Goal: Contribute content: Contribute content

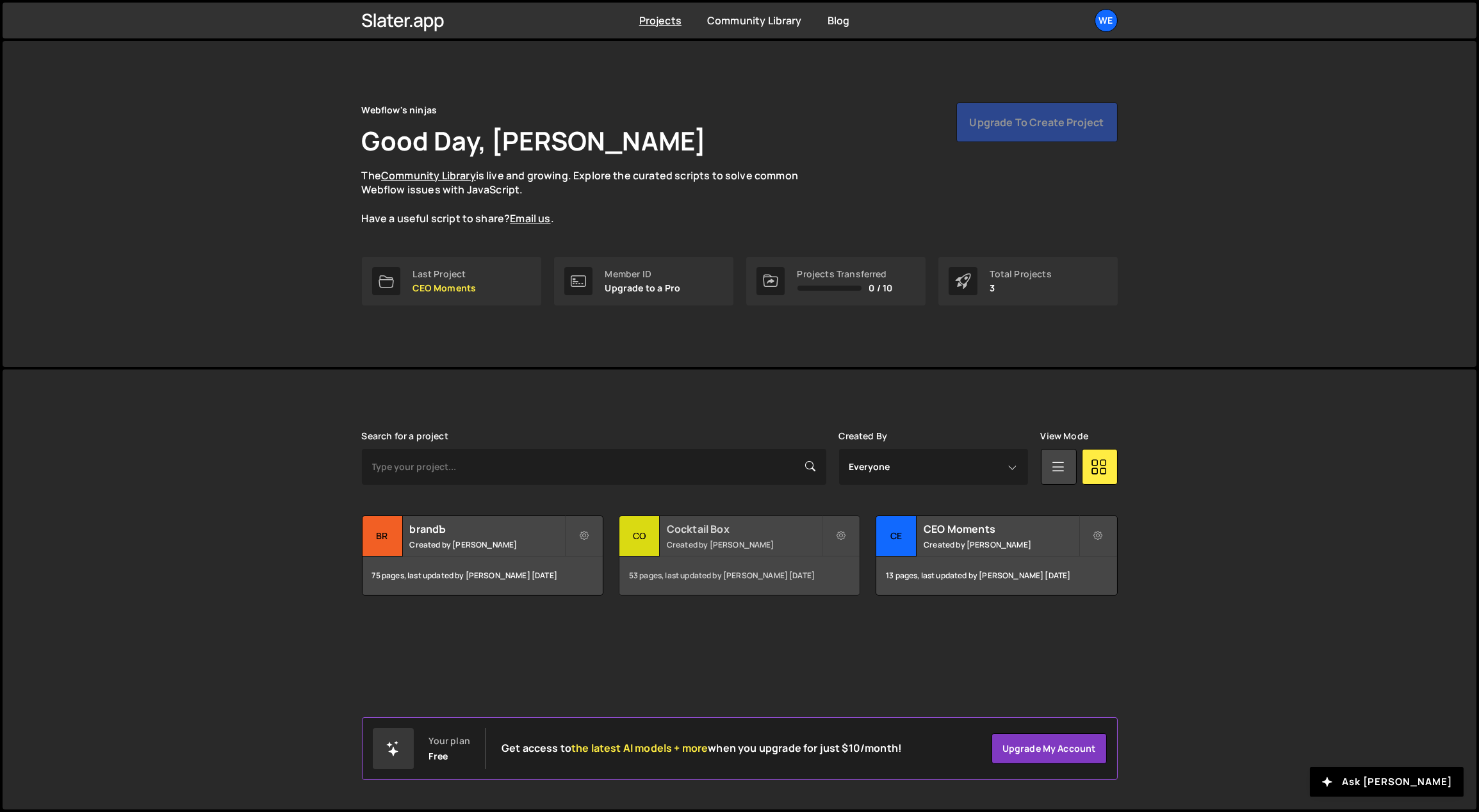
click at [719, 537] on div "Cocktail Box Created by [PERSON_NAME]" at bounding box center [740, 536] width 240 height 40
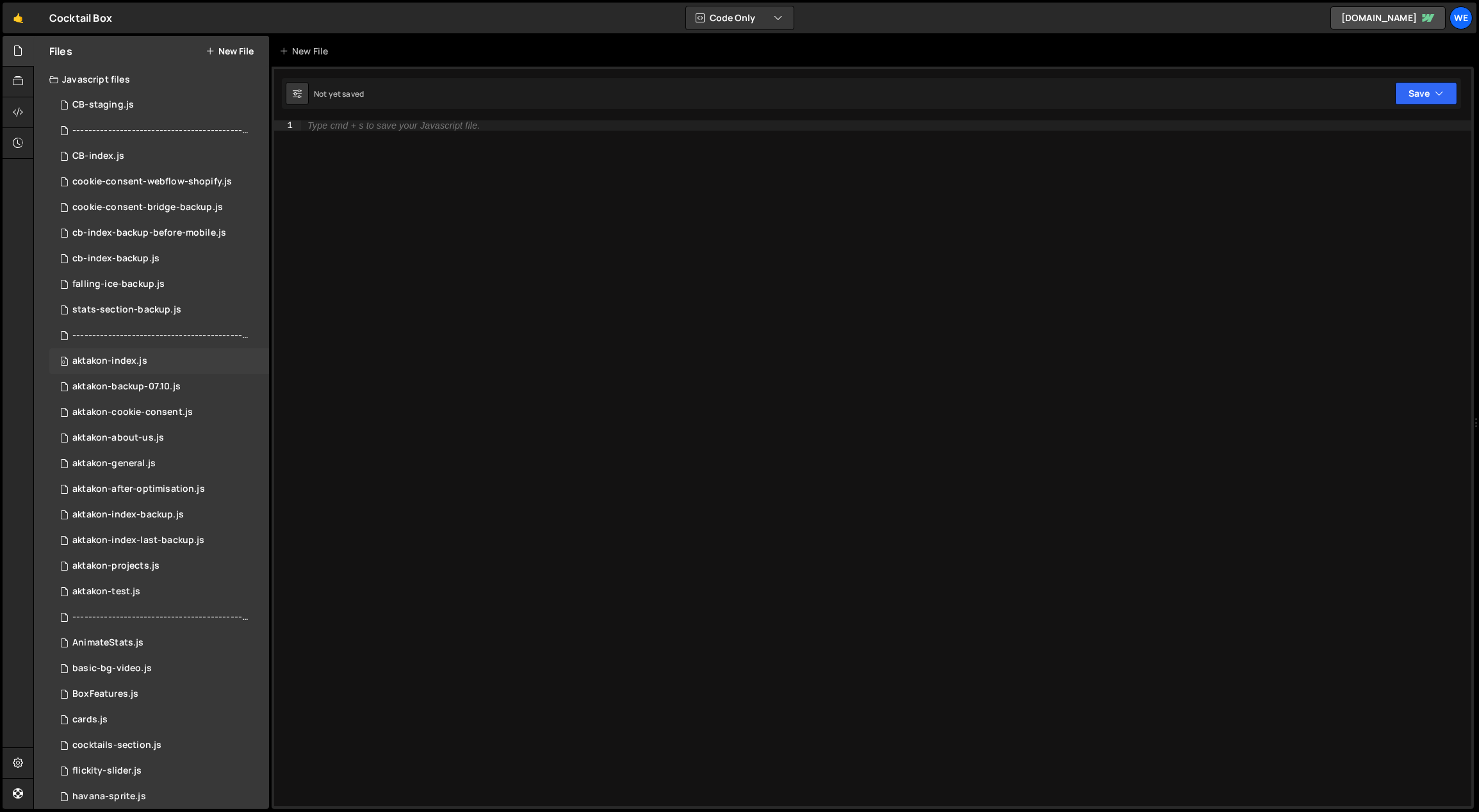
click at [158, 360] on div "0 aktakon-index.js 0" at bounding box center [159, 361] width 220 height 26
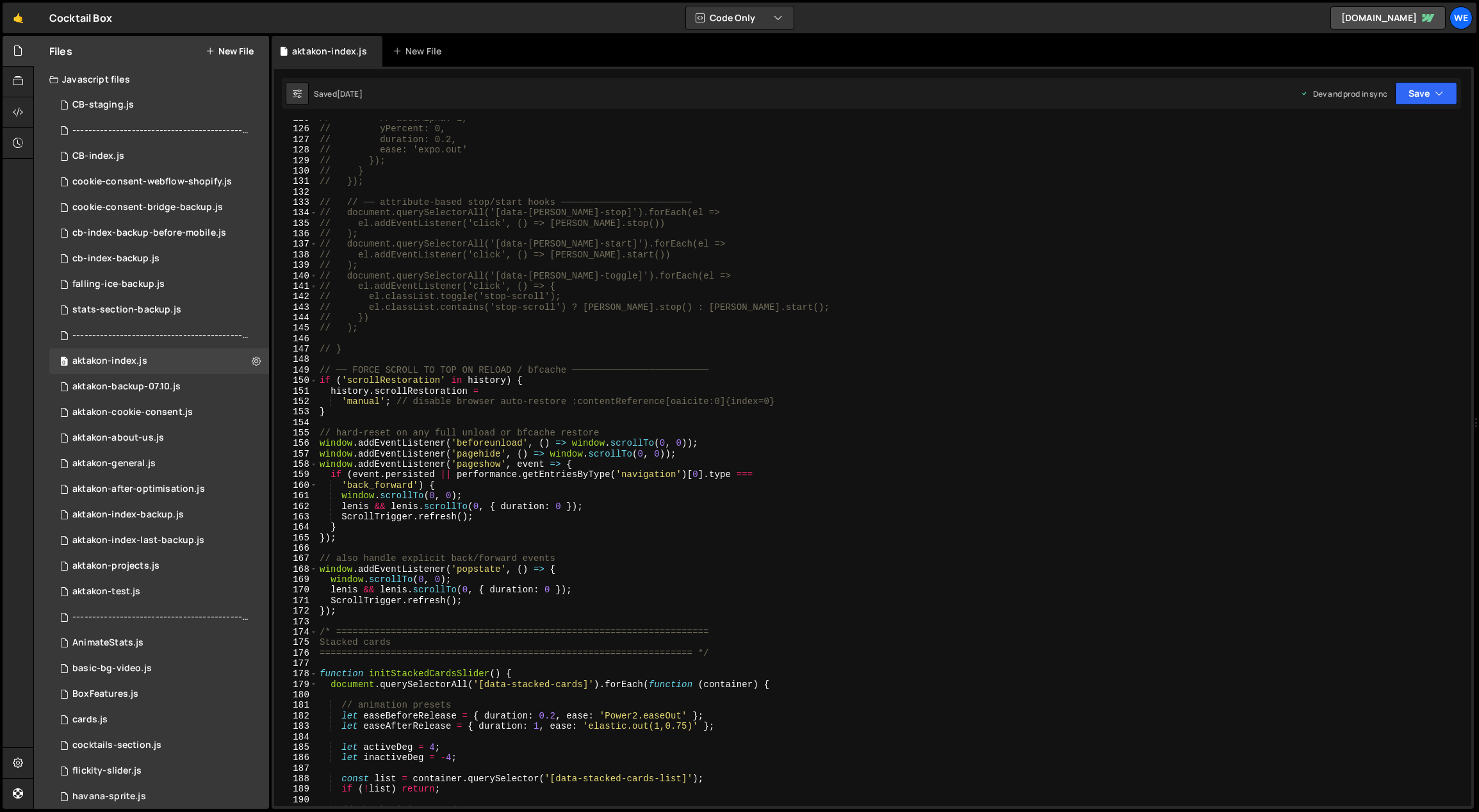
scroll to position [1608, 0]
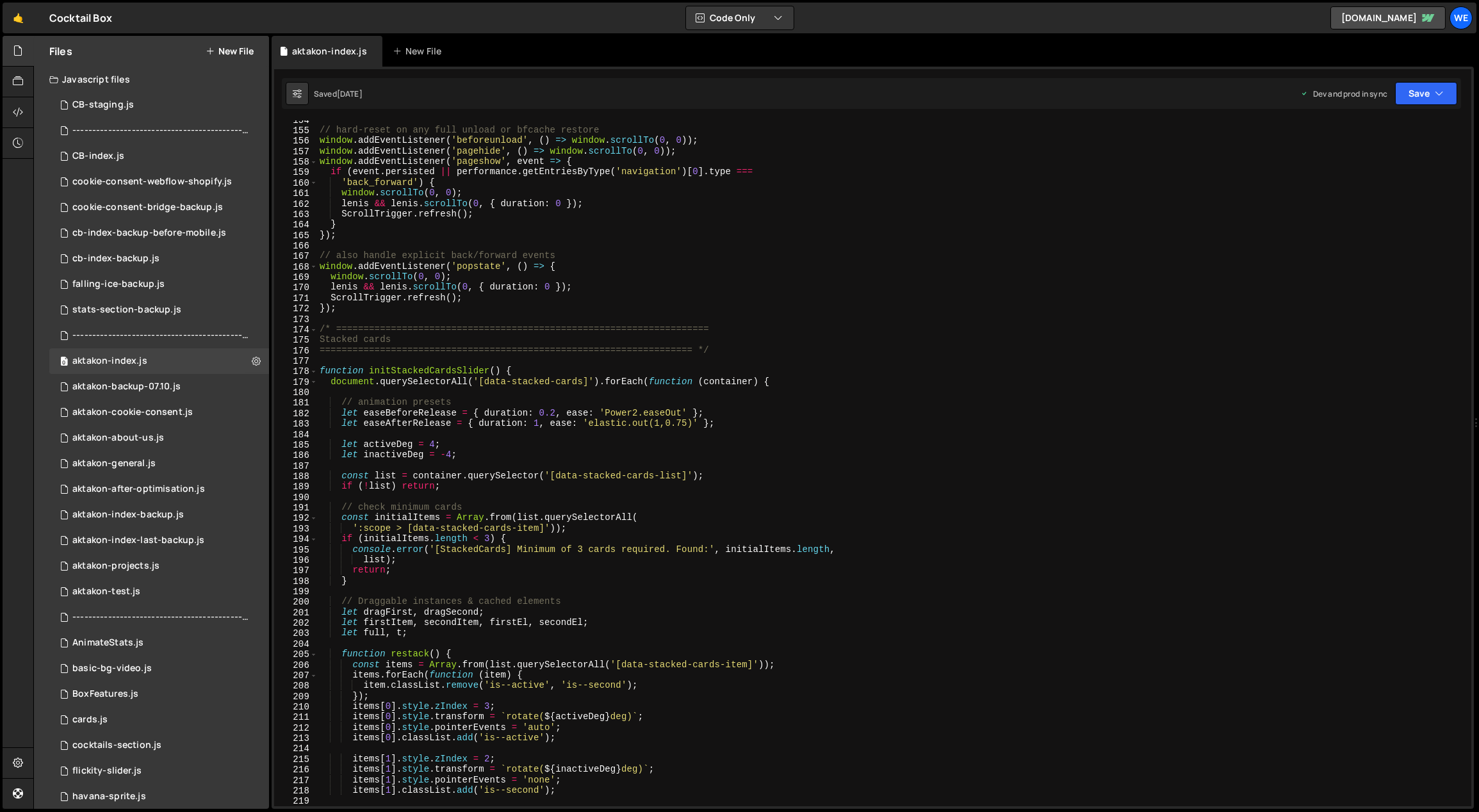
type textarea "}"
click at [870, 221] on div "// hard-reset on any full unload or bfcache restore window . addEventListener (…" at bounding box center [892, 469] width 1150 height 708
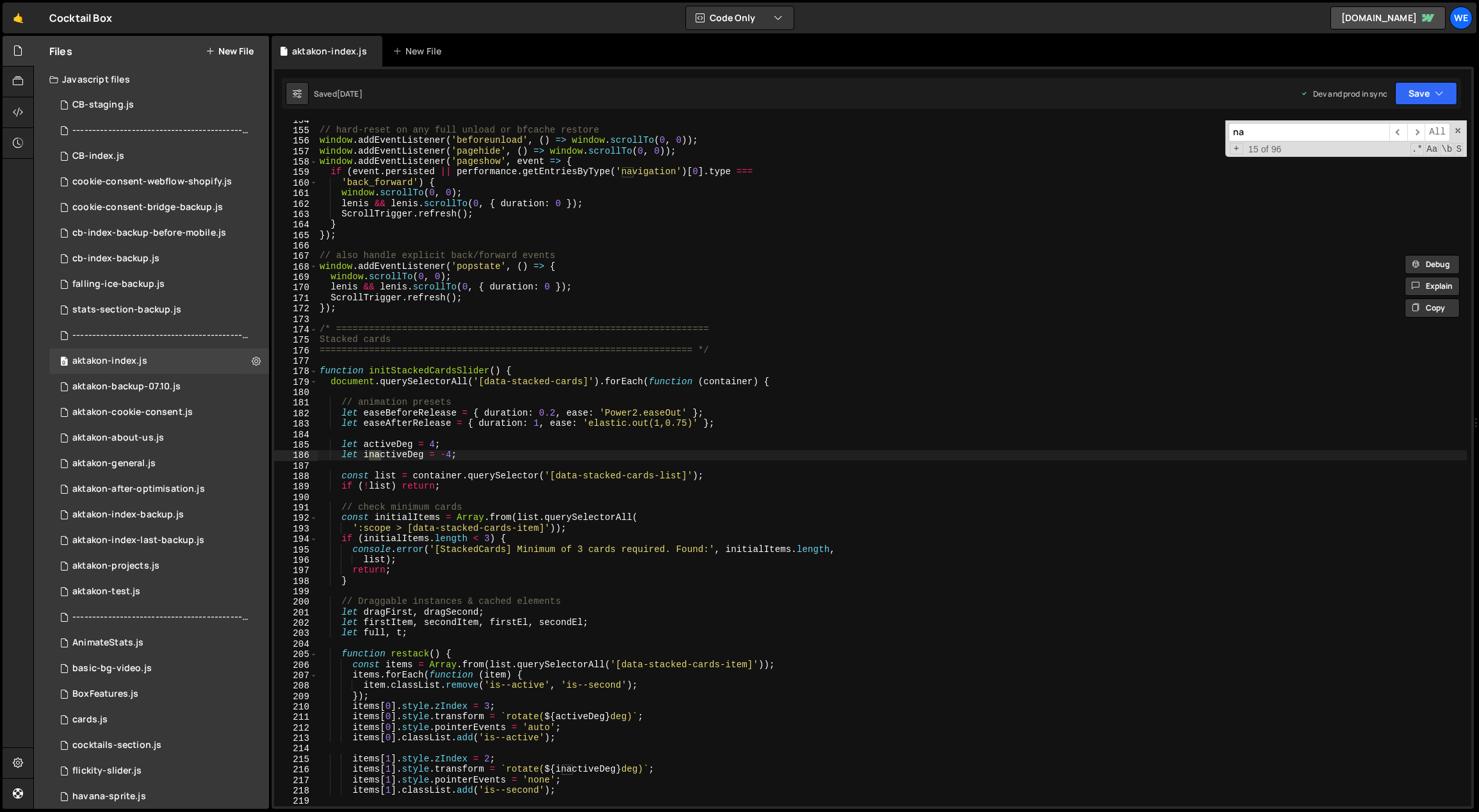
type input "nav"
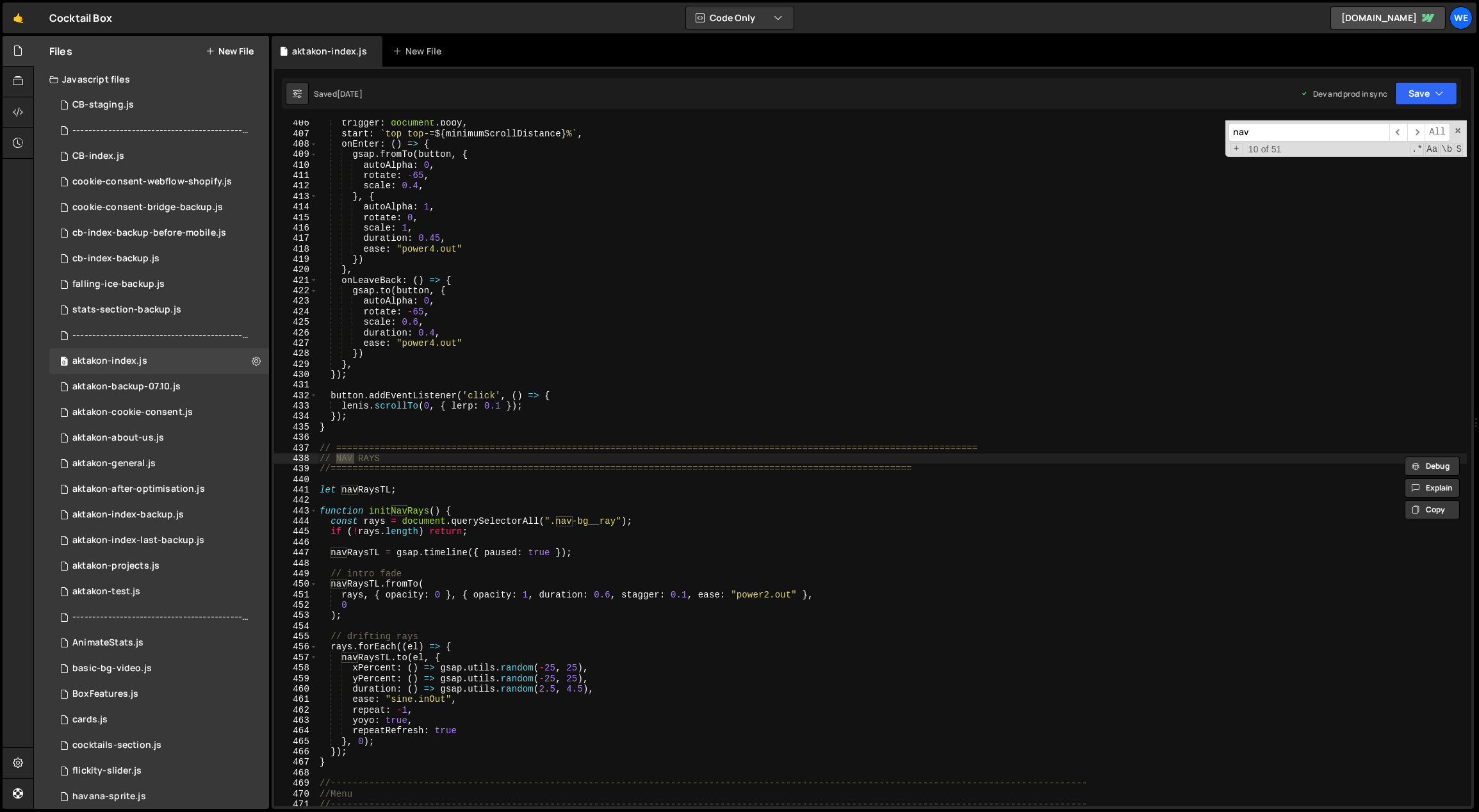
type textarea "// NAV RAYS"
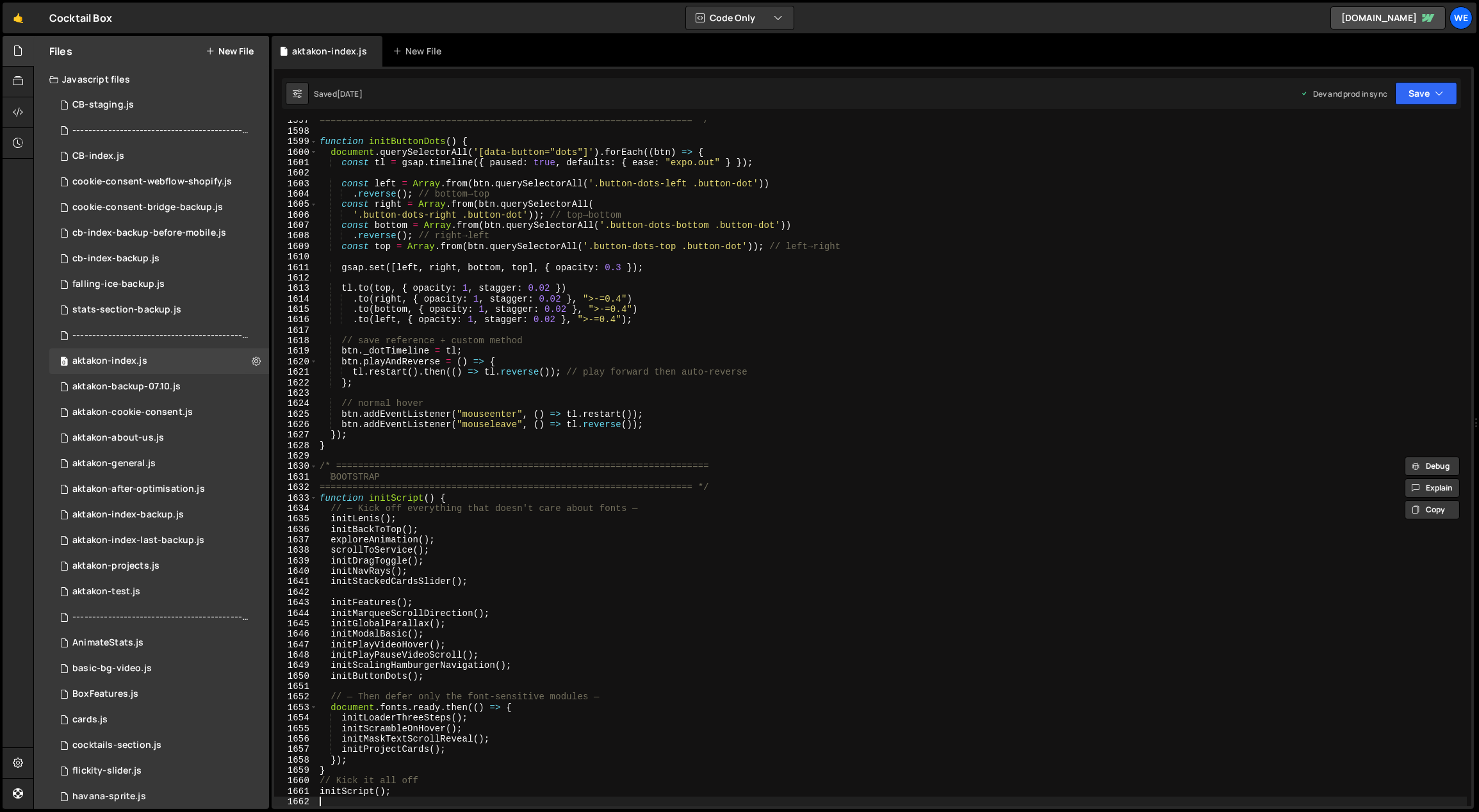
scroll to position [16729, 0]
click at [522, 667] on div "==================================================================== */ functio…" at bounding box center [892, 469] width 1150 height 708
drag, startPoint x: 390, startPoint y: 518, endPoint x: 329, endPoint y: 519, distance: 61.0
click at [329, 519] on div "==================================================================== */ functio…" at bounding box center [892, 469] width 1150 height 708
type textarea "initLenis();"
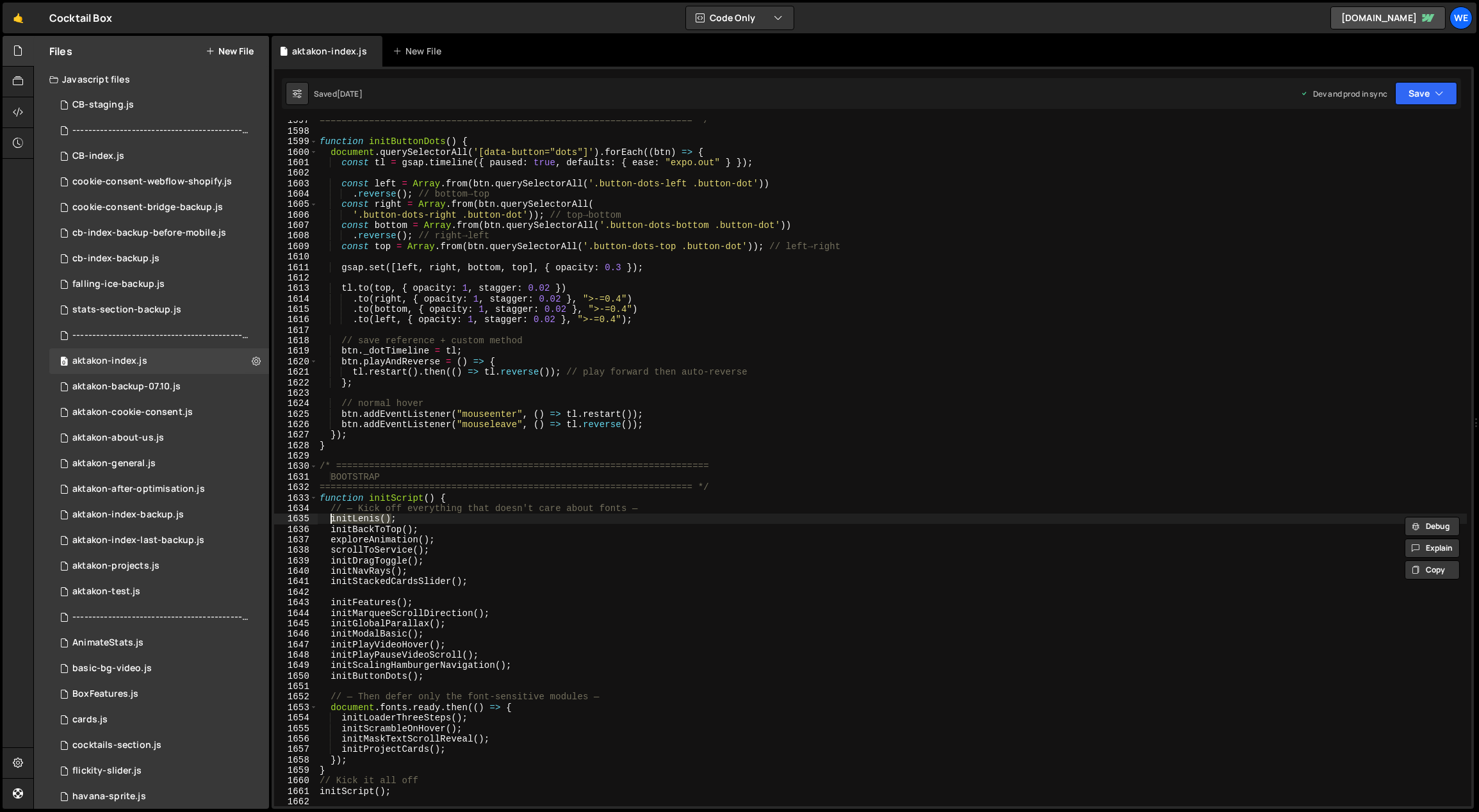
type input "initLenis()"
click at [1400, 133] on span "​" at bounding box center [1398, 132] width 18 height 18
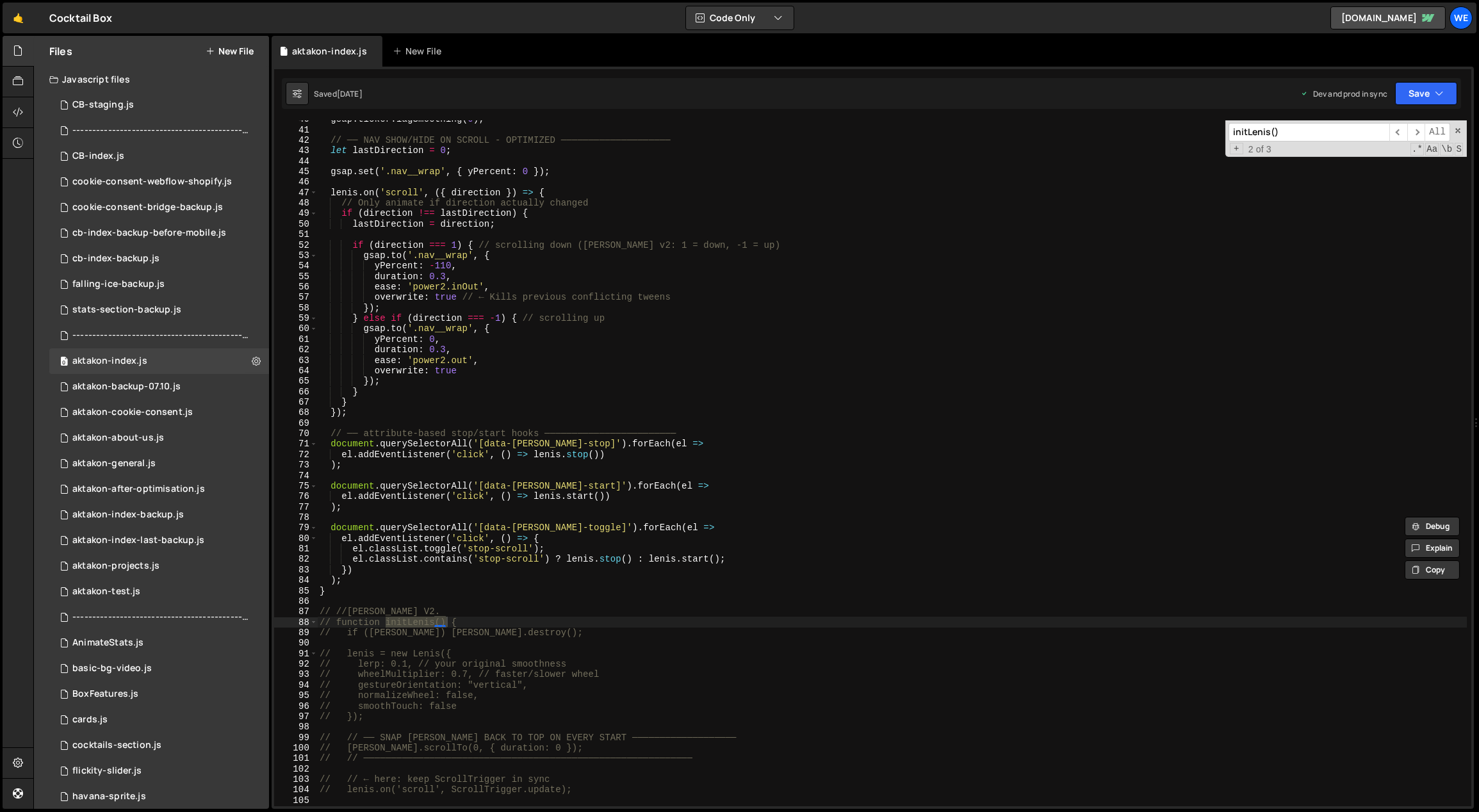
scroll to position [228, 0]
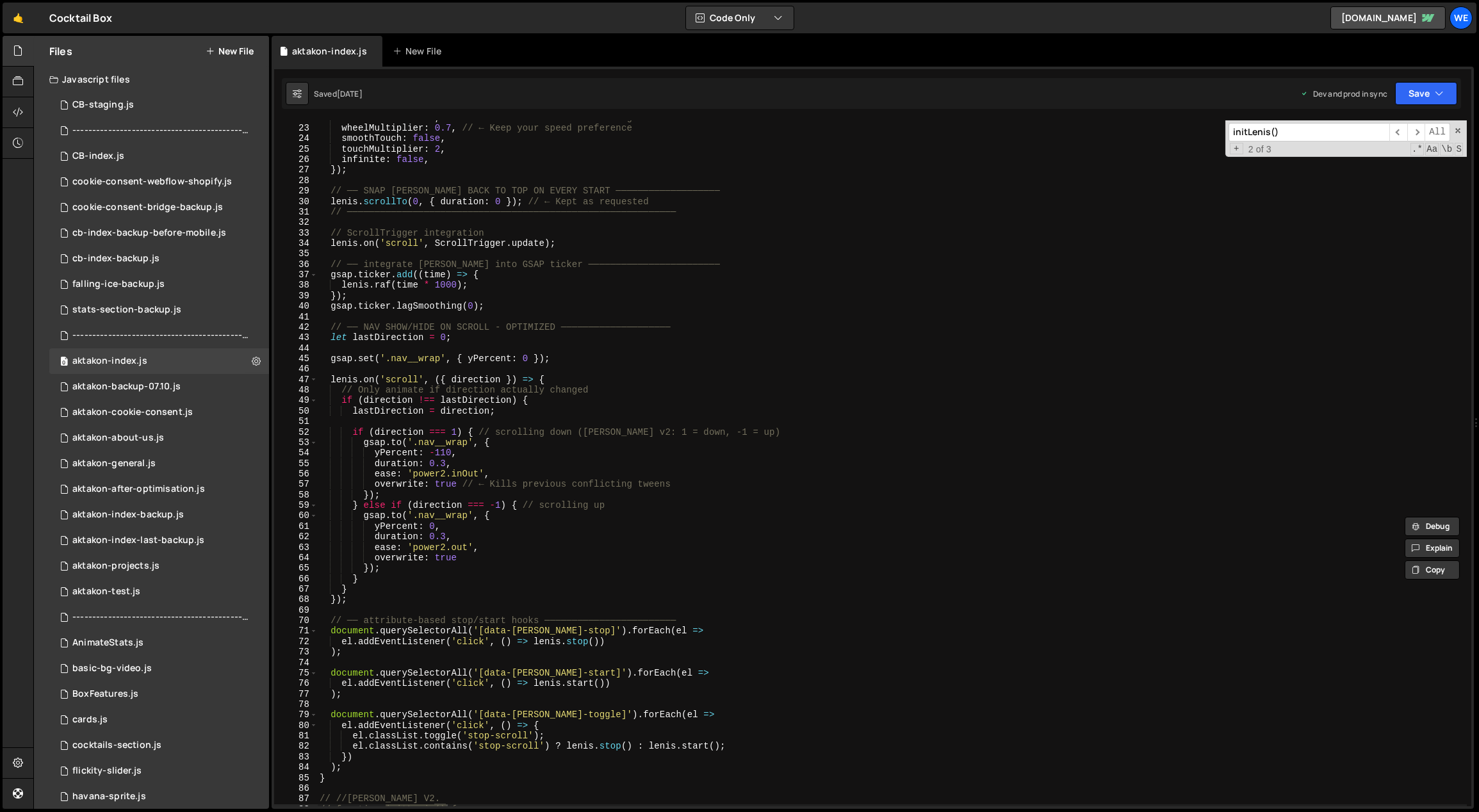
click at [557, 352] on div "smoothWheel : true , // ← Enable smooth wheel scrolling wheelMultiplier : 0.7 ,…" at bounding box center [892, 467] width 1150 height 708
click at [444, 343] on div "smoothWheel : true , // ← Enable smooth wheel scrolling wheelMultiplier : 0.7 ,…" at bounding box center [892, 467] width 1150 height 708
click at [567, 357] on div "smoothWheel : true , // ← Enable smooth wheel scrolling wheelMultiplier : 0.7 ,…" at bounding box center [892, 467] width 1150 height 708
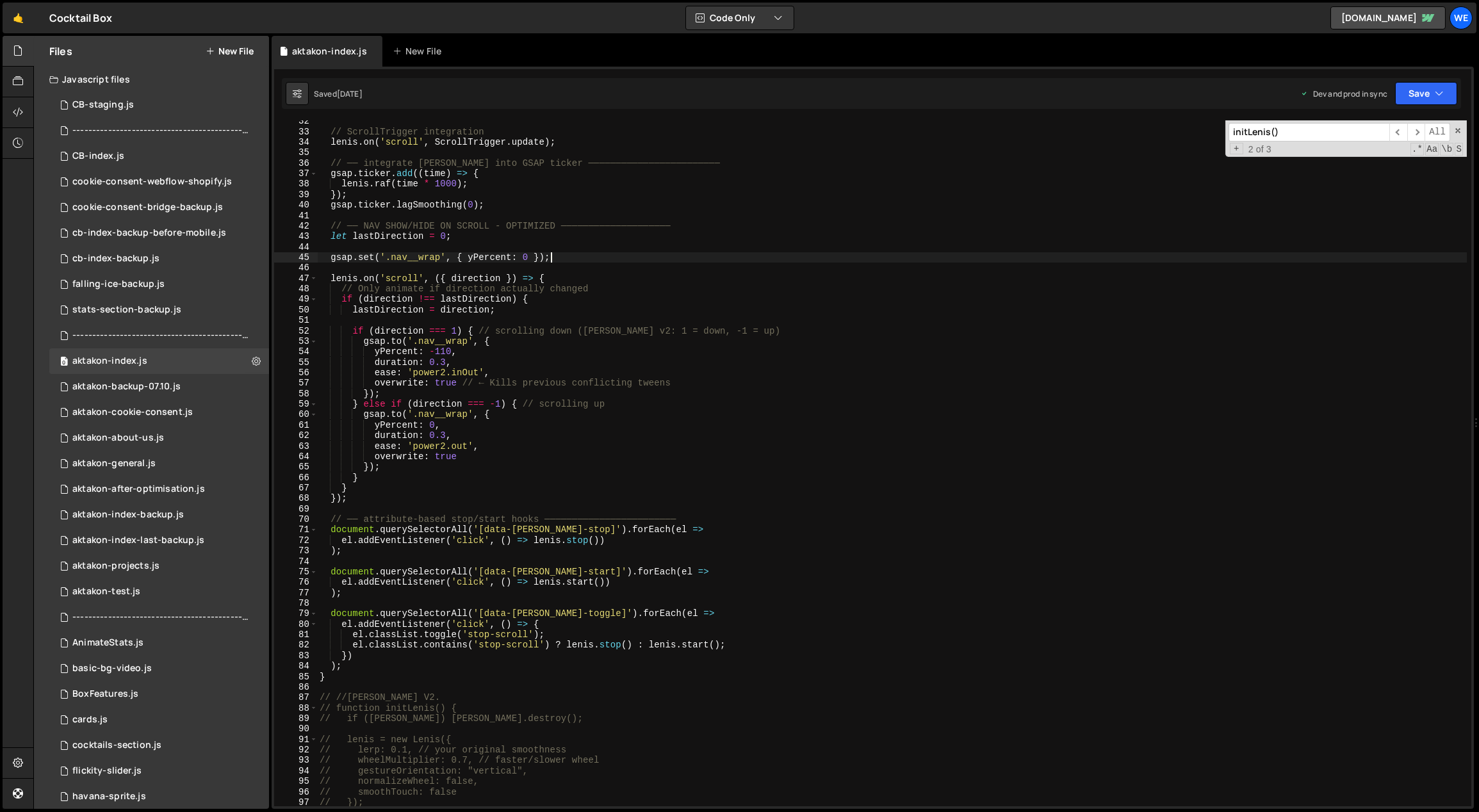
scroll to position [423, 0]
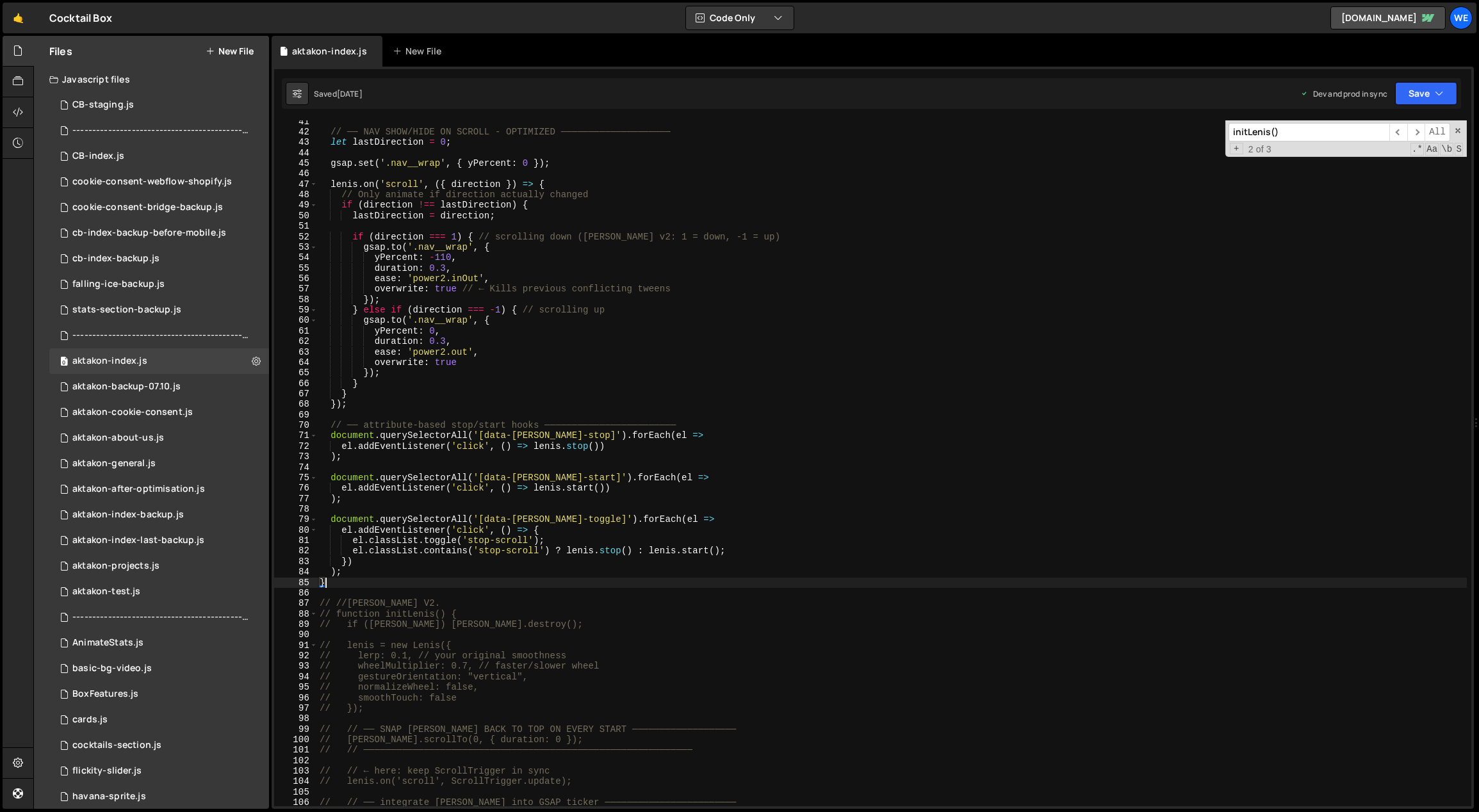
drag, startPoint x: 362, startPoint y: 583, endPoint x: 362, endPoint y: 555, distance: 28.0
click at [362, 584] on div "// ── NAV SHOW/HIDE ON SCROLL - OPTIMIZED ──────────────────── let lastDirectio…" at bounding box center [892, 471] width 1150 height 708
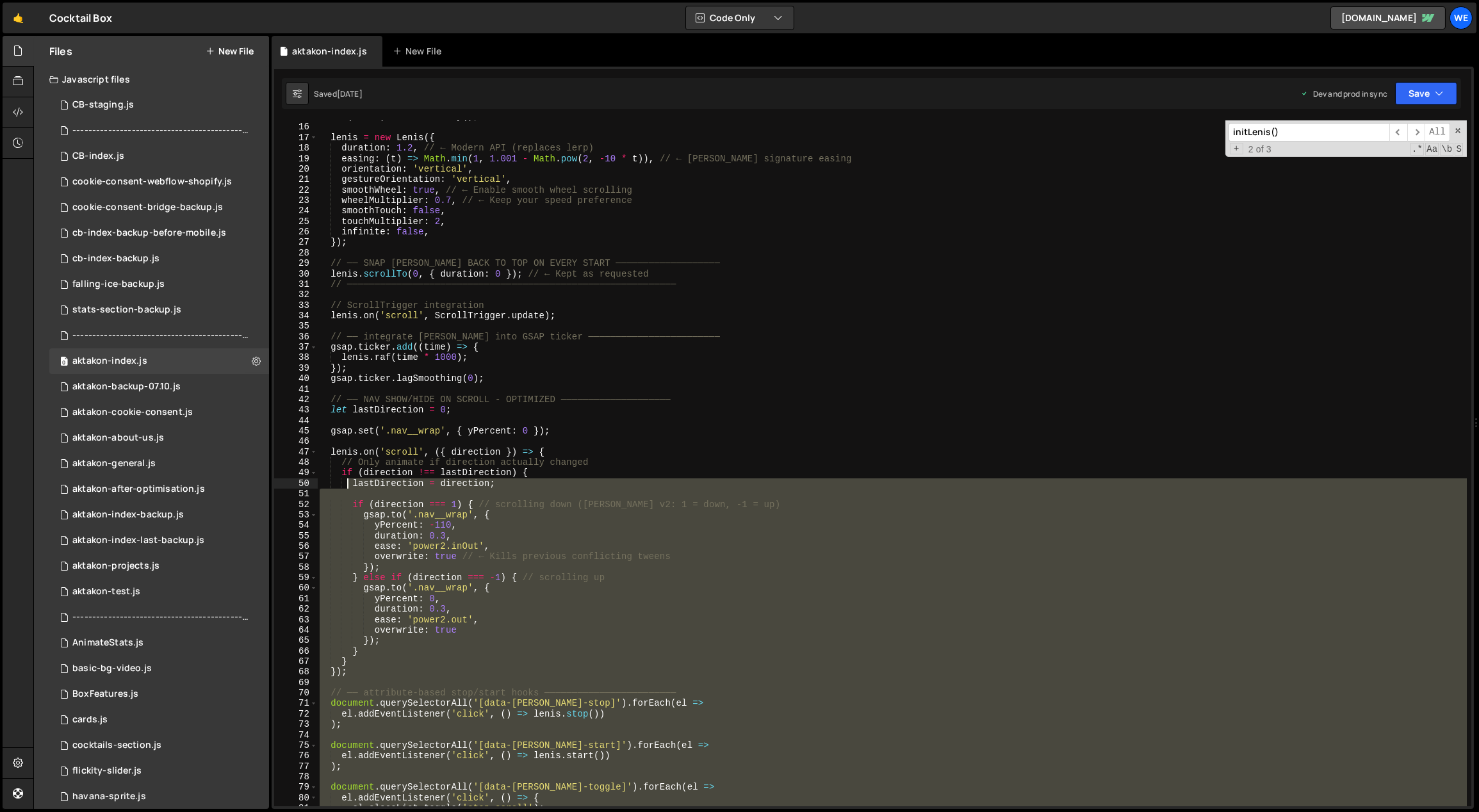
scroll to position [39, 0]
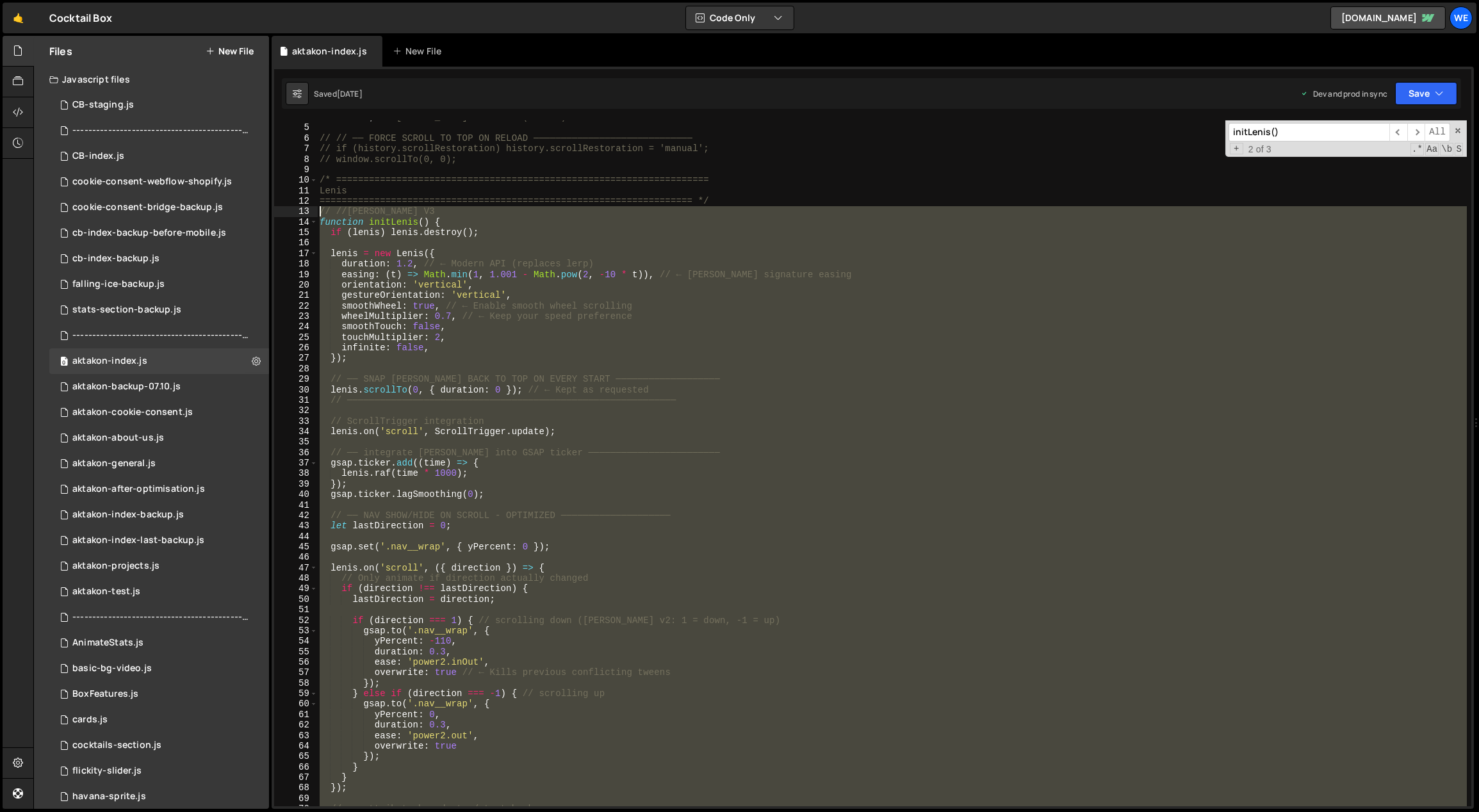
drag, startPoint x: 328, startPoint y: 582, endPoint x: 320, endPoint y: 212, distance: 370.1
click at [320, 212] on div "let [PERSON_NAME] ; // [PERSON_NAME] instance (scroll) // // ── FORCE SCROLL TO…" at bounding box center [892, 466] width 1150 height 708
click at [600, 475] on div "let [PERSON_NAME] ; // [PERSON_NAME] instance (scroll) // // ── FORCE SCROLL TO…" at bounding box center [891, 463] width 1150 height 686
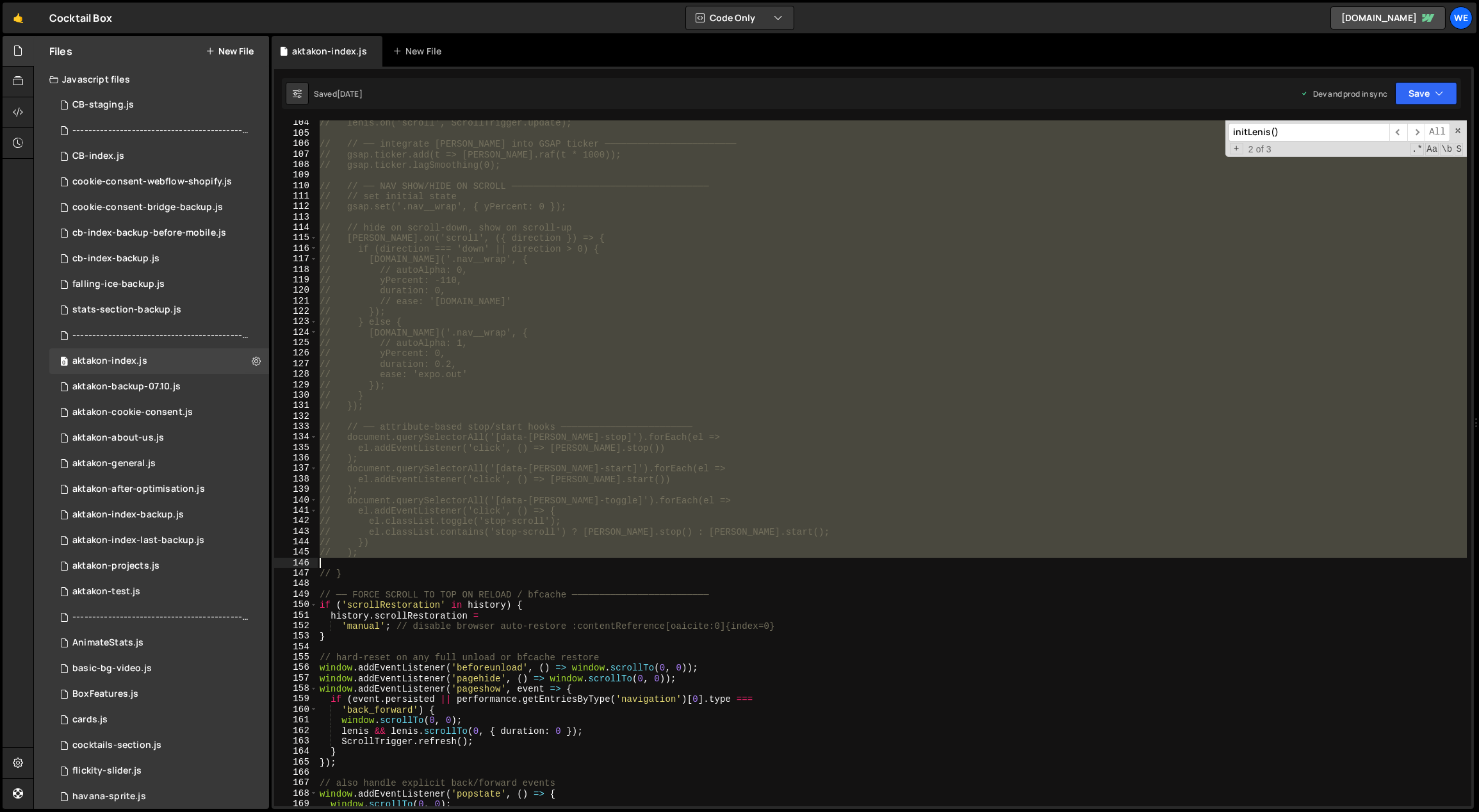
scroll to position [1141, 0]
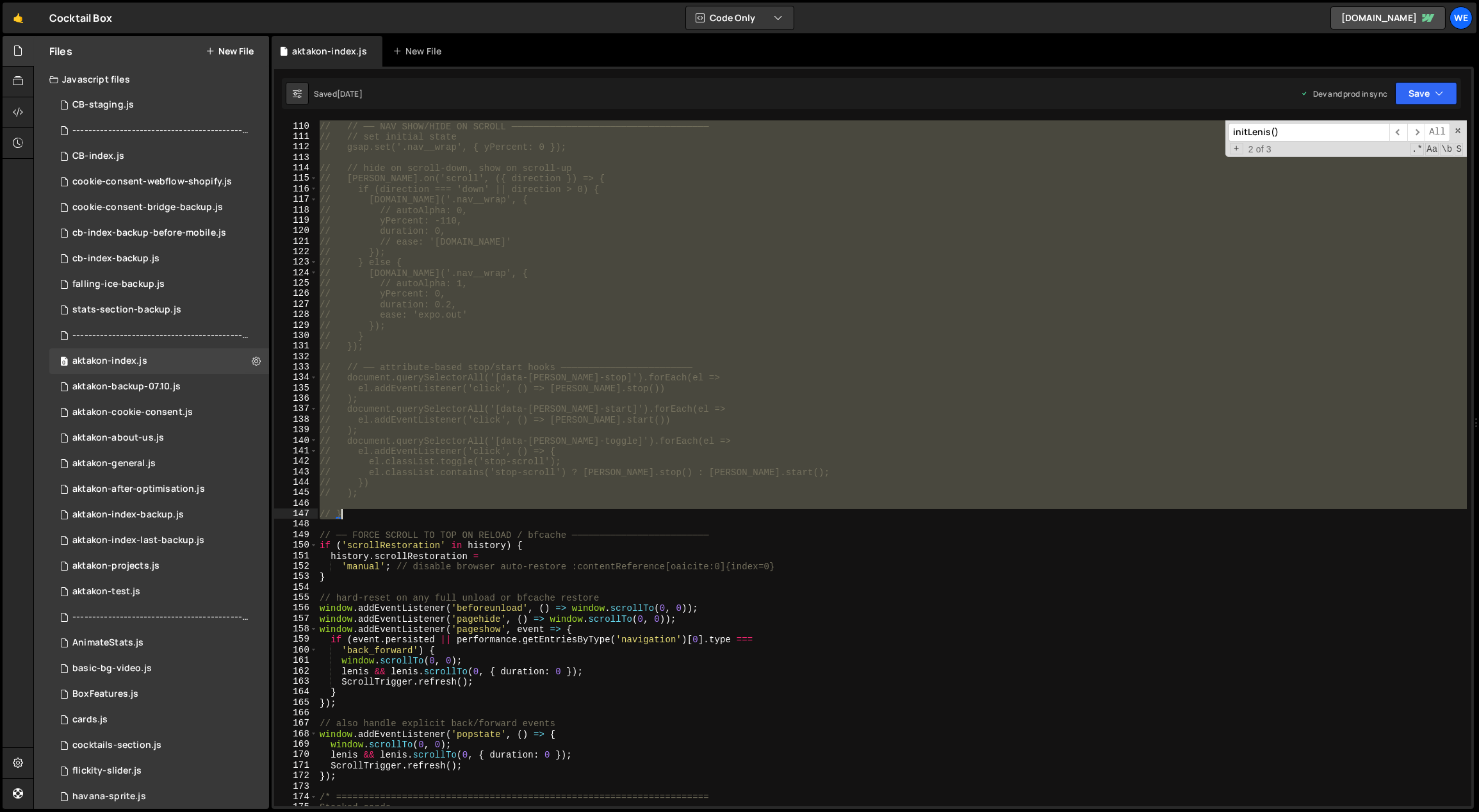
drag, startPoint x: 319, startPoint y: 502, endPoint x: 372, endPoint y: 513, distance: 54.1
click at [372, 513] on div "// // ── NAV SHOW/HIDE ON SCROLL ──────────────────────────────────── // // set…" at bounding box center [892, 465] width 1150 height 708
type textarea "// }"
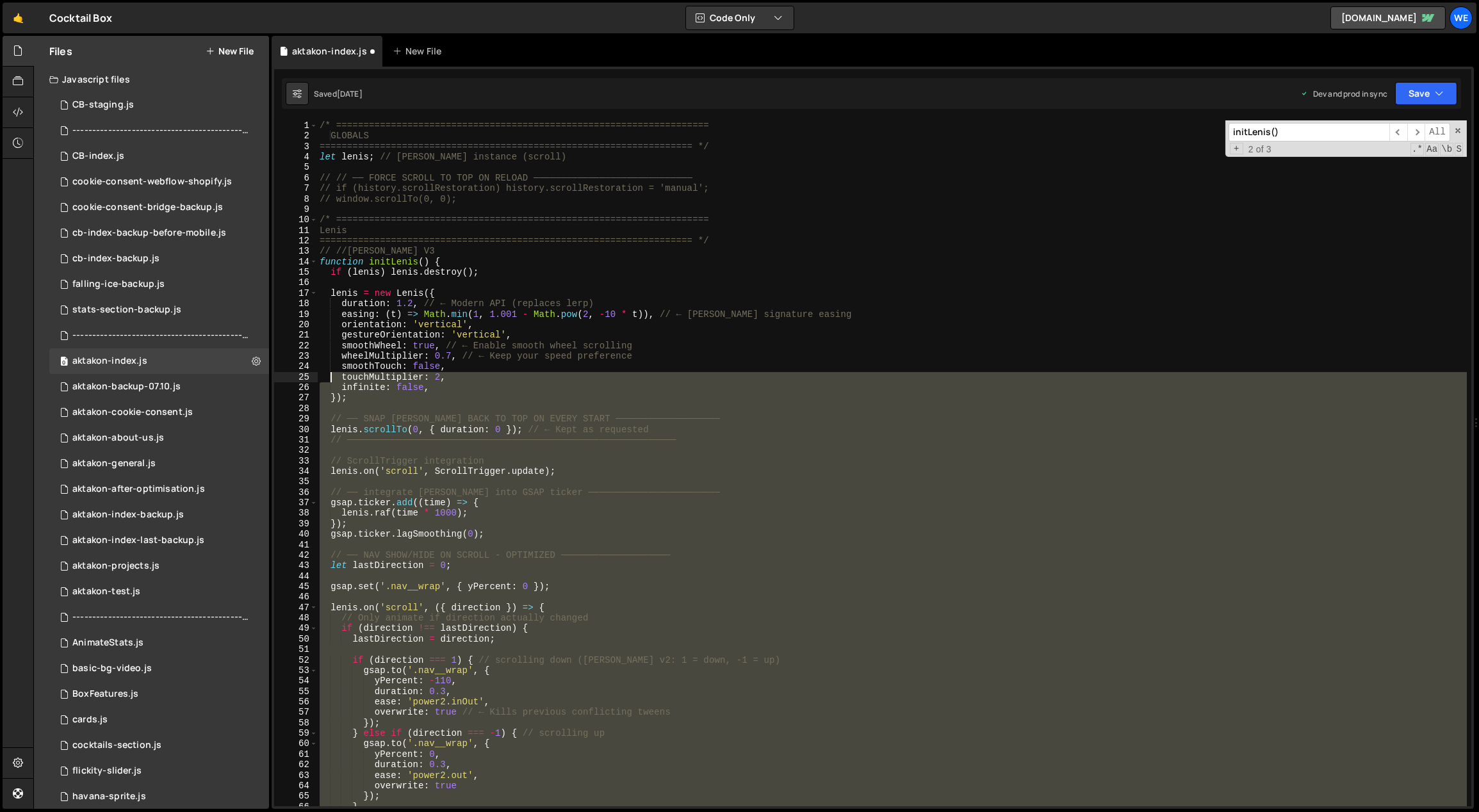
scroll to position [0, 0]
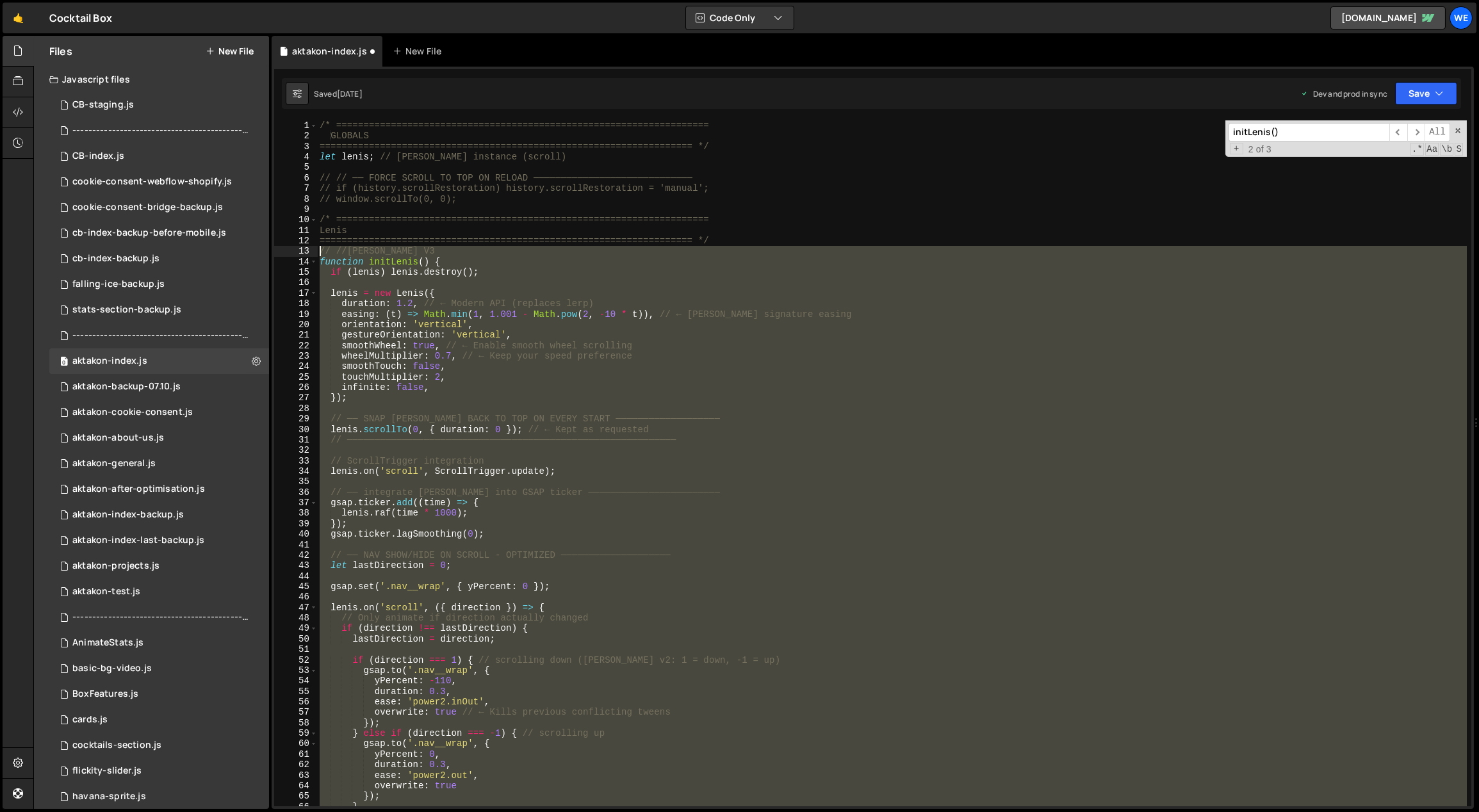
drag, startPoint x: 345, startPoint y: 607, endPoint x: 314, endPoint y: 248, distance: 360.3
click at [314, 248] on div "1 2 3 4 5 6 7 8 9 10 11 12 13 14 15 16 17 18 19 20 21 22 23 24 25 26 27 28 29 3…" at bounding box center [872, 463] width 1197 height 686
type textarea "// //[PERSON_NAME] V3 function initLenis() {"
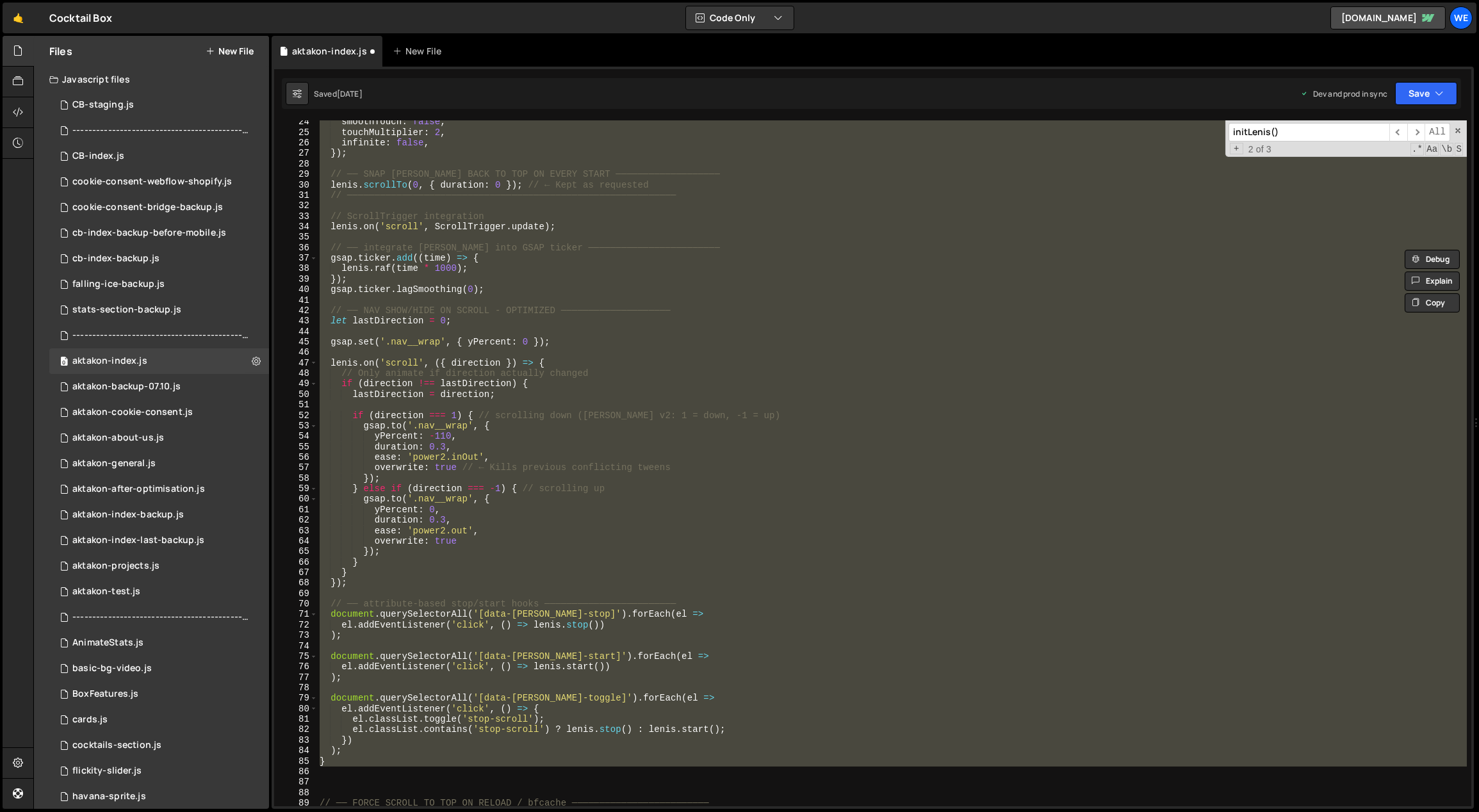
scroll to position [455, 0]
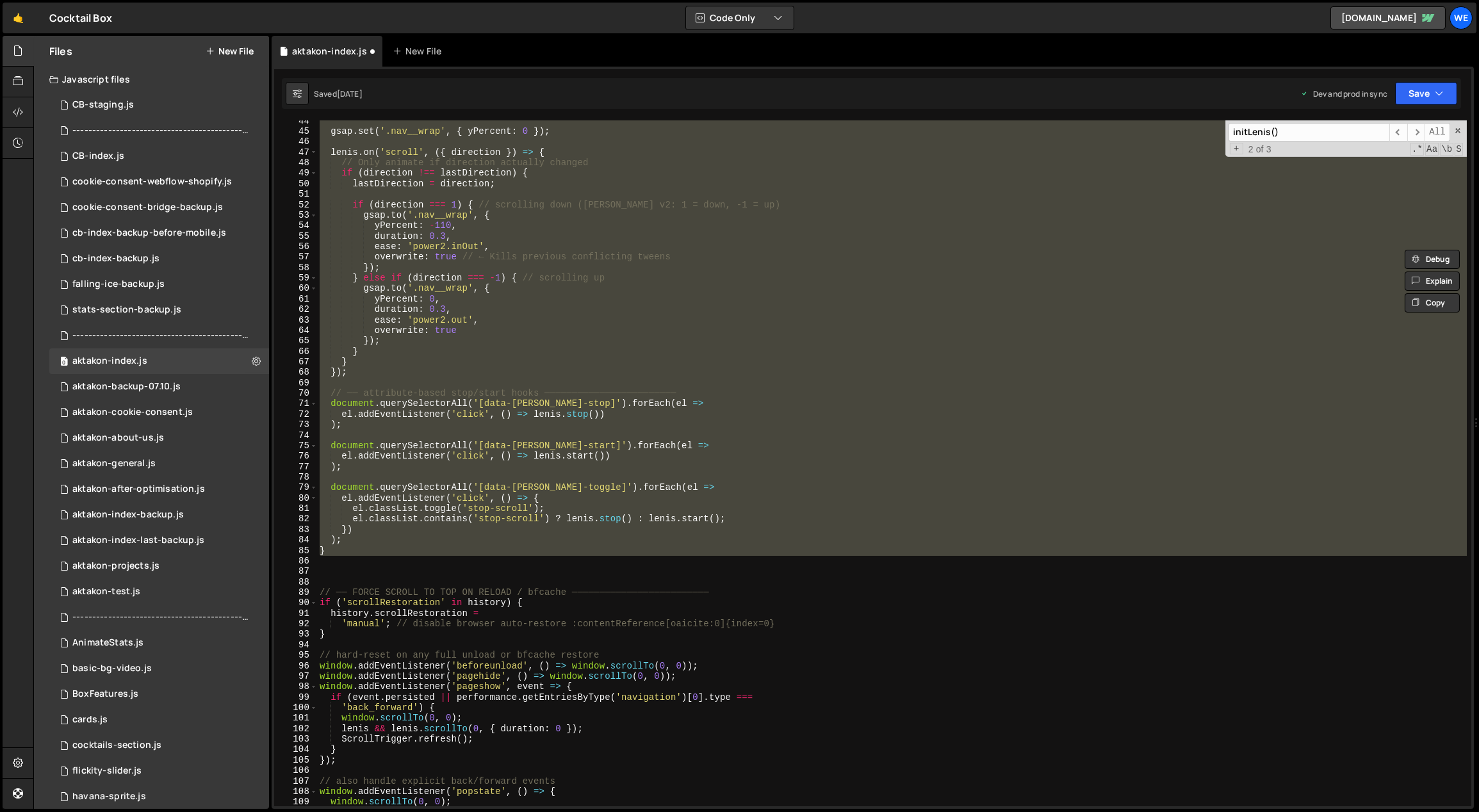
click at [401, 562] on div "gsap . set ( '.nav__wrap' , { yPercent : 0 }) ; [PERSON_NAME] . on ( 'scroll' ,…" at bounding box center [891, 463] width 1150 height 686
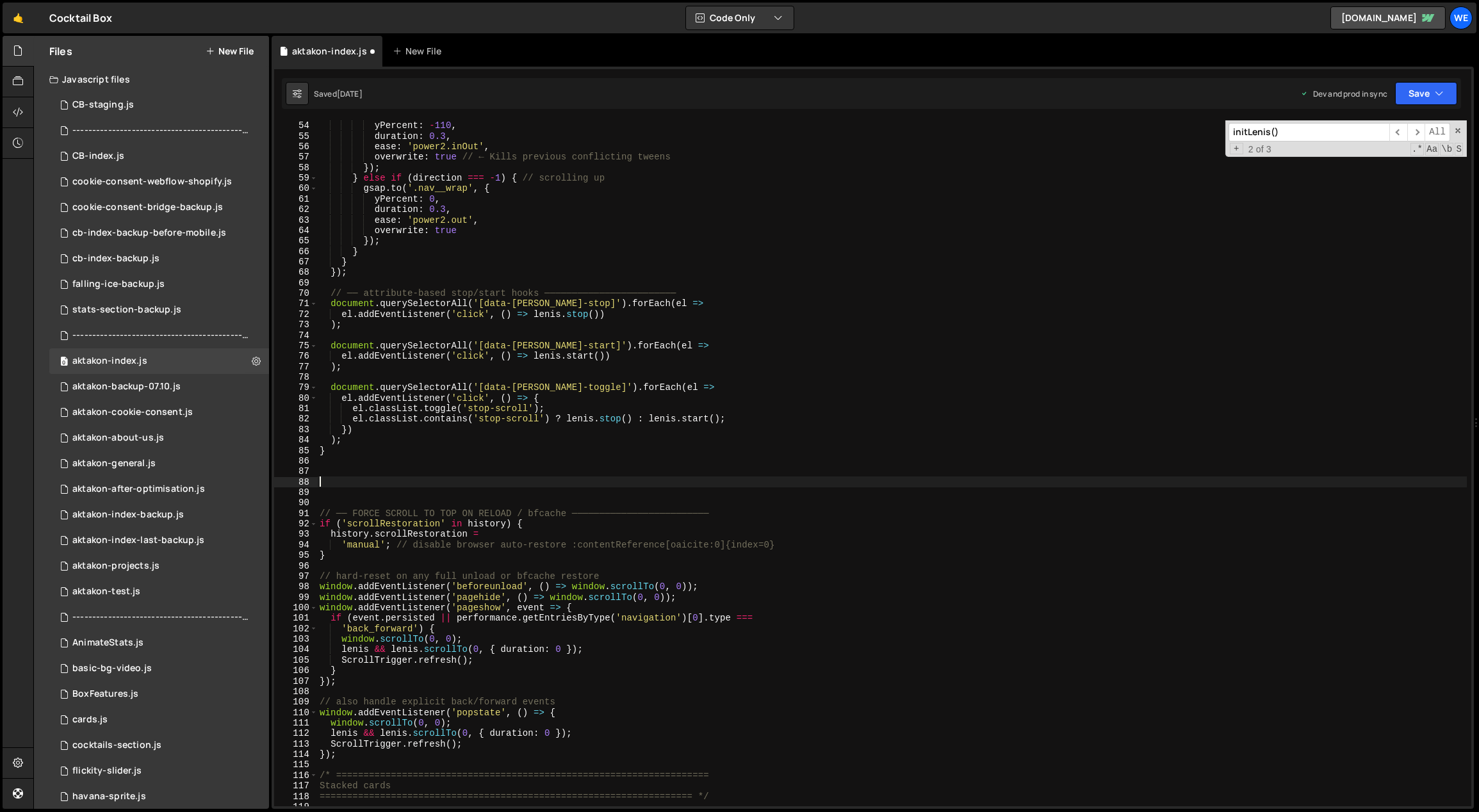
paste textarea "// //[PERSON_NAME] V3"
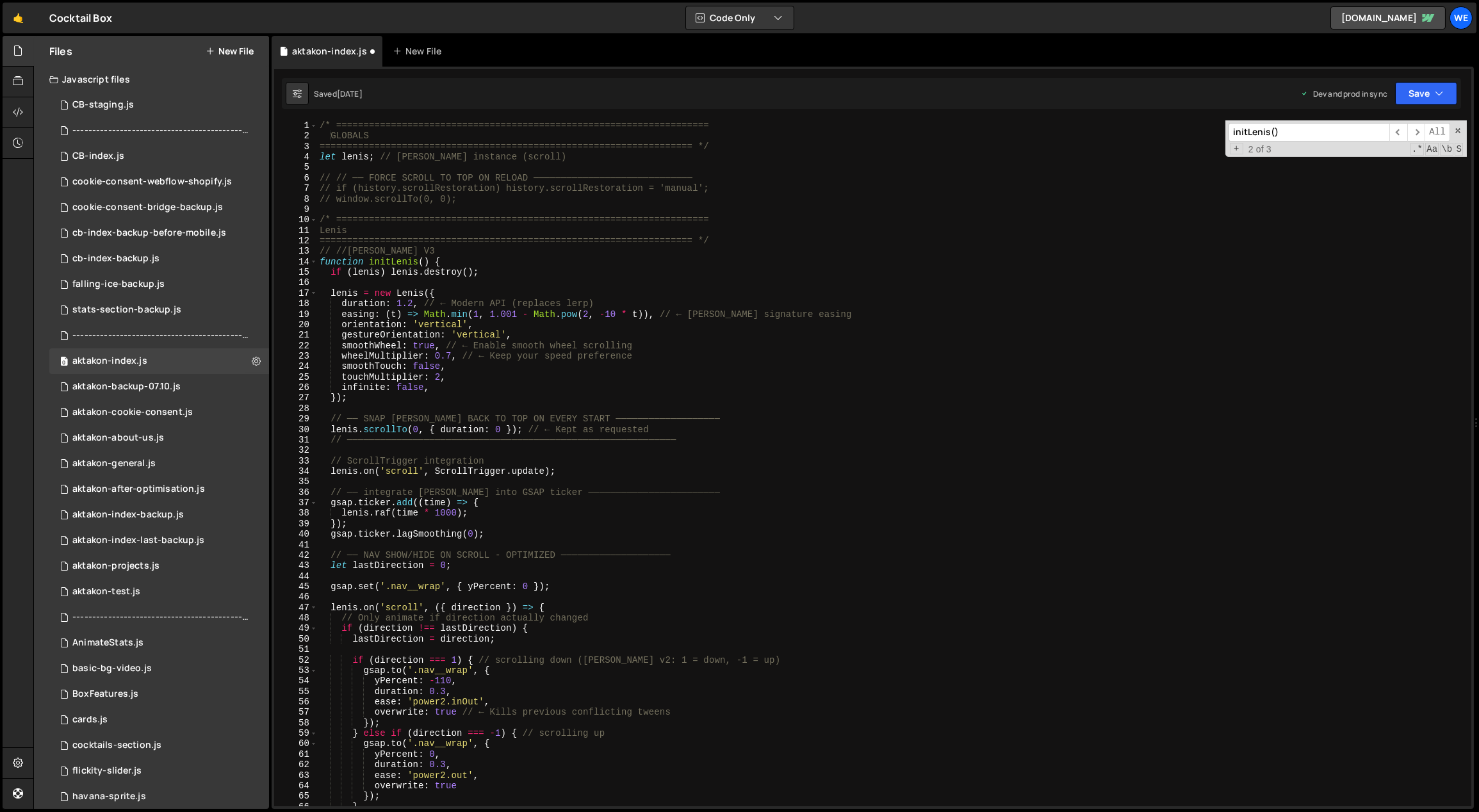
scroll to position [0, 0]
click at [388, 249] on div "/* ==================================================================== GLOBALS…" at bounding box center [892, 474] width 1150 height 708
click at [593, 352] on div "/* ==================================================================== GLOBALS…" at bounding box center [892, 474] width 1150 height 708
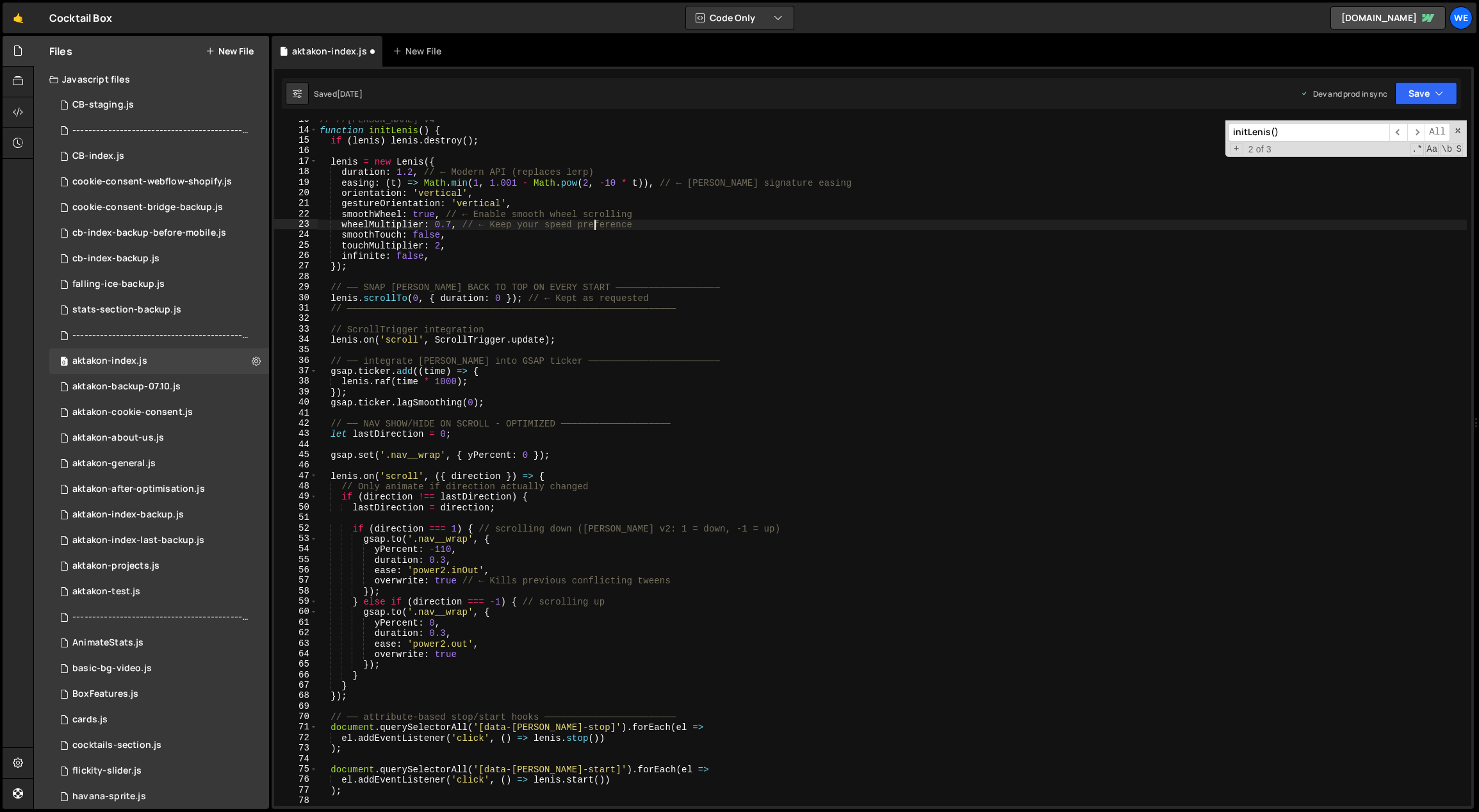
click at [577, 471] on div "// //[PERSON_NAME] V4 function initLenis ( ) { if ( [PERSON_NAME] ) [PERSON_NAM…" at bounding box center [892, 469] width 1150 height 708
click at [527, 551] on div "// //[PERSON_NAME] V4 function initLenis ( ) { if ( [PERSON_NAME] ) [PERSON_NAM…" at bounding box center [892, 469] width 1150 height 708
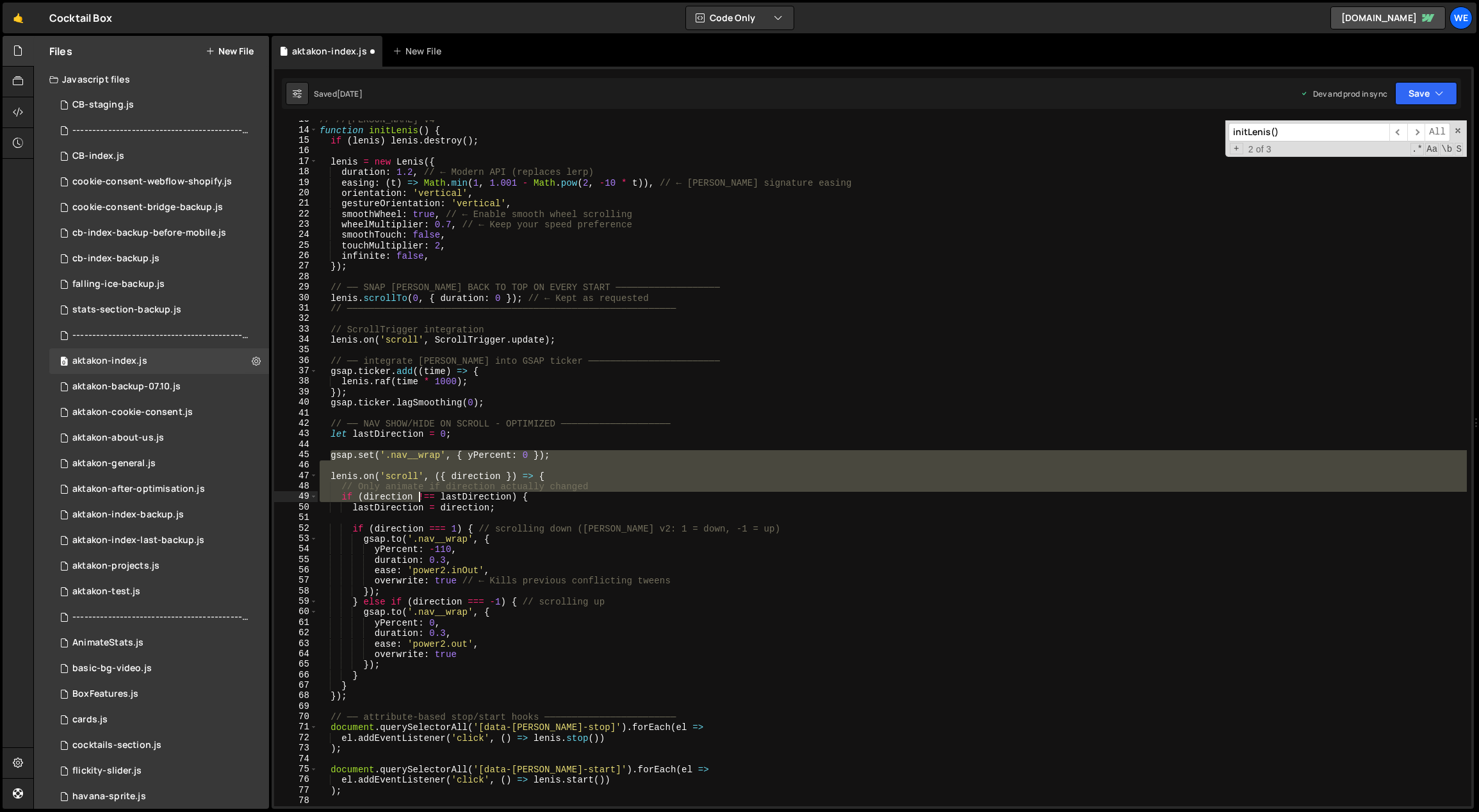
drag, startPoint x: 329, startPoint y: 457, endPoint x: 419, endPoint y: 498, distance: 98.9
click at [419, 498] on div "// //[PERSON_NAME] V4 function initLenis ( ) { if ( [PERSON_NAME] ) [PERSON_NAM…" at bounding box center [892, 469] width 1150 height 708
type textarea "// Only animate if direction actually changed if (direction !== lastDirection) {"
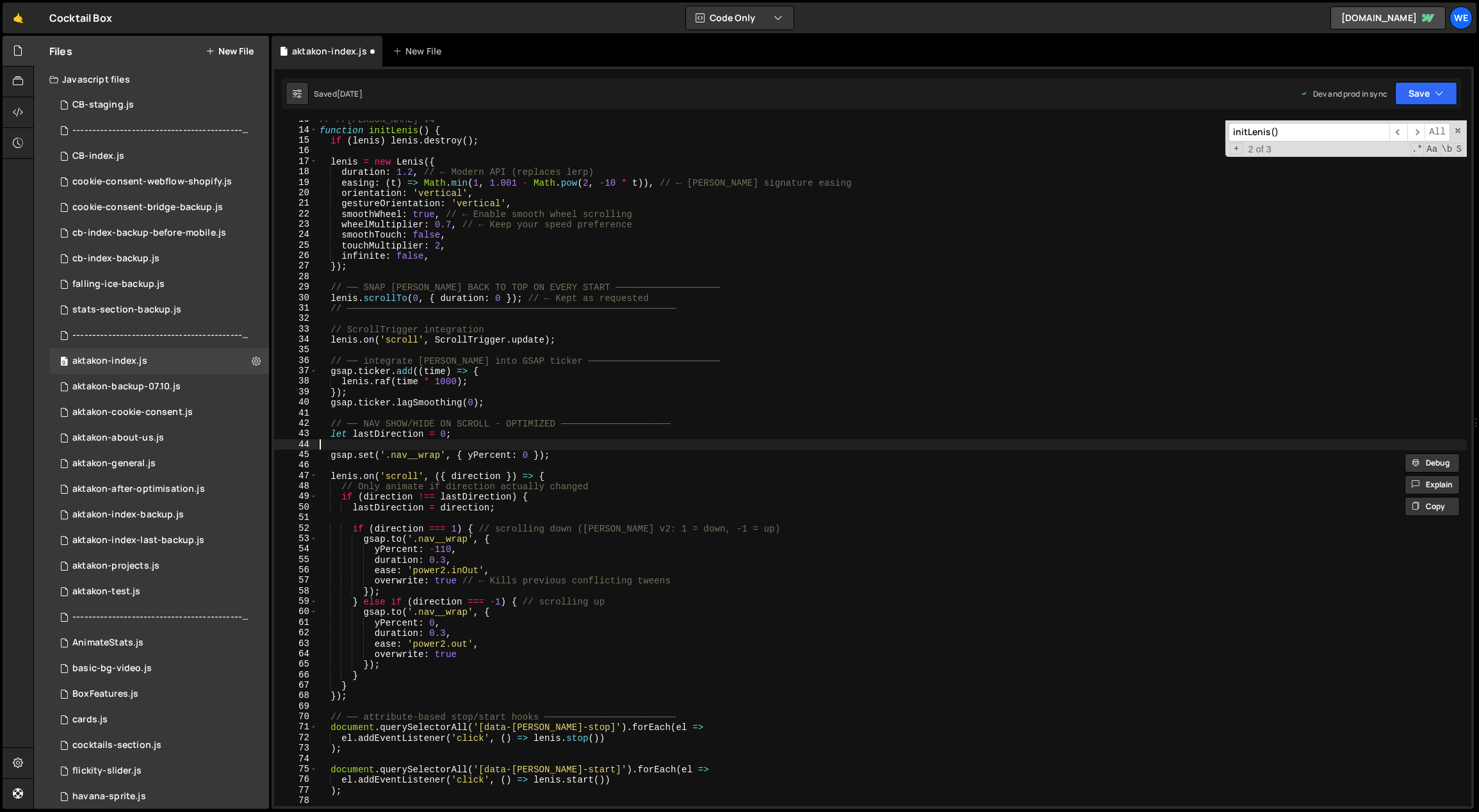
click at [374, 447] on div "// //[PERSON_NAME] V4 function initLenis ( ) { if ( [PERSON_NAME] ) [PERSON_NAM…" at bounding box center [892, 469] width 1150 height 708
click at [333, 432] on div "// //[PERSON_NAME] V4 function initLenis ( ) { if ( [PERSON_NAME] ) [PERSON_NAM…" at bounding box center [892, 469] width 1150 height 708
click at [386, 475] on div "// //[PERSON_NAME] V4 function initLenis ( ) { if ( [PERSON_NAME] ) [PERSON_NAM…" at bounding box center [892, 469] width 1150 height 708
type textarea "[PERSON_NAME].on('scroll', ({ direction }) => {"
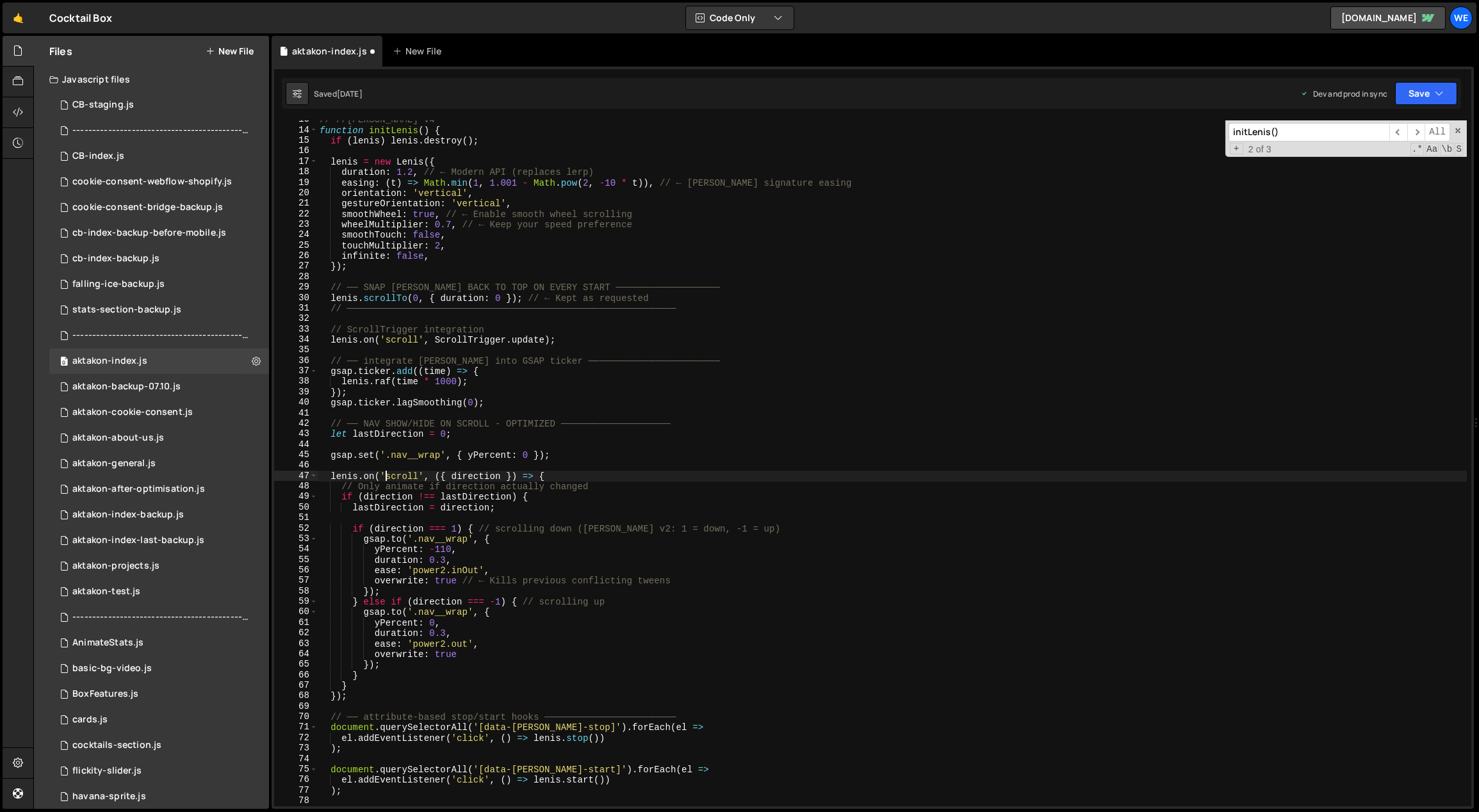
click at [432, 518] on div "// //[PERSON_NAME] V4 function initLenis ( ) { if ( [PERSON_NAME] ) [PERSON_NAM…" at bounding box center [892, 469] width 1150 height 708
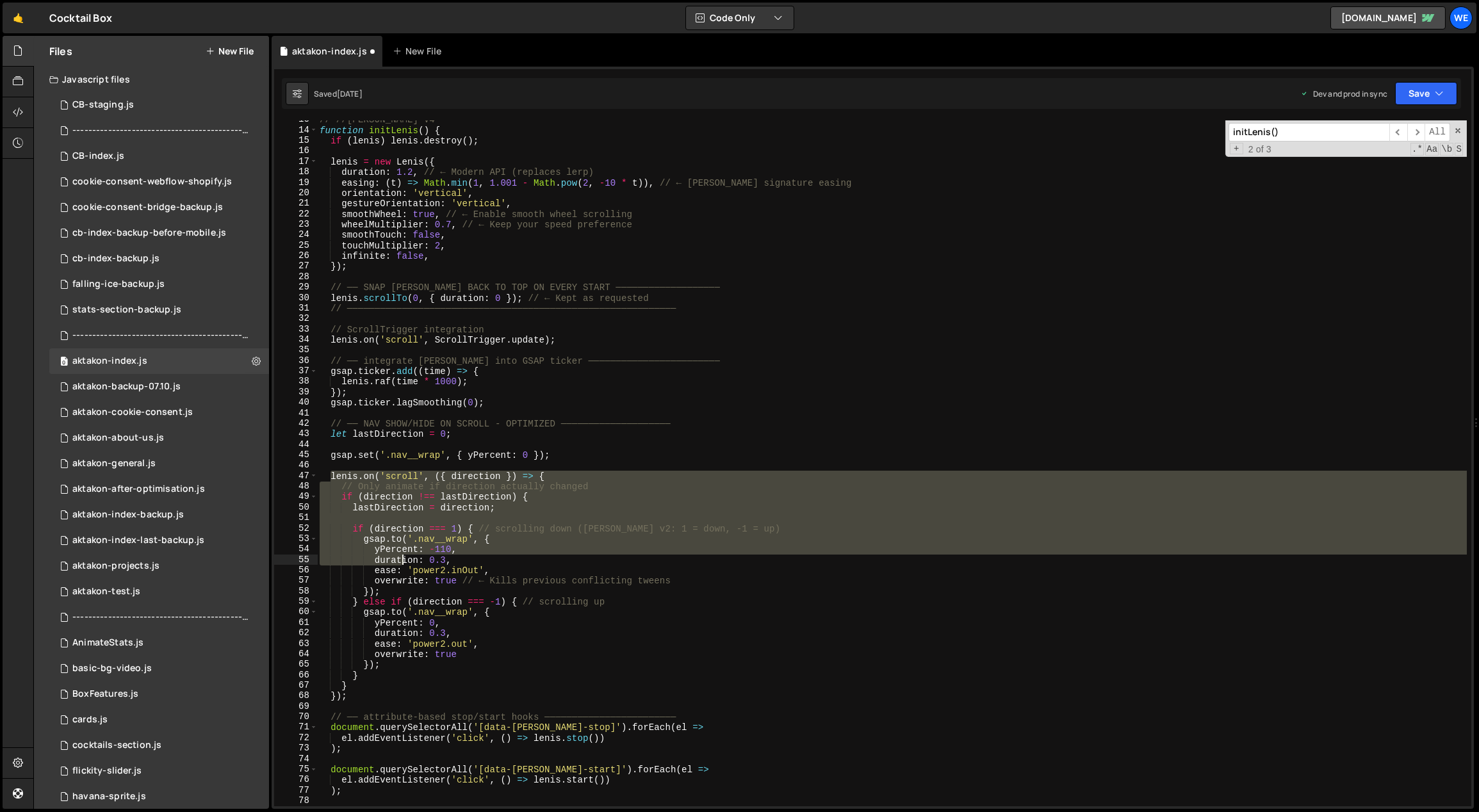
drag, startPoint x: 350, startPoint y: 482, endPoint x: 401, endPoint y: 574, distance: 105.2
click at [401, 574] on div "// //[PERSON_NAME] V4 function initLenis ( ) { if ( [PERSON_NAME] ) [PERSON_NAM…" at bounding box center [892, 469] width 1150 height 708
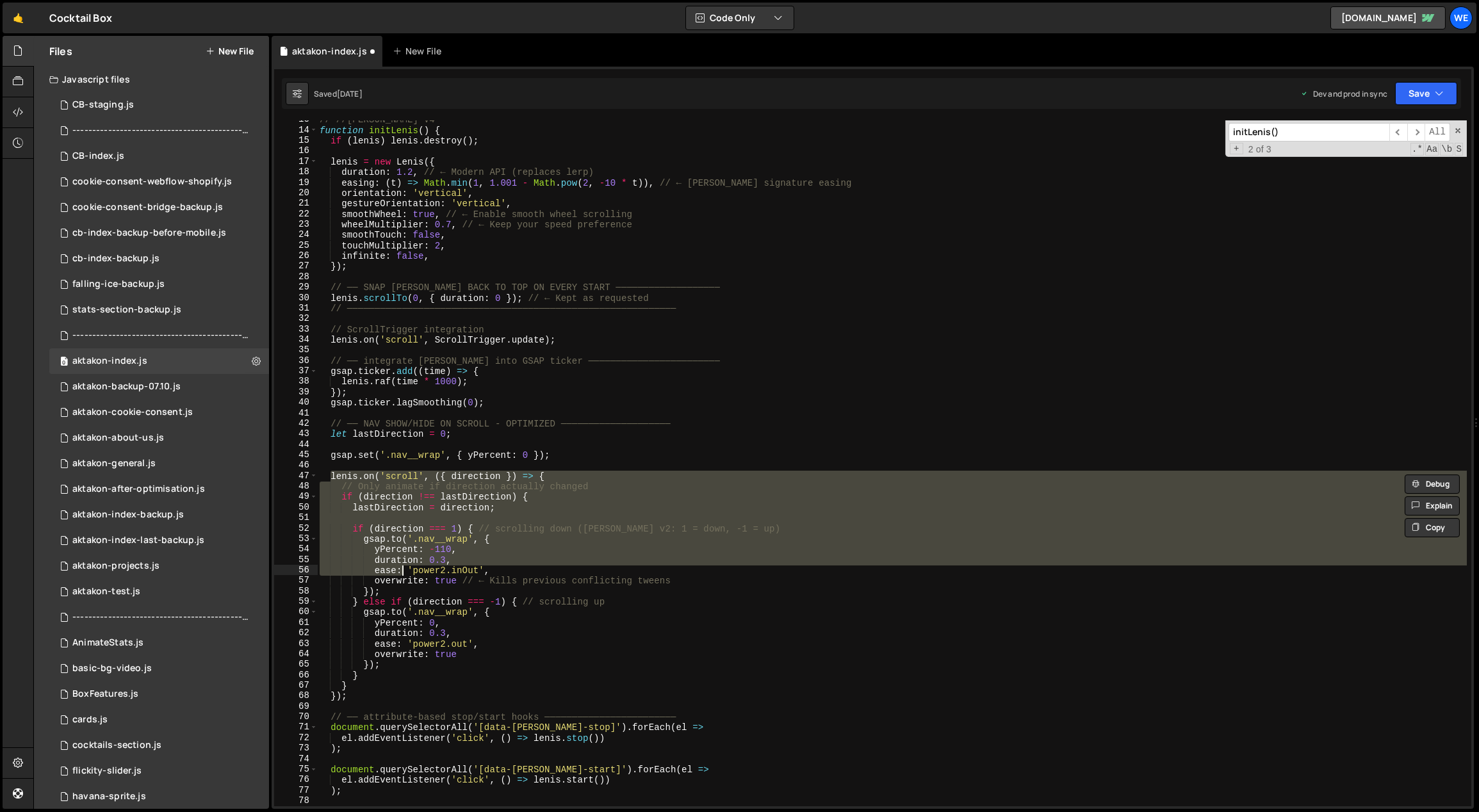
click at [553, 473] on div "// //[PERSON_NAME] V4 function initLenis ( ) { if ( [PERSON_NAME] ) [PERSON_NAM…" at bounding box center [891, 463] width 1150 height 686
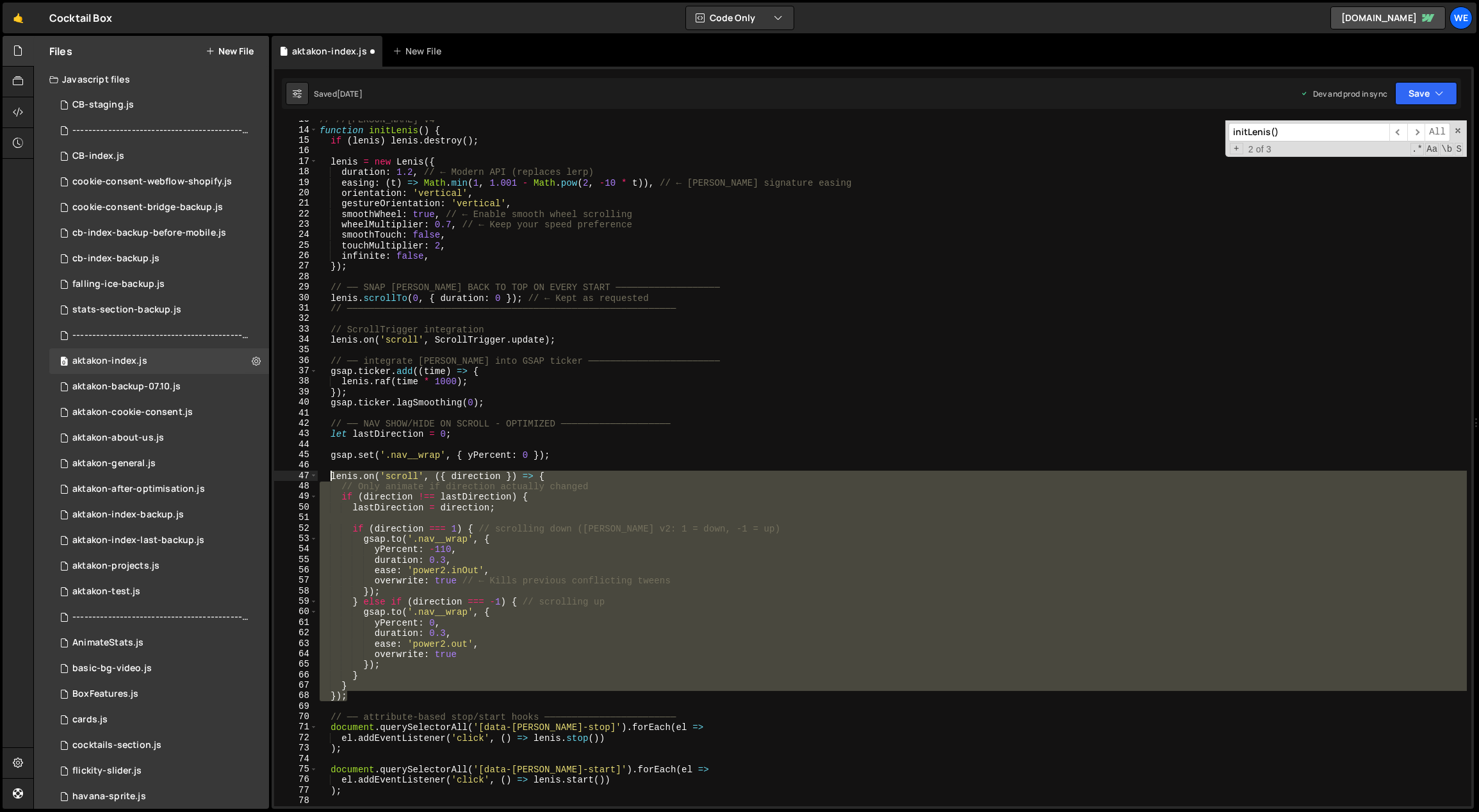
drag, startPoint x: 347, startPoint y: 660, endPoint x: 329, endPoint y: 479, distance: 181.9
click at [329, 479] on div "// //[PERSON_NAME] V4 function initLenis ( ) { if ( [PERSON_NAME] ) [PERSON_NAM…" at bounding box center [892, 469] width 1150 height 708
click at [372, 698] on div "// //[PERSON_NAME] V4 function initLenis ( ) { if ( [PERSON_NAME] ) [PERSON_NAM…" at bounding box center [891, 463] width 1150 height 686
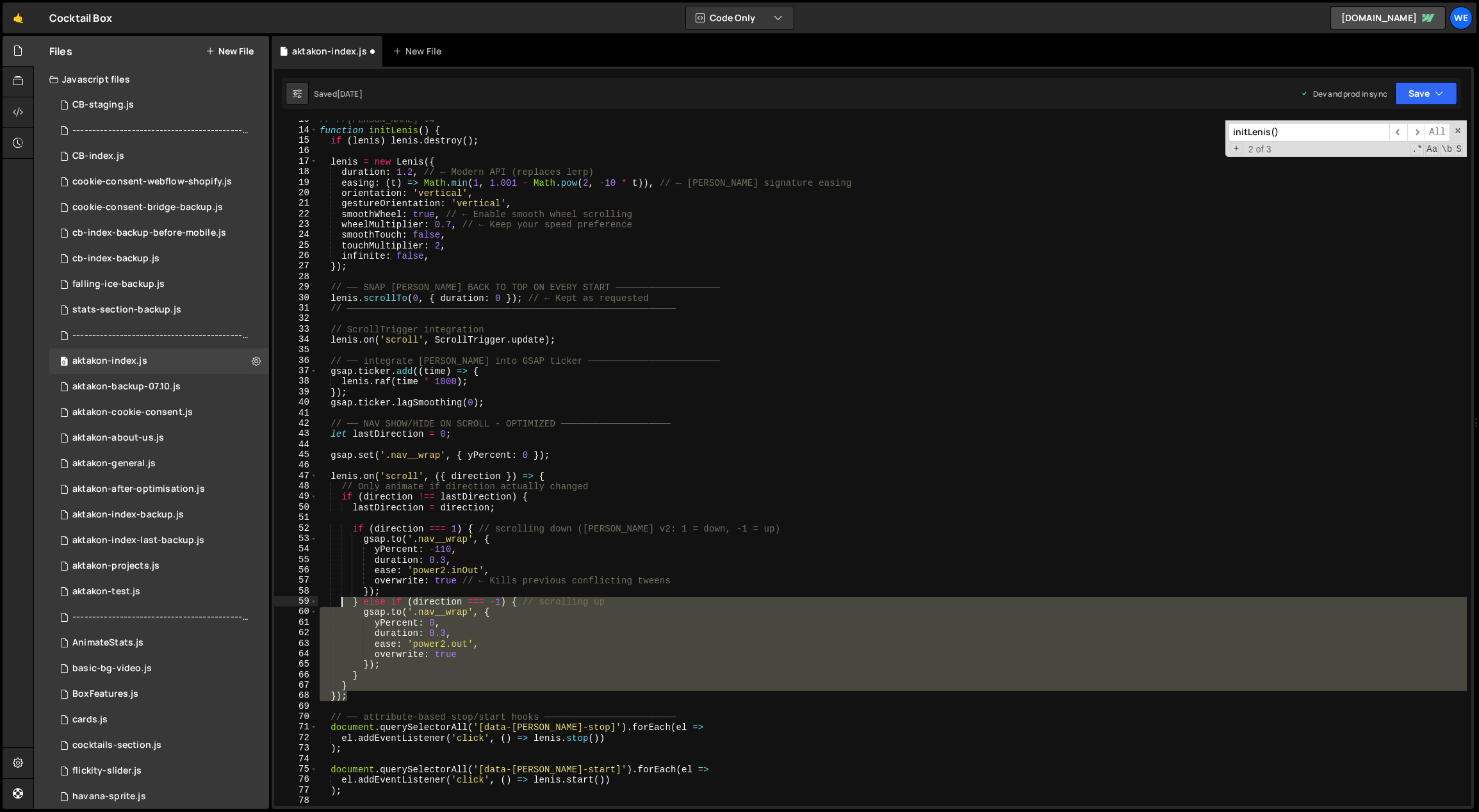
drag, startPoint x: 365, startPoint y: 700, endPoint x: 344, endPoint y: 605, distance: 97.3
click at [344, 605] on div "// //[PERSON_NAME] V4 function initLenis ( ) { if ( [PERSON_NAME] ) [PERSON_NAM…" at bounding box center [892, 469] width 1150 height 708
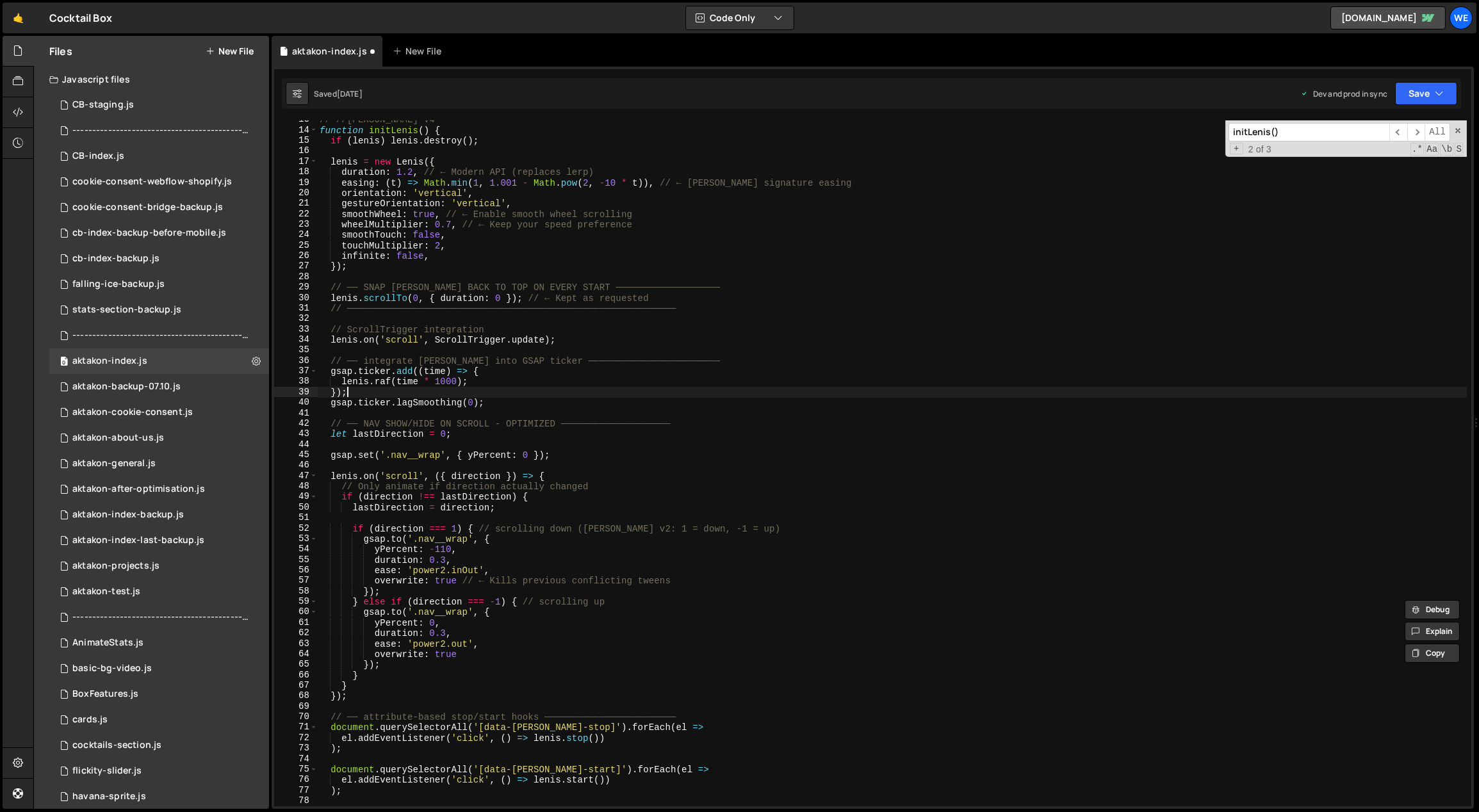
click at [457, 395] on div "// //[PERSON_NAME] V4 function initLenis ( ) { if ( [PERSON_NAME] ) [PERSON_NAM…" at bounding box center [892, 469] width 1150 height 708
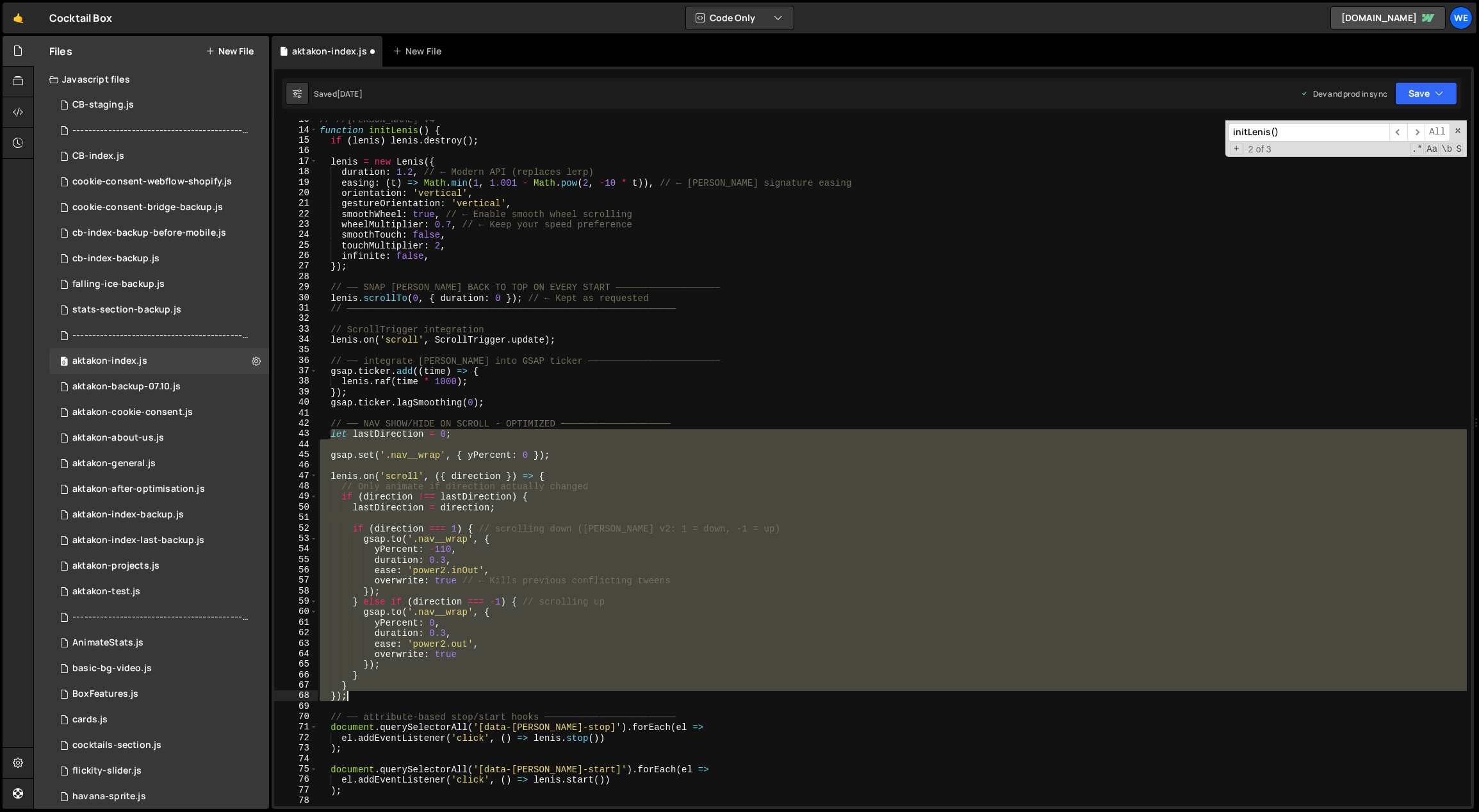
drag, startPoint x: 331, startPoint y: 434, endPoint x: 395, endPoint y: 699, distance: 272.6
click at [395, 700] on div "// //[PERSON_NAME] V4 function initLenis ( ) { if ( [PERSON_NAME] ) [PERSON_NAM…" at bounding box center [892, 469] width 1150 height 708
paste textarea "}"
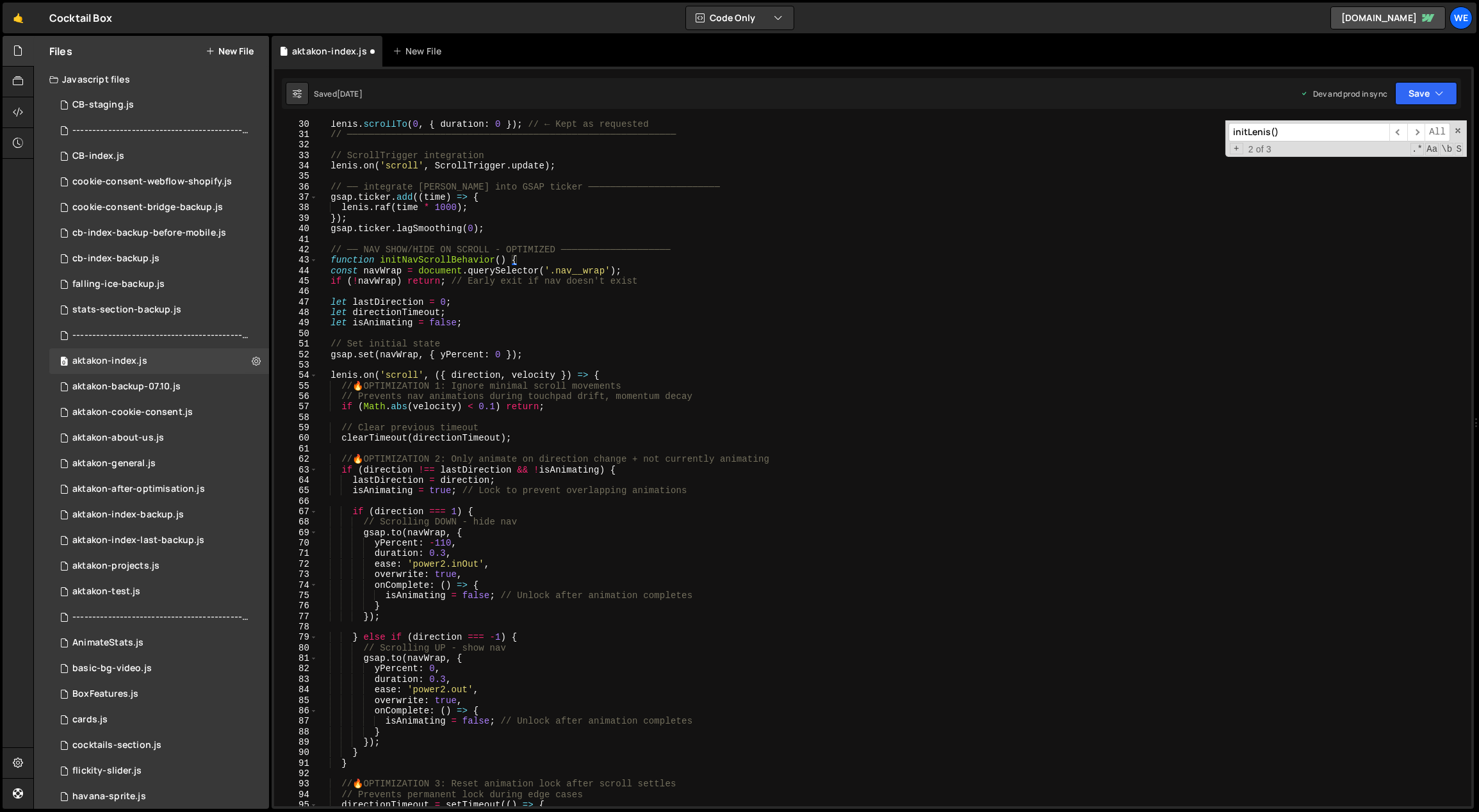
scroll to position [251, 0]
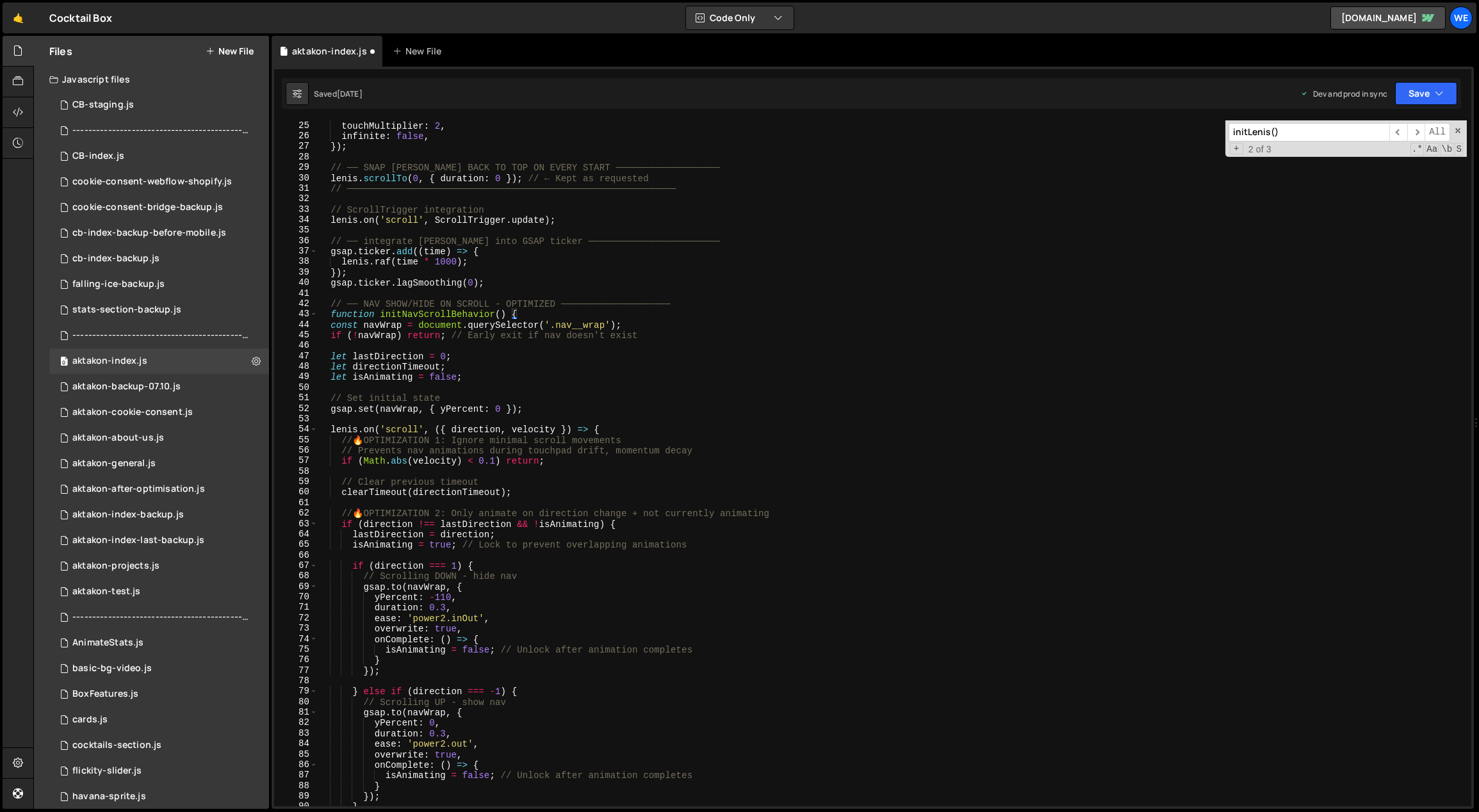
click at [522, 312] on div "smoothTouch : false , touchMultiplier : 2 , infinite : false , }) ; // ── SNAP …" at bounding box center [892, 464] width 1150 height 708
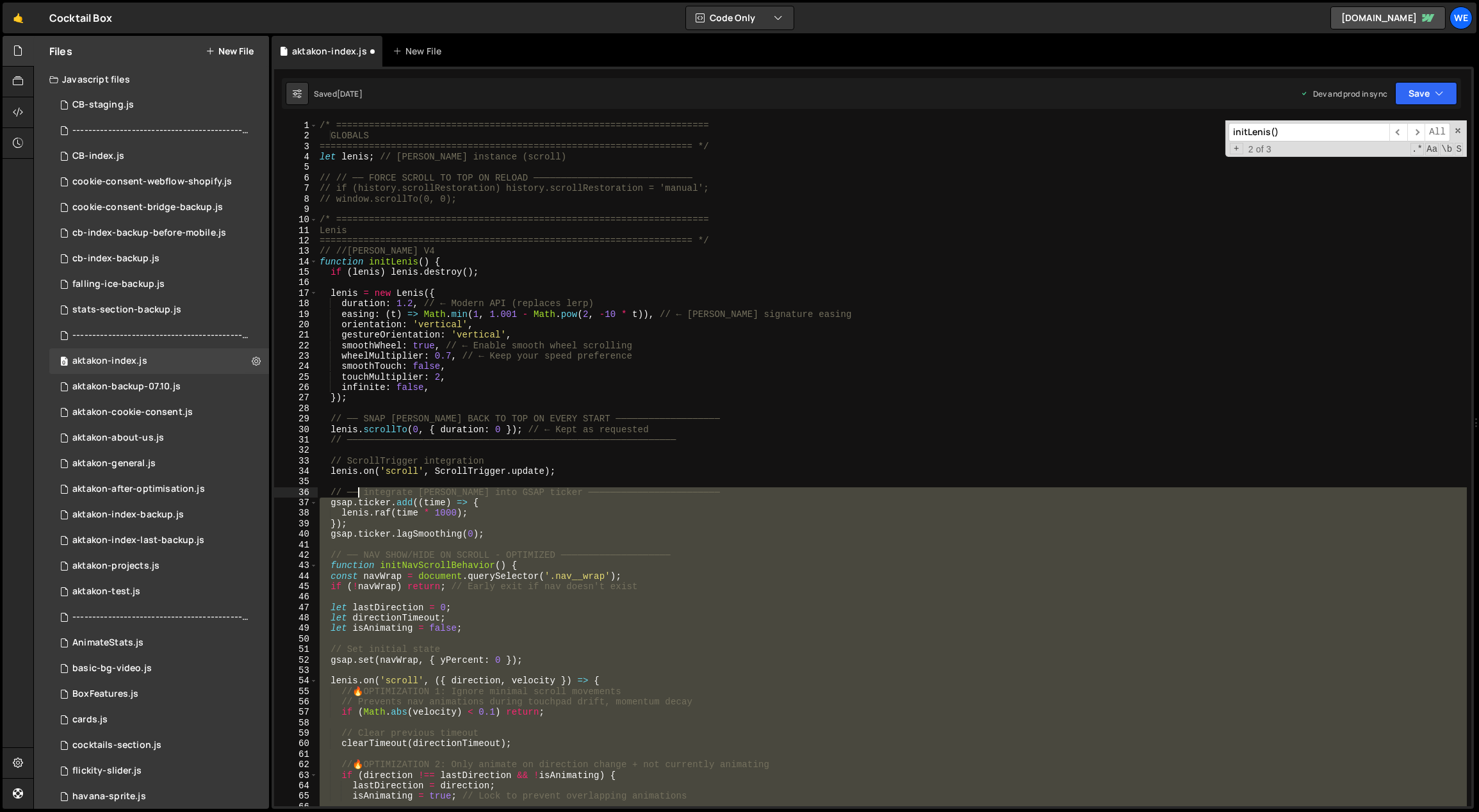
scroll to position [0, 0]
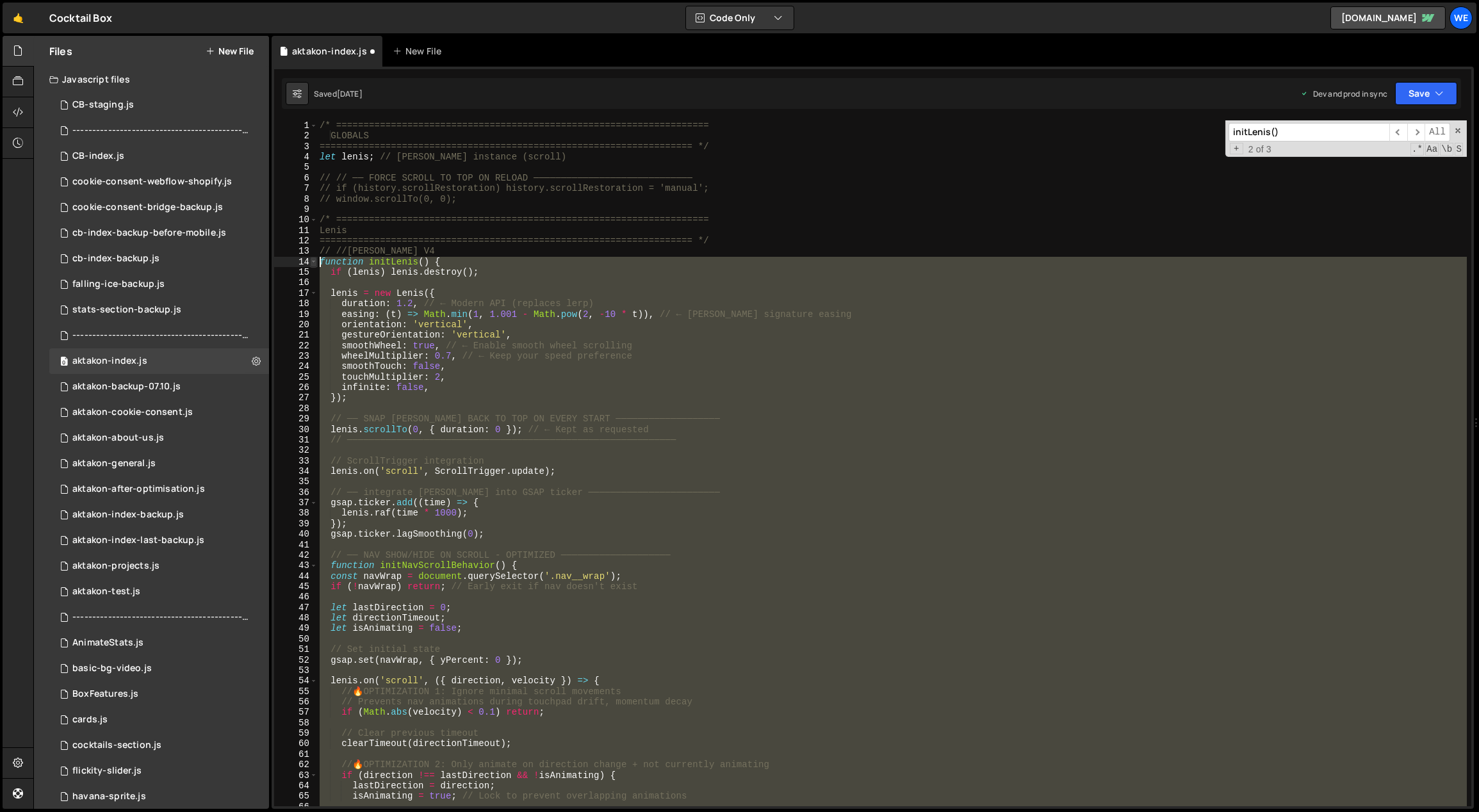
drag, startPoint x: 344, startPoint y: 687, endPoint x: 316, endPoint y: 262, distance: 425.9
click at [316, 262] on div "function initNavScrollBehavior() { 1 2 3 4 5 6 7 8 9 10 11 12 13 14 15 16 17 18…" at bounding box center [872, 463] width 1197 height 686
click at [632, 351] on div "/* ==================================================================== GLOBALS…" at bounding box center [891, 463] width 1150 height 686
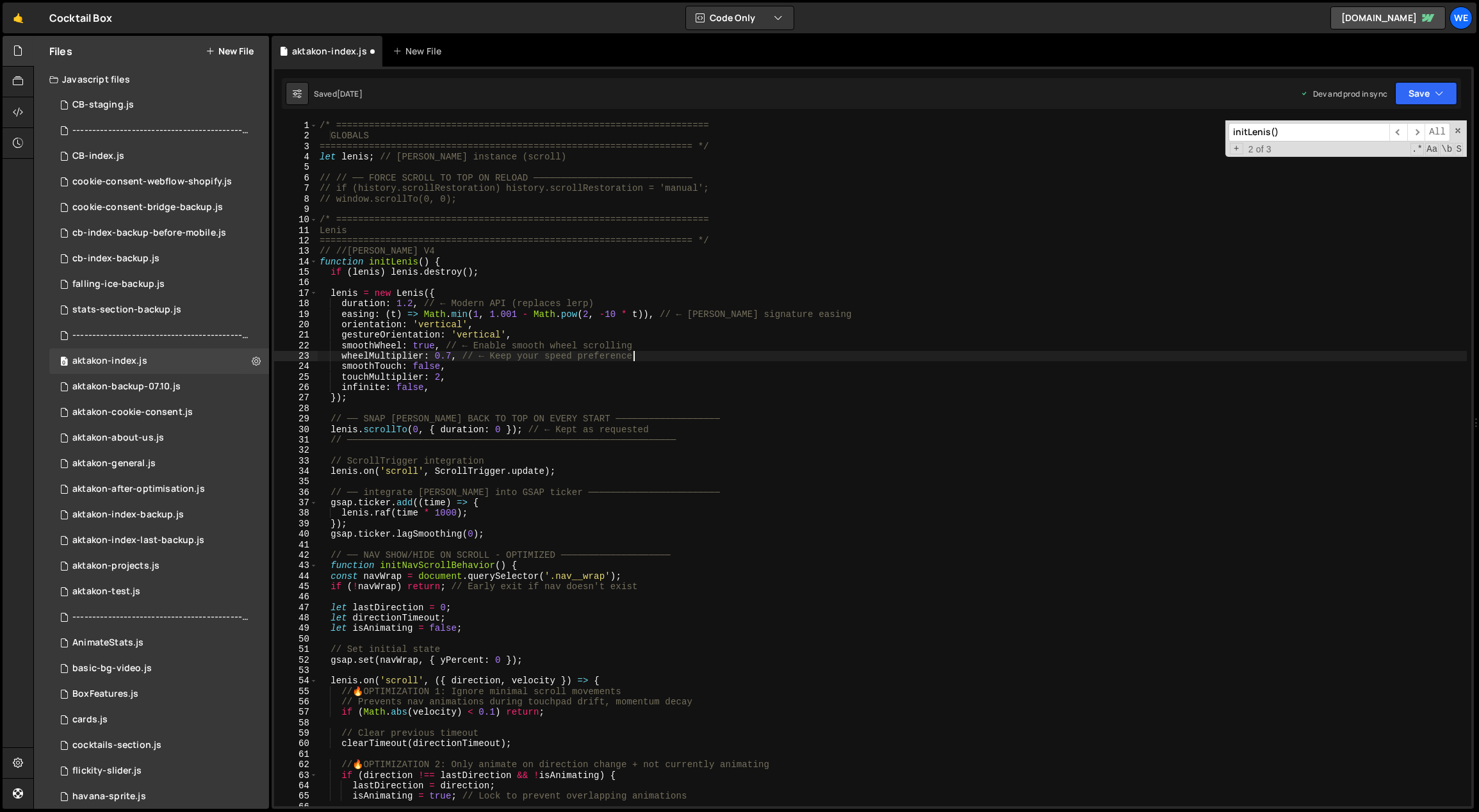
click at [536, 160] on div "/* ==================================================================== GLOBALS…" at bounding box center [892, 474] width 1150 height 708
type textarea "let [PERSON_NAME]; // [PERSON_NAME] instance (scroll)"
paste textarea "let lenisControlHandler; // Store handler reference for cleanup"
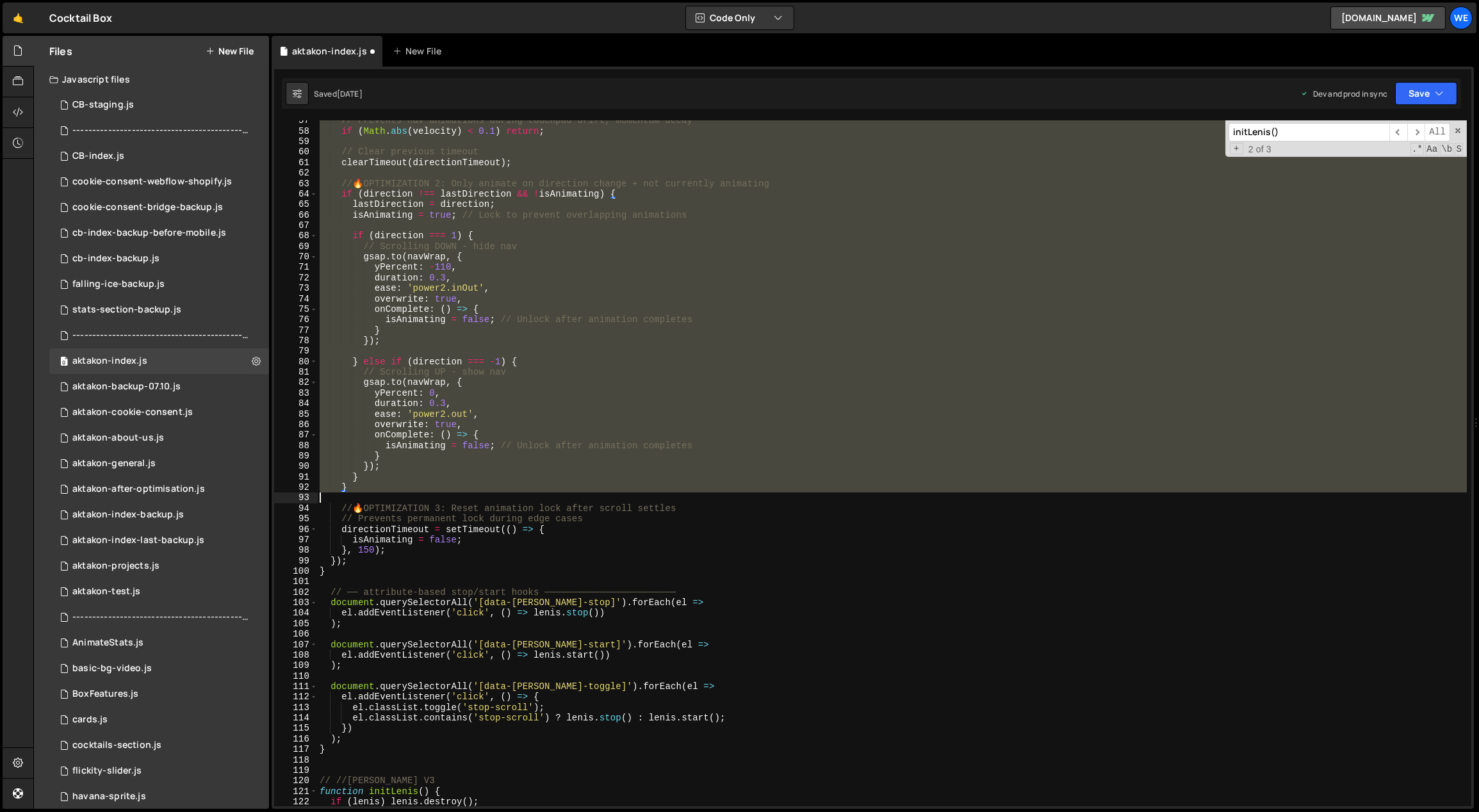
scroll to position [642, 0]
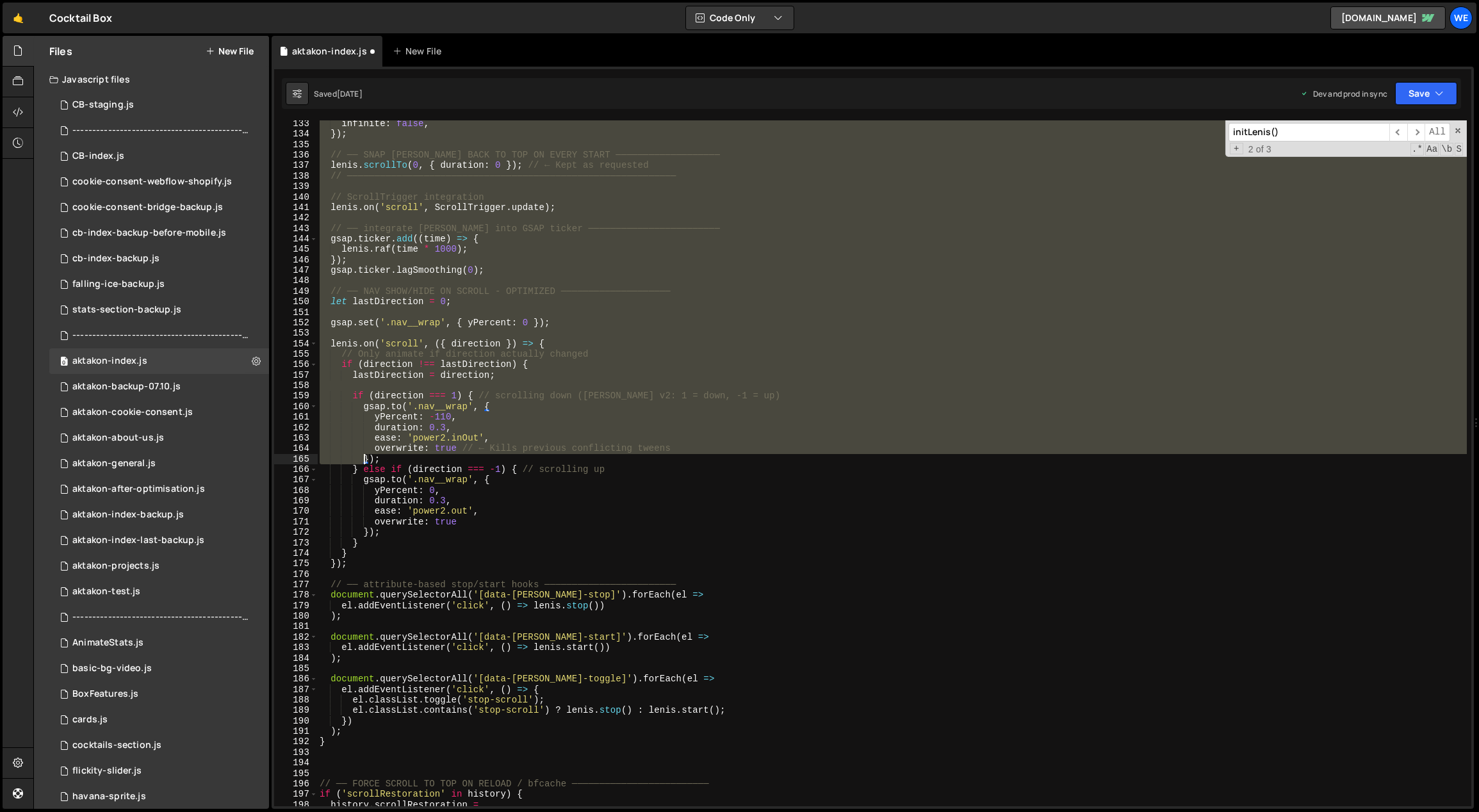
drag, startPoint x: 321, startPoint y: 272, endPoint x: 358, endPoint y: 459, distance: 190.6
click at [359, 461] on div "infinite : false , }) ; // ── SNAP [PERSON_NAME] BACK TO TOP ON EVERY START ───…" at bounding box center [892, 472] width 1150 height 708
click at [619, 468] on div "infinite : false , }) ; // ── SNAP [PERSON_NAME] BACK TO TOP ON EVERY START ───…" at bounding box center [892, 472] width 1150 height 708
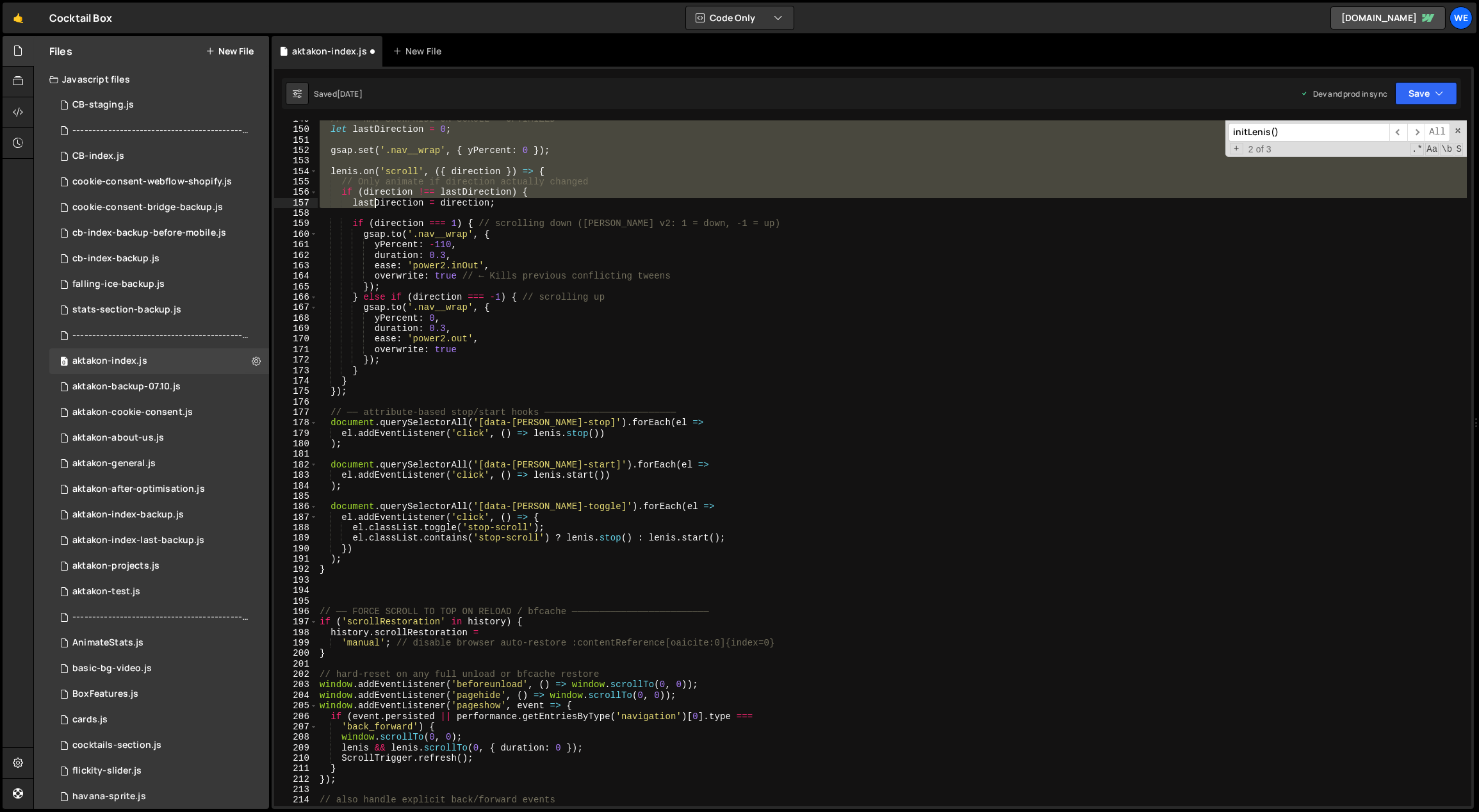
scroll to position [1638, 0]
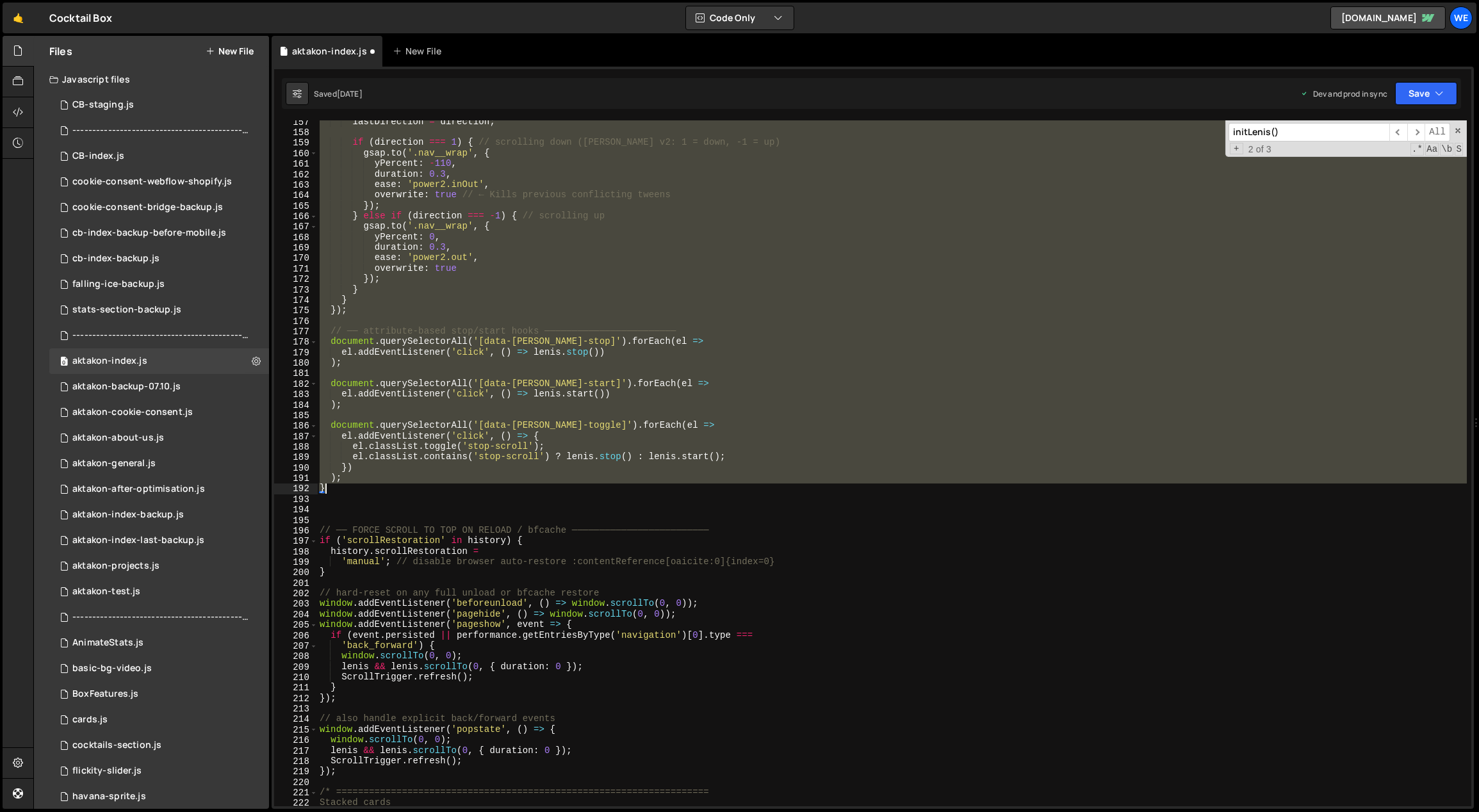
drag, startPoint x: 320, startPoint y: 229, endPoint x: 370, endPoint y: 495, distance: 270.7
click at [392, 493] on div "lastDirection = direction ; if ( direction === 1 ) { // scrolling down ([PERSON…" at bounding box center [892, 471] width 1150 height 708
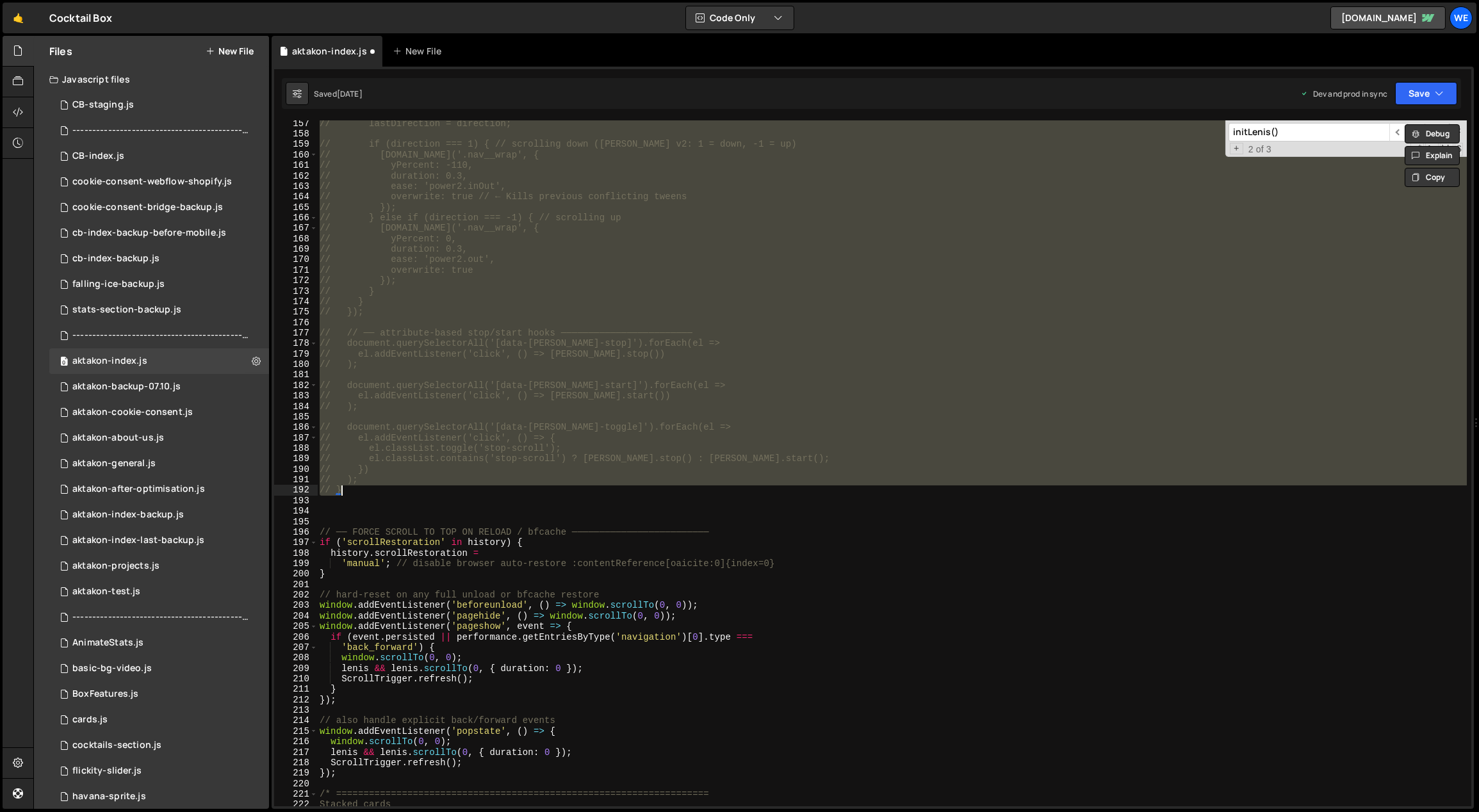
scroll to position [1306, 0]
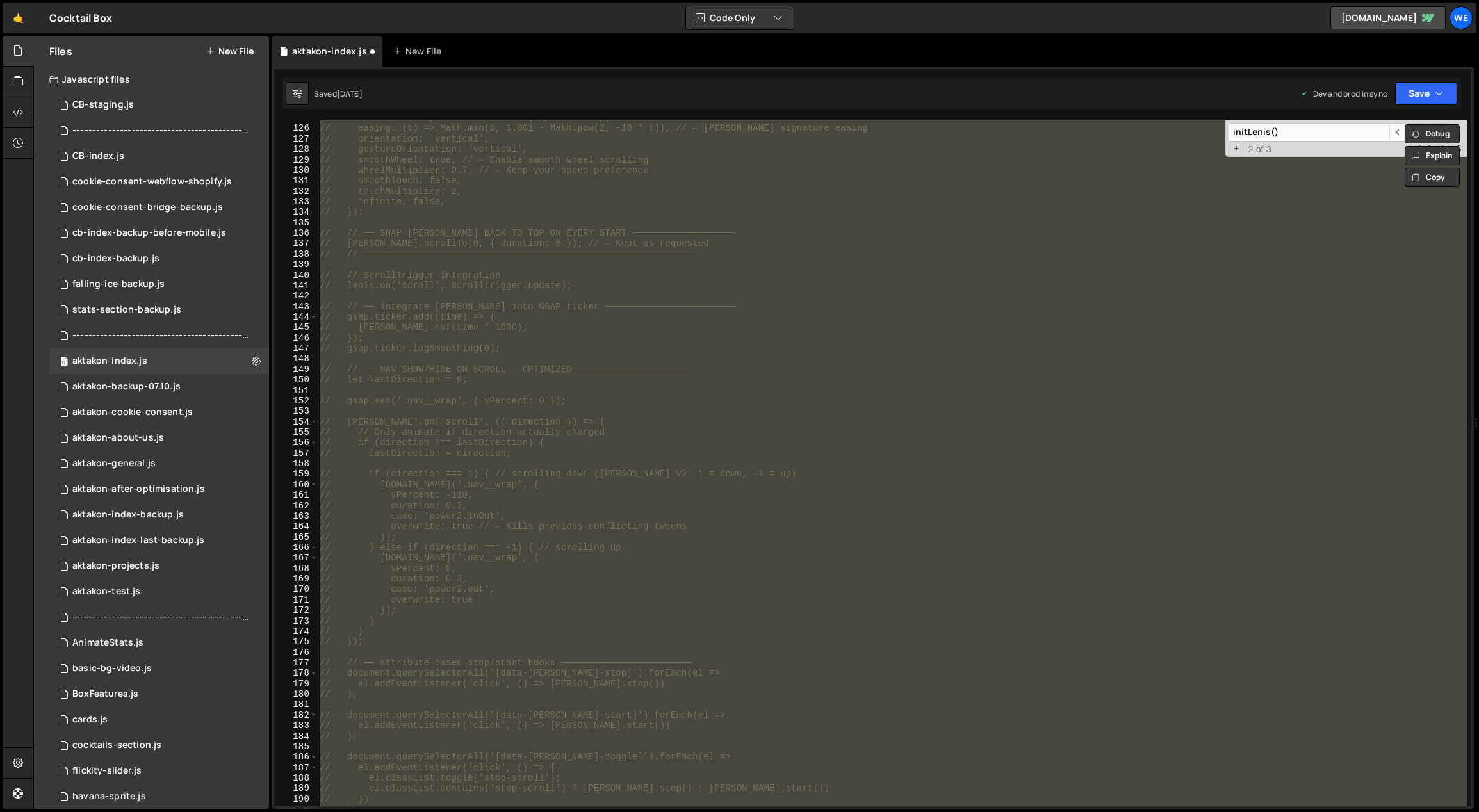
click at [654, 505] on div "// duration: 1.2, // ← Modern API (replaces lerp) // easing: (t) => Math.min(1,…" at bounding box center [891, 463] width 1150 height 686
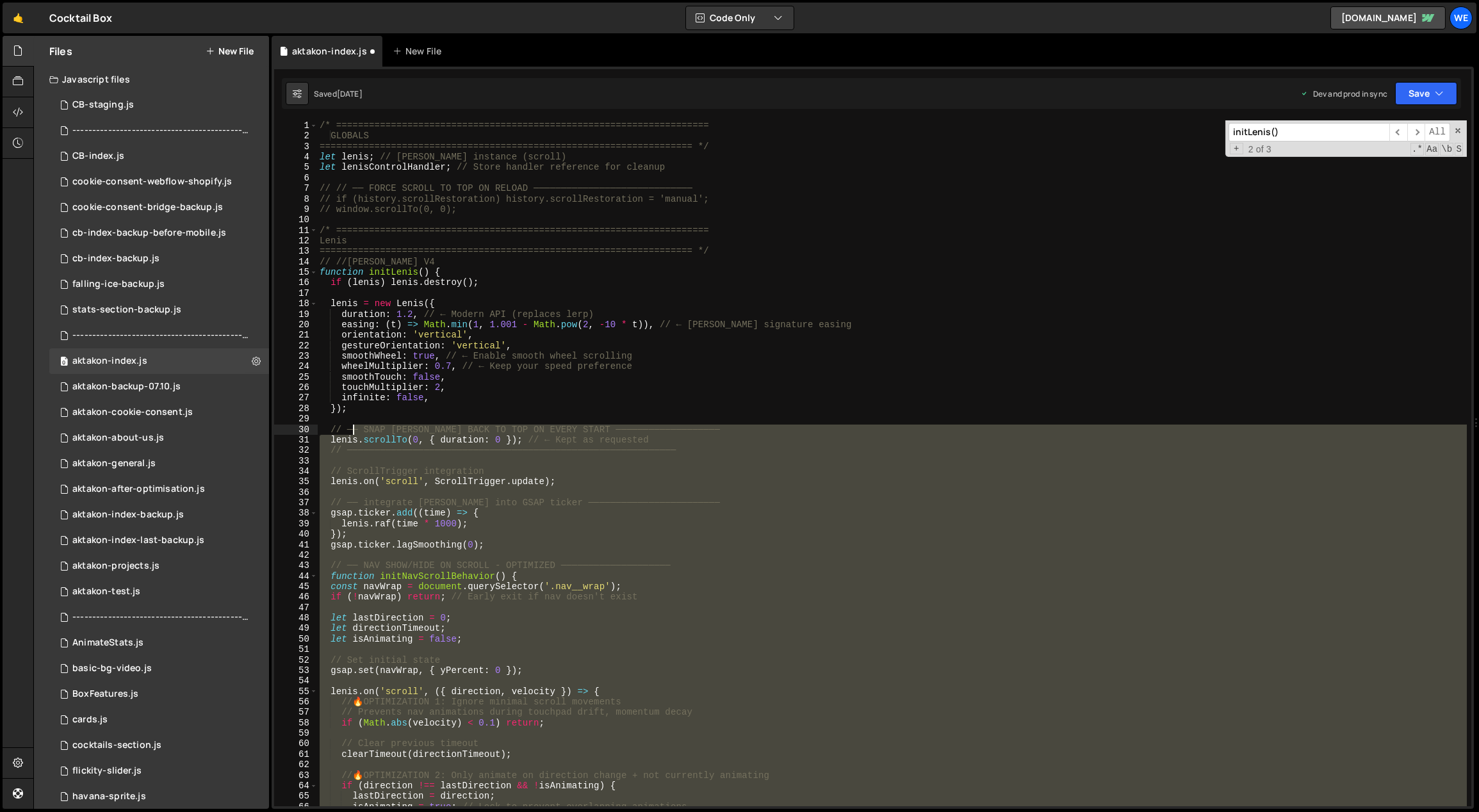
scroll to position [0, 0]
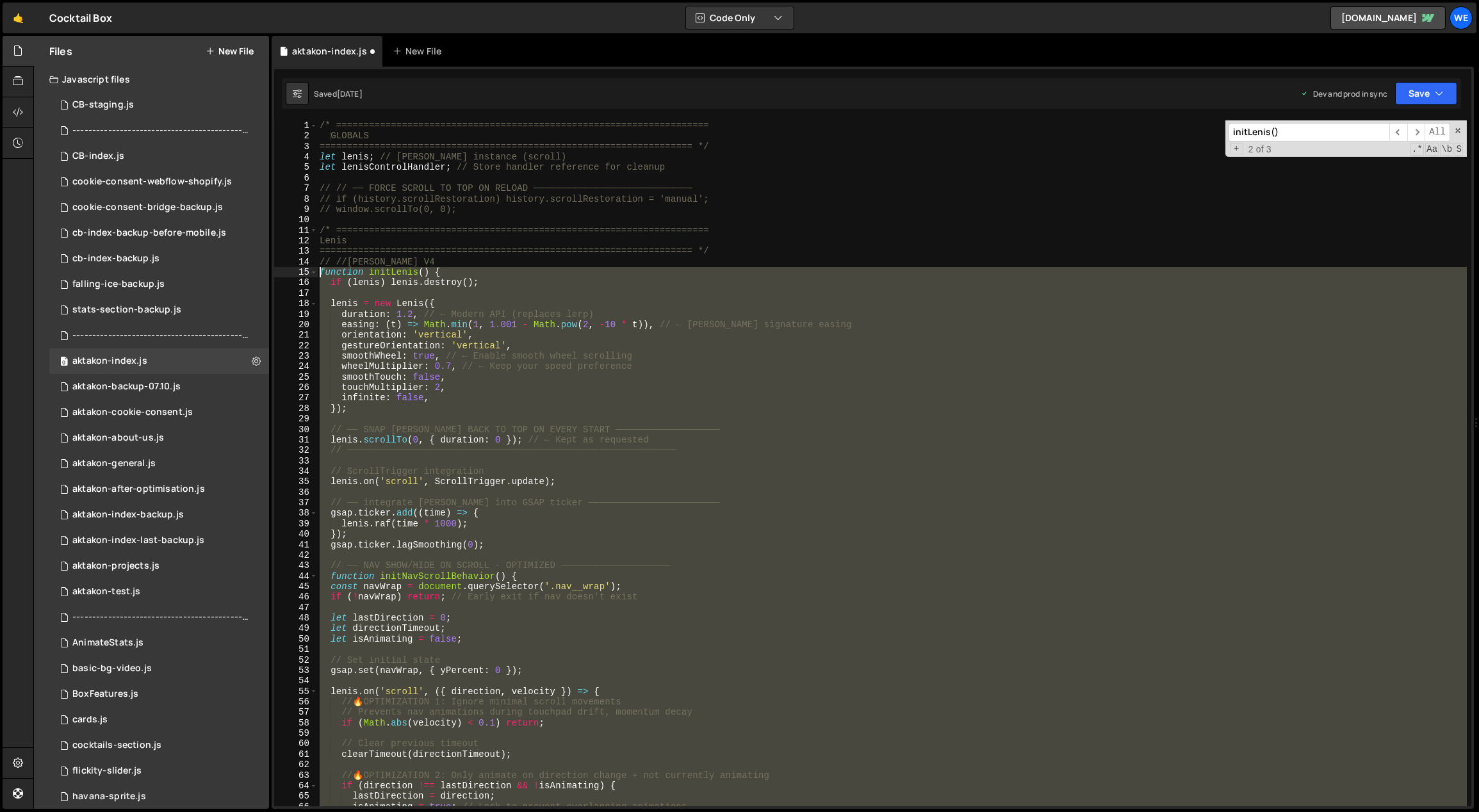
drag, startPoint x: 347, startPoint y: 423, endPoint x: 319, endPoint y: 276, distance: 149.6
click at [319, 276] on div "/* ==================================================================== GLOBALS…" at bounding box center [892, 474] width 1150 height 708
paste textarea "}"
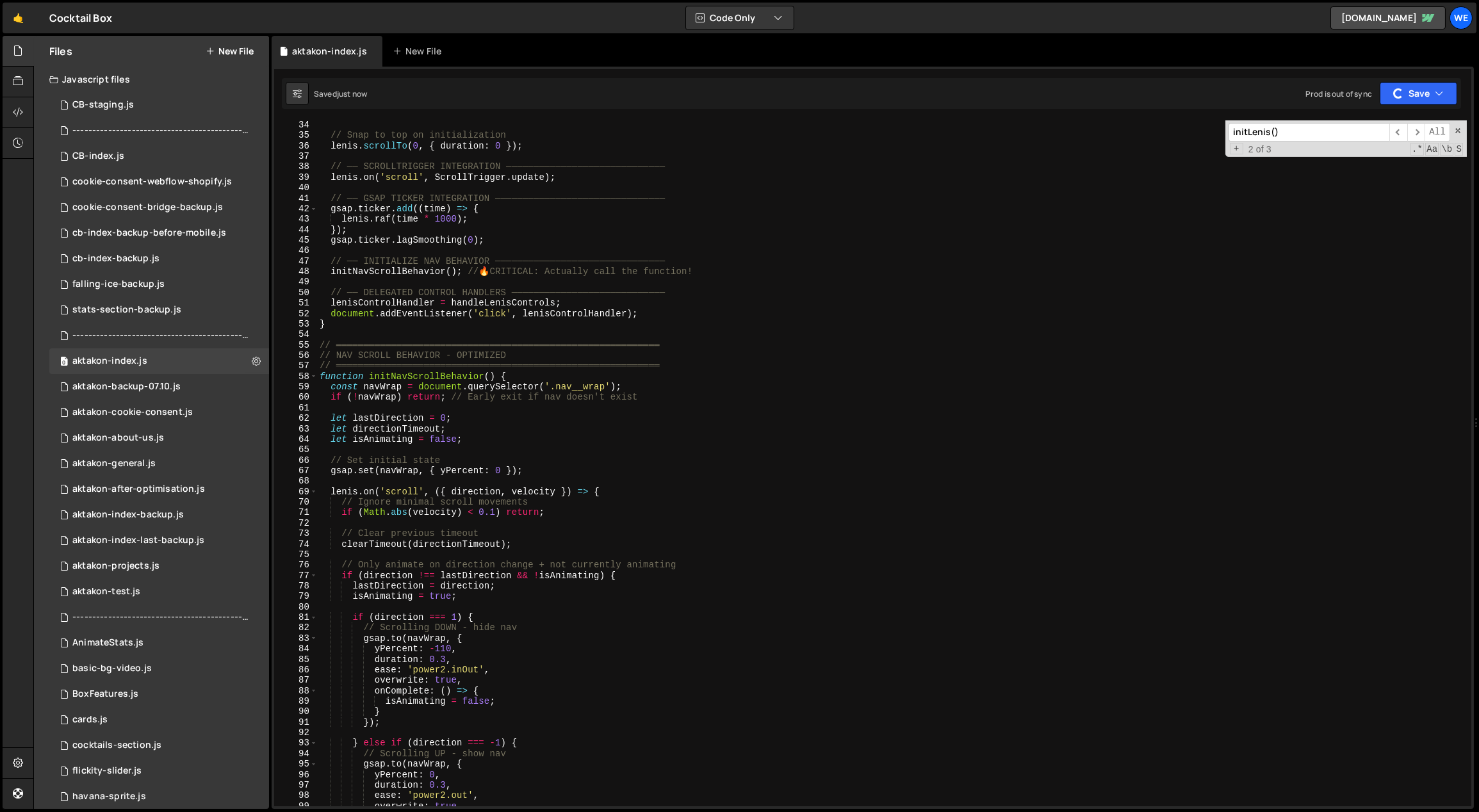
scroll to position [346, 0]
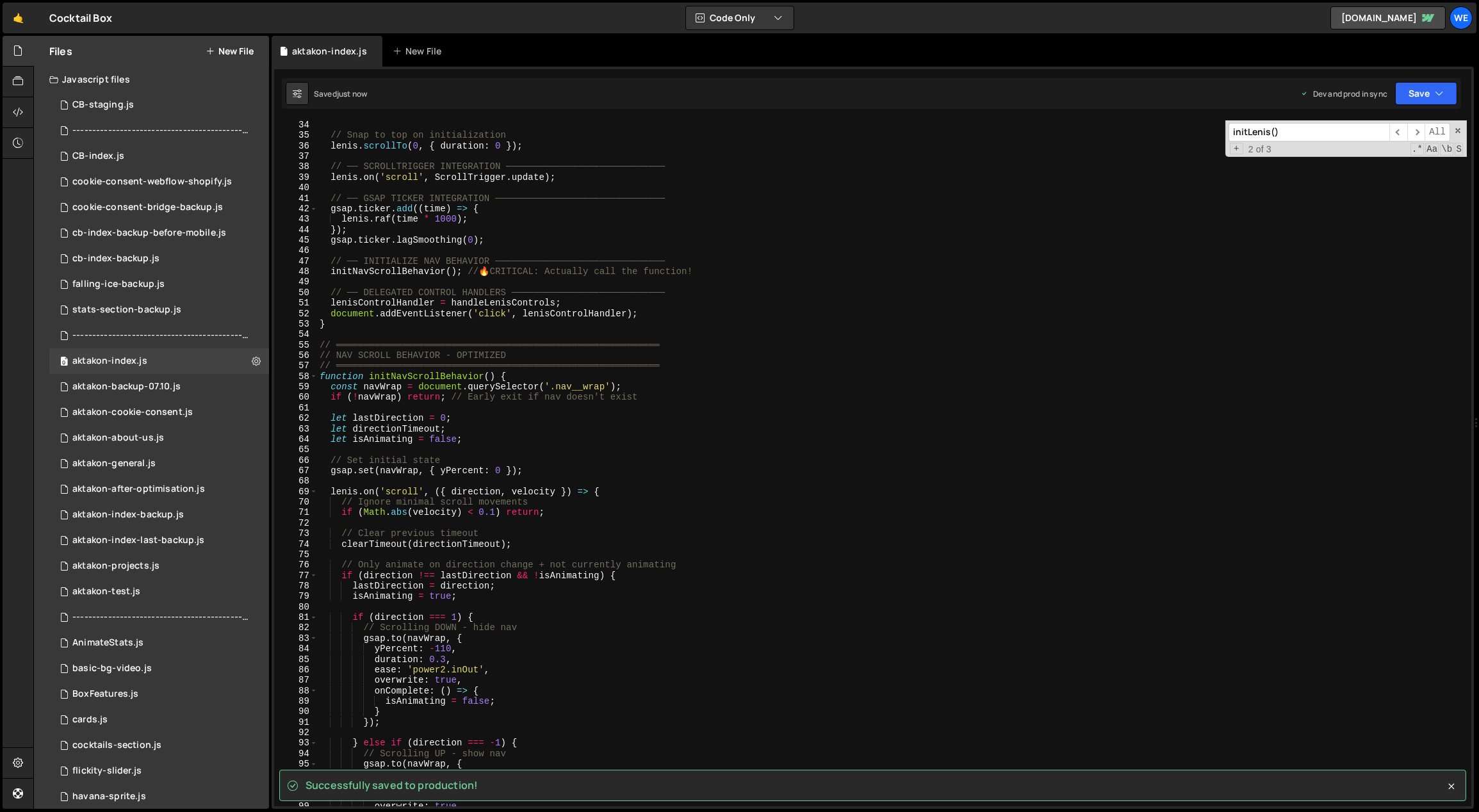
click at [518, 374] on div "// Snap to top on initialization [PERSON_NAME] . scrollTo ( 0 , { duration : 0 …" at bounding box center [892, 473] width 1150 height 708
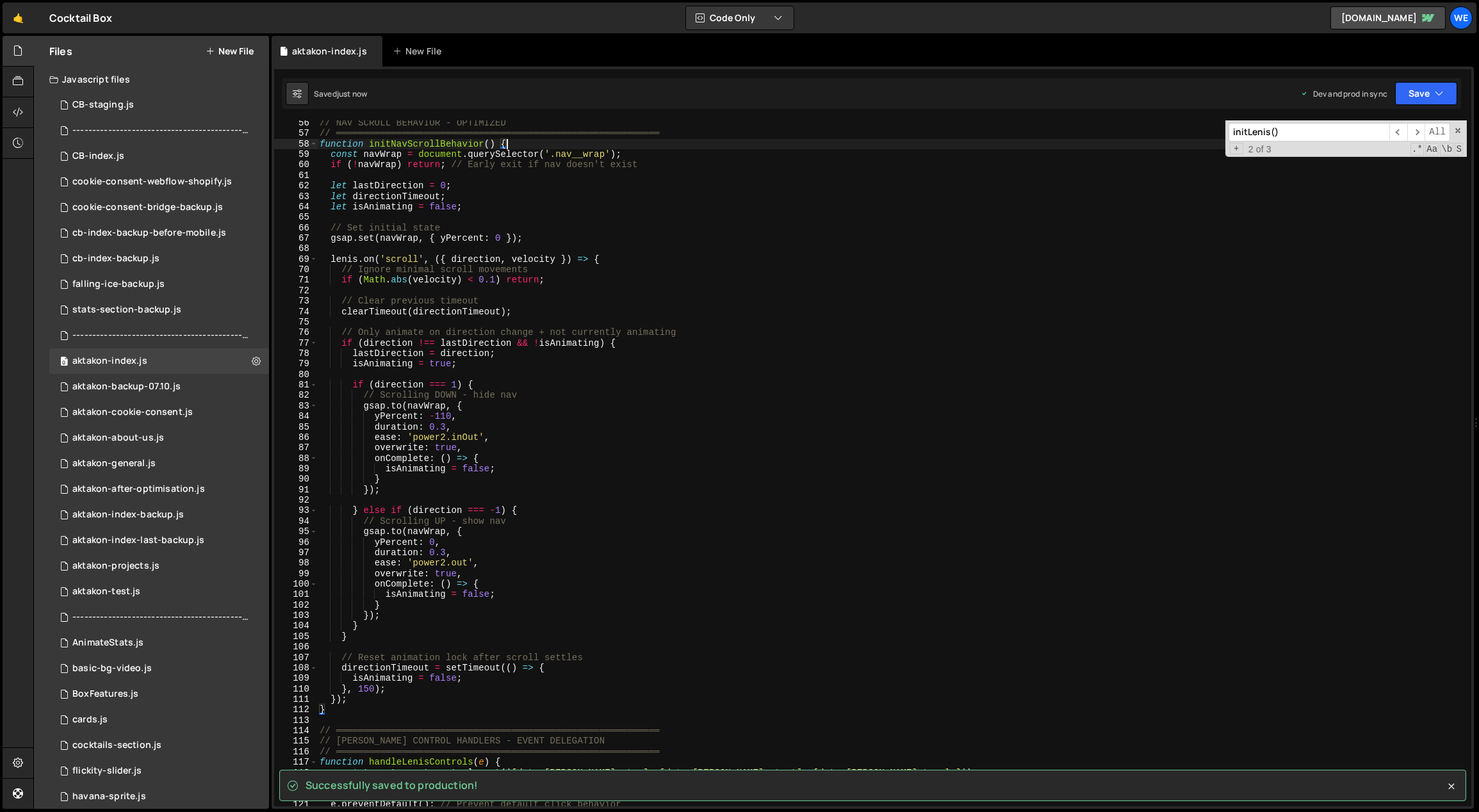
scroll to position [801, 0]
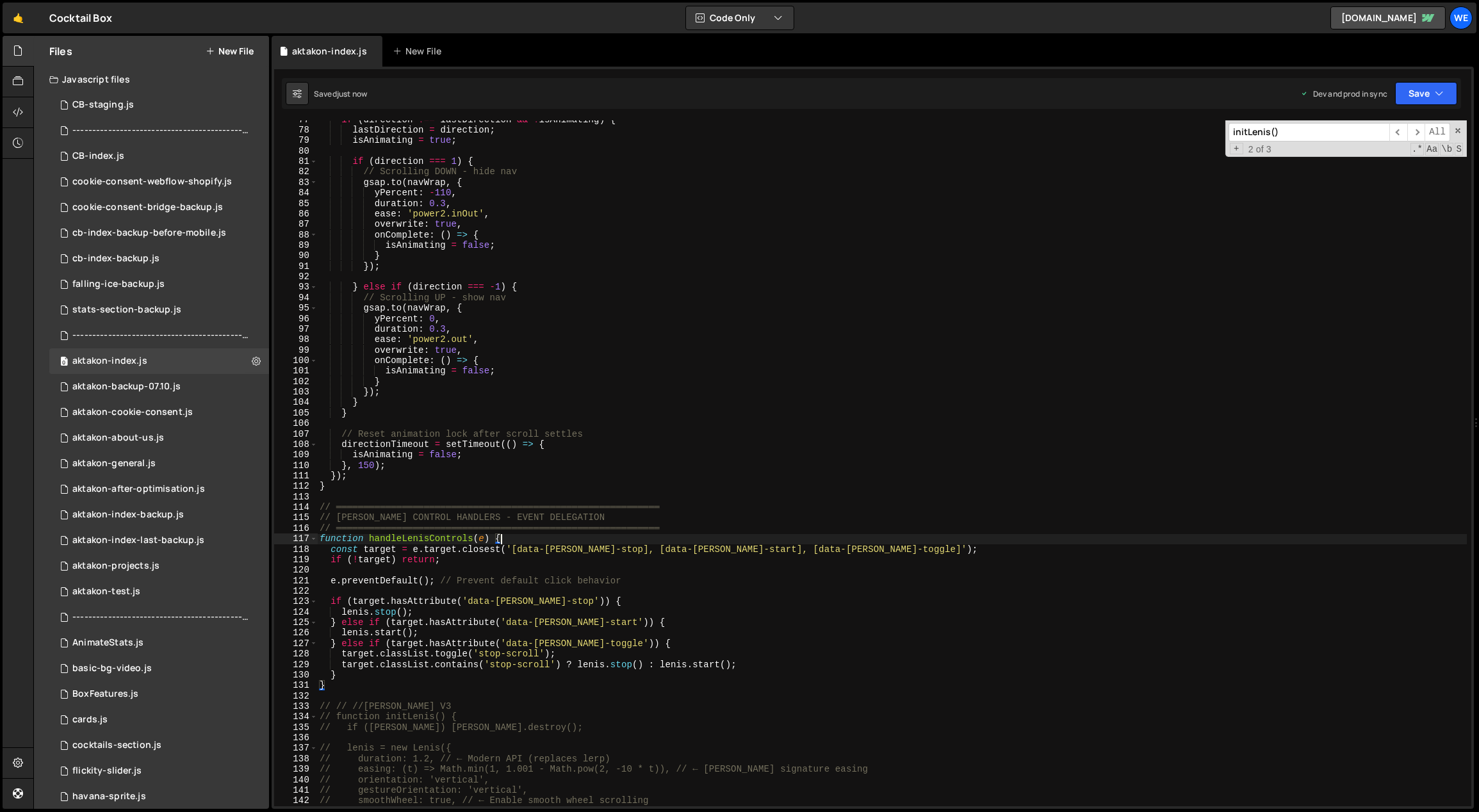
click at [516, 539] on div "if ( direction !== lastDirection && ! isAnimating ) { lastDirection = direction…" at bounding box center [892, 469] width 1150 height 708
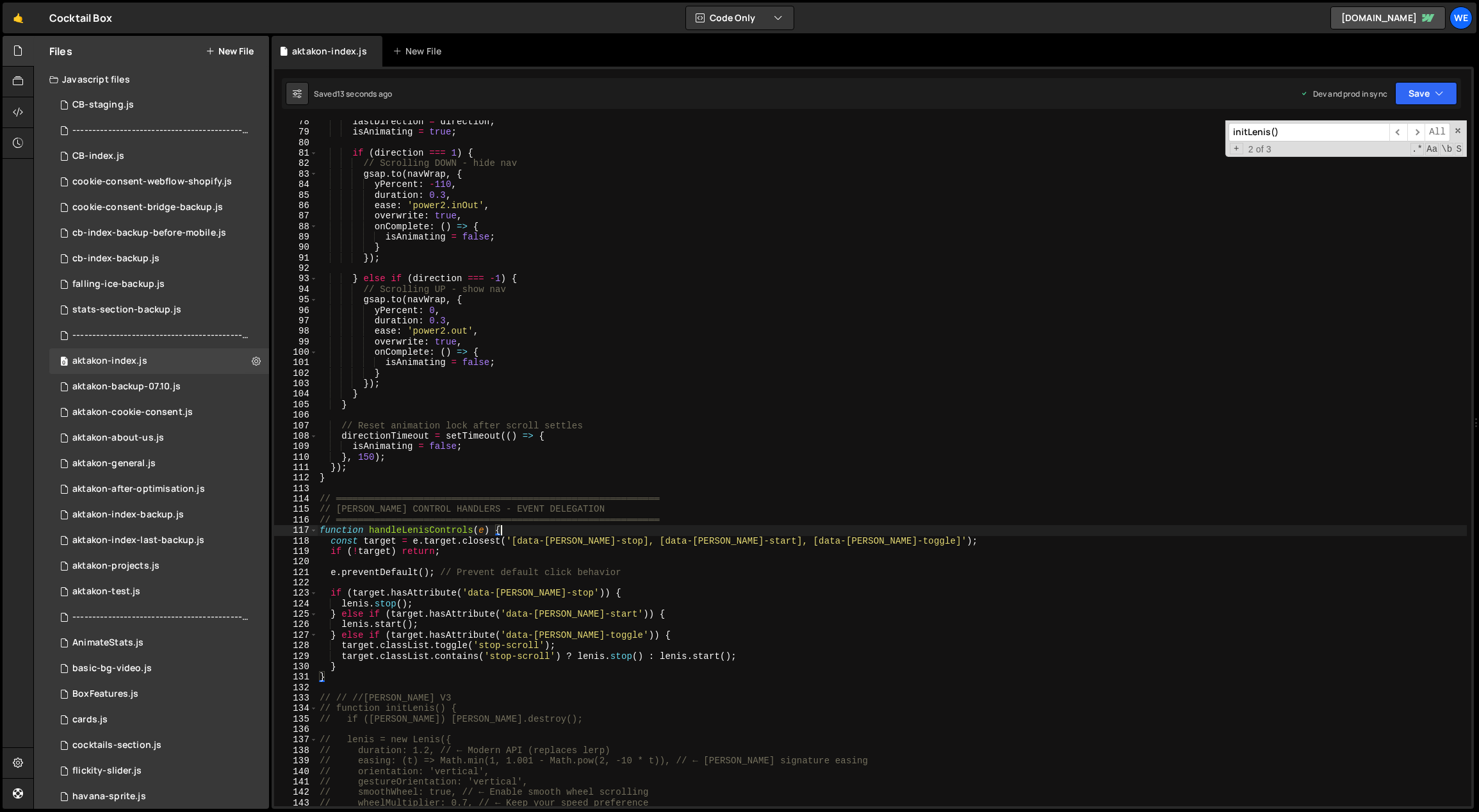
click at [466, 529] on div "lastDirection = direction ; isAnimating = true ; if ( direction === 1 ) { // Sc…" at bounding box center [892, 471] width 1150 height 708
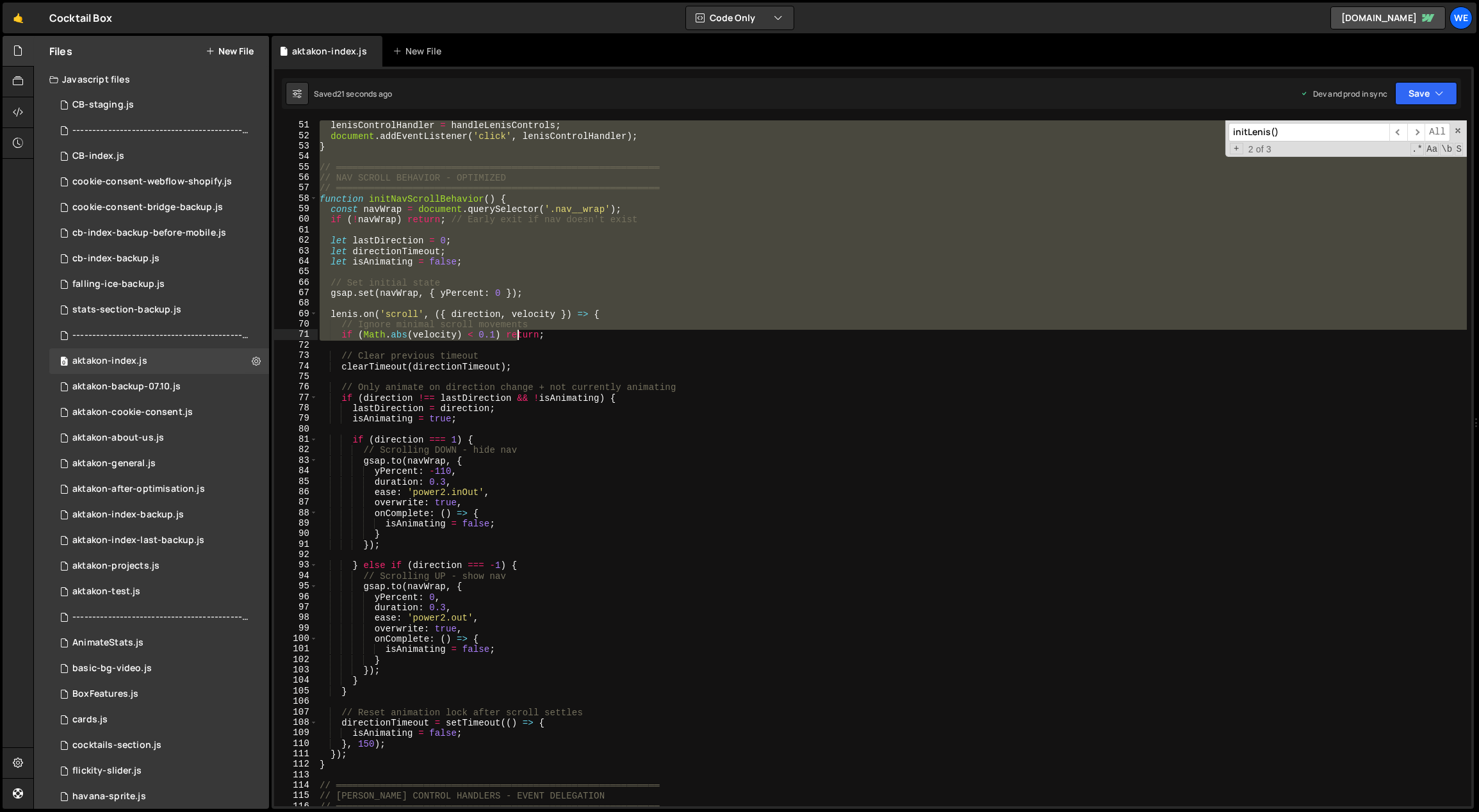
scroll to position [872, 0]
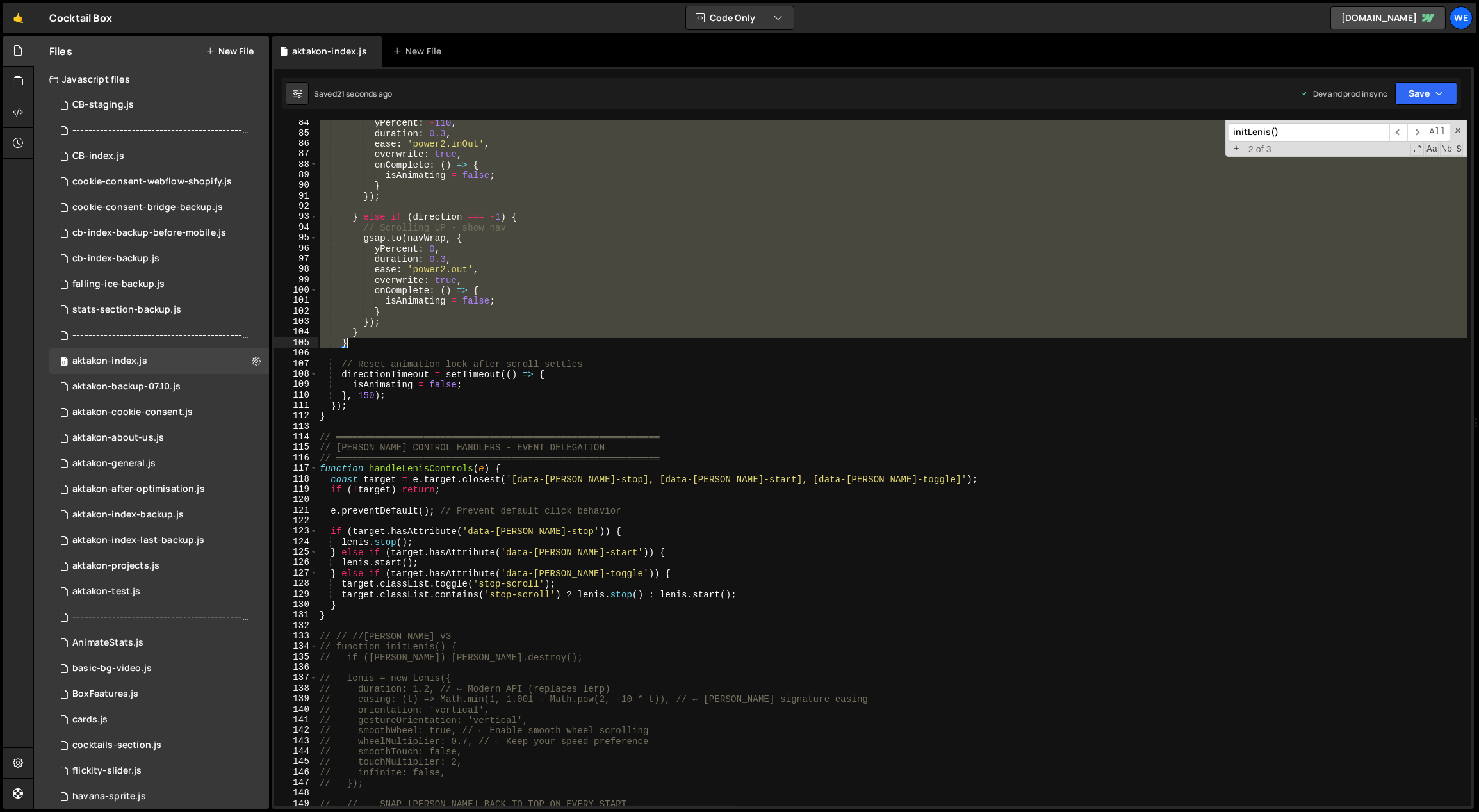
drag, startPoint x: 321, startPoint y: 192, endPoint x: 518, endPoint y: 337, distance: 244.6
click at [518, 337] on div "yPercent : - 110 , duration : 0.3 , ease : 'power2.inOut' , overwrite : true , …" at bounding box center [892, 471] width 1150 height 708
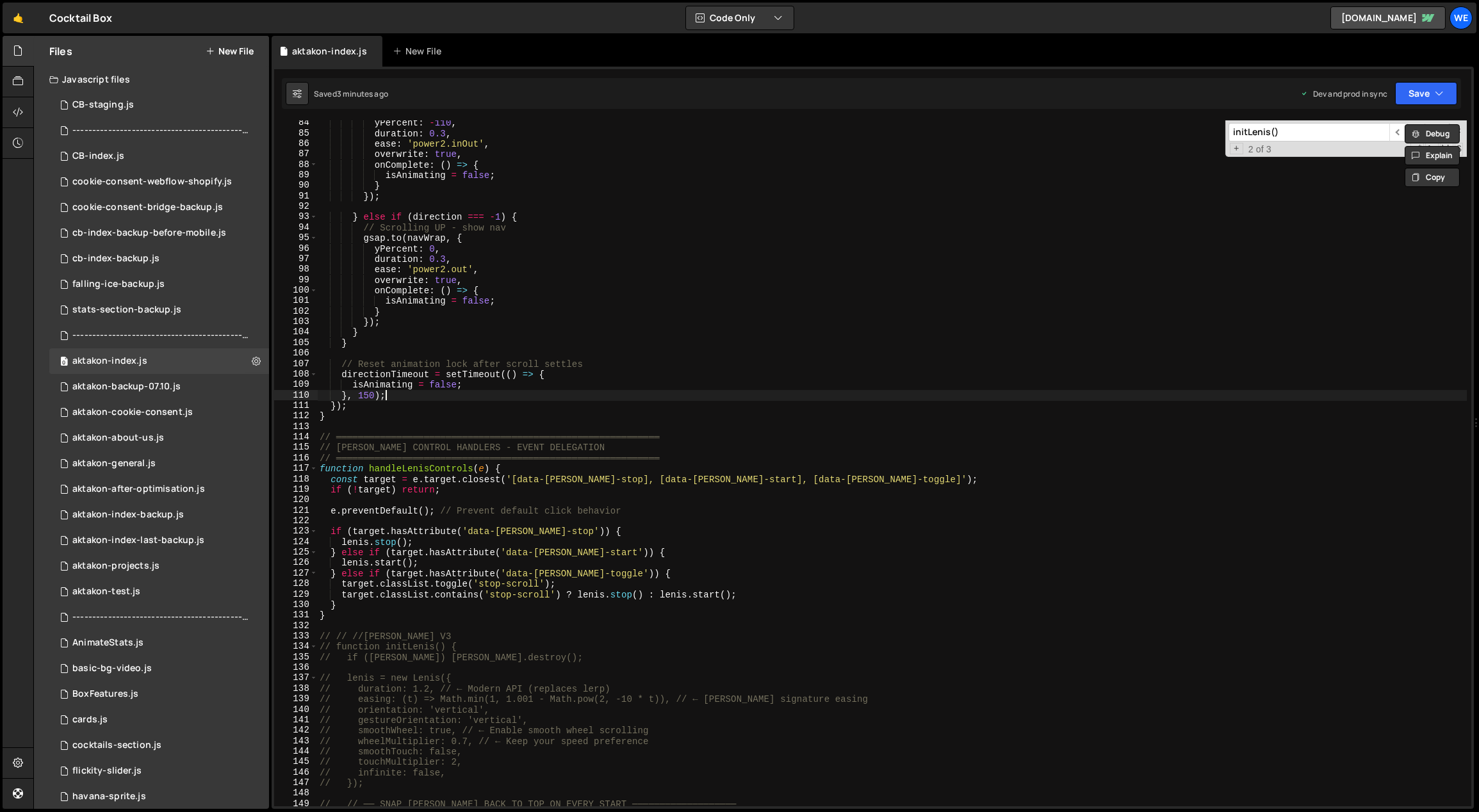
click at [808, 392] on div "yPercent : - 110 , duration : 0.3 , ease : 'power2.inOut' , overwrite : true , …" at bounding box center [892, 471] width 1150 height 708
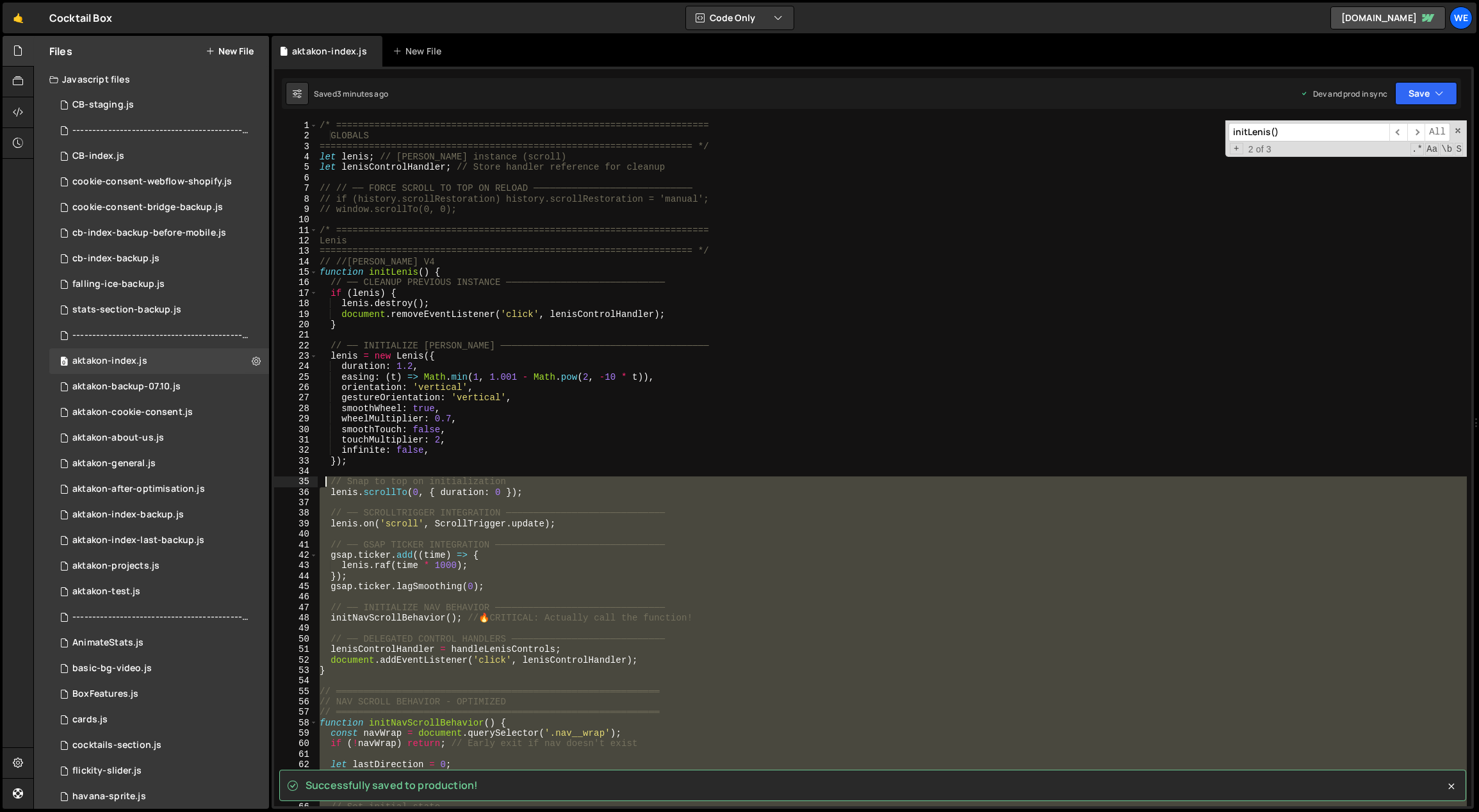
scroll to position [0, 0]
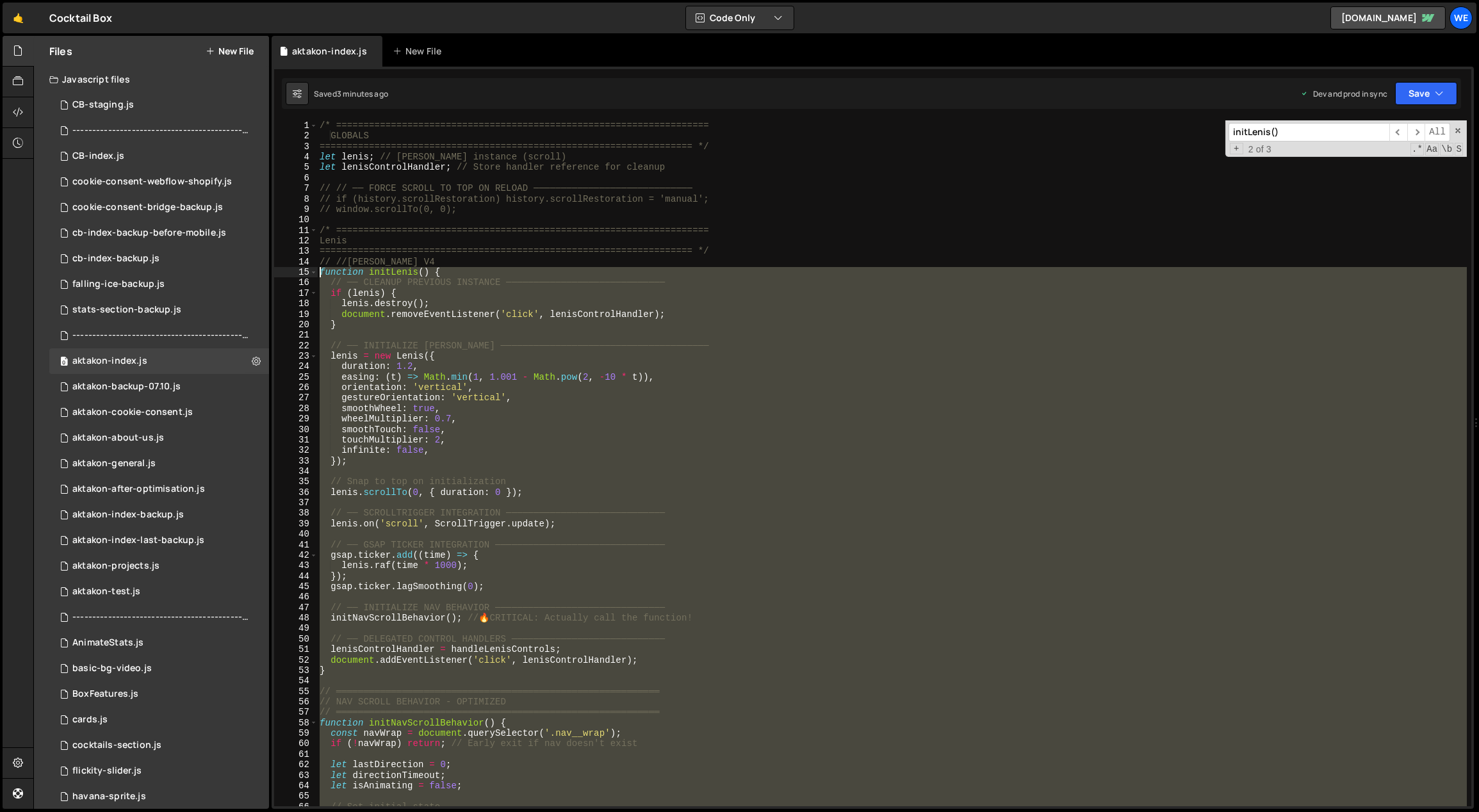
drag, startPoint x: 347, startPoint y: 608, endPoint x: 317, endPoint y: 271, distance: 338.3
click at [318, 271] on div "/* ==================================================================== GLOBALS…" at bounding box center [892, 474] width 1150 height 708
type textarea "function initLenis() { // ── CLEANUP PREVIOUS INSTANCE ────────────────────────…"
click at [487, 219] on div "/* ==================================================================== GLOBALS…" at bounding box center [892, 474] width 1150 height 708
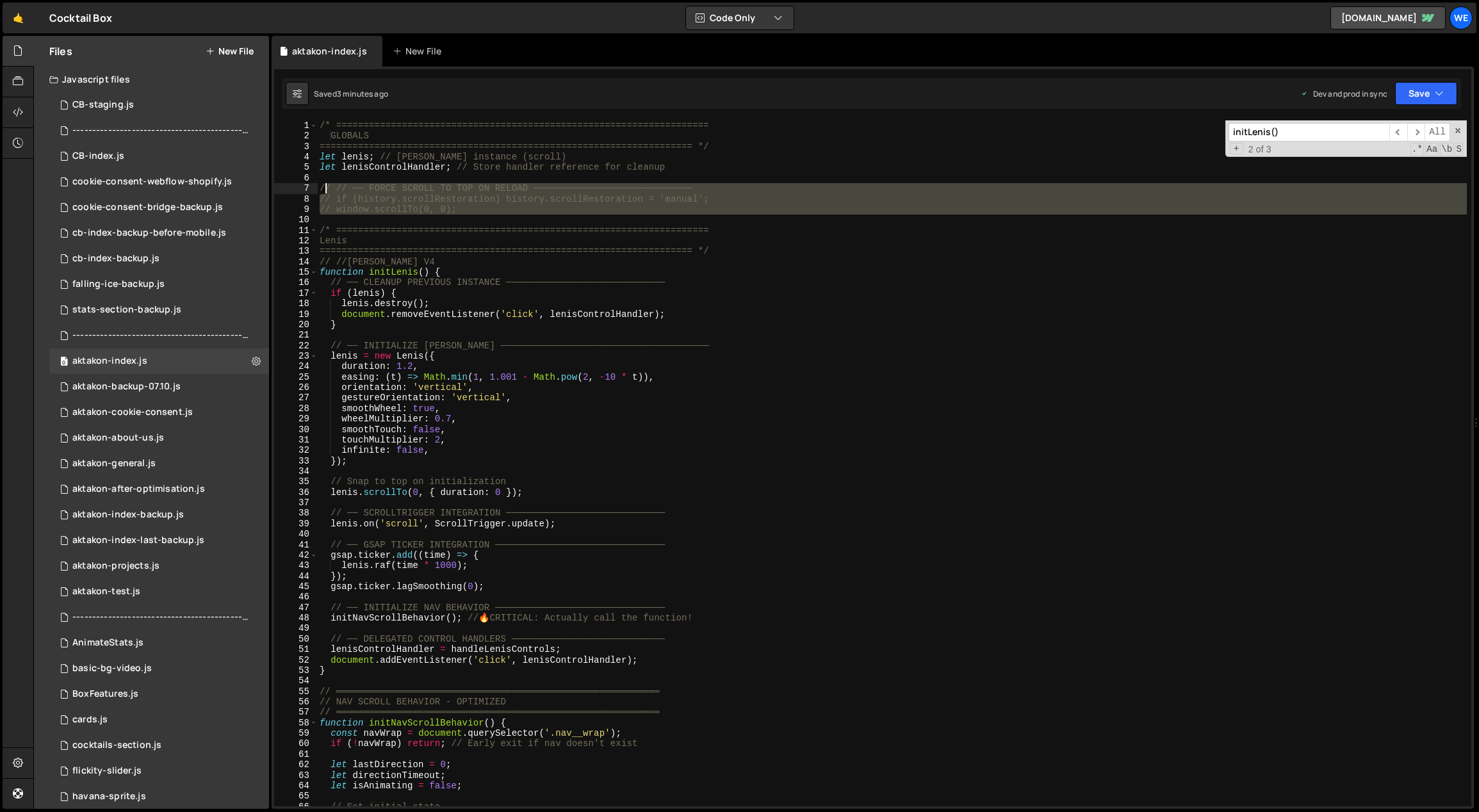
drag, startPoint x: 475, startPoint y: 215, endPoint x: 316, endPoint y: 187, distance: 161.4
click at [316, 187] on div "1 2 3 4 5 6 7 8 9 10 11 12 13 14 15 16 17 18 19 20 21 22 23 24 25 26 27 28 29 3…" at bounding box center [872, 463] width 1197 height 686
type textarea "// // ── FORCE SCROLL TO TOP ON RELOAD ───────────────────────────── // if (his…"
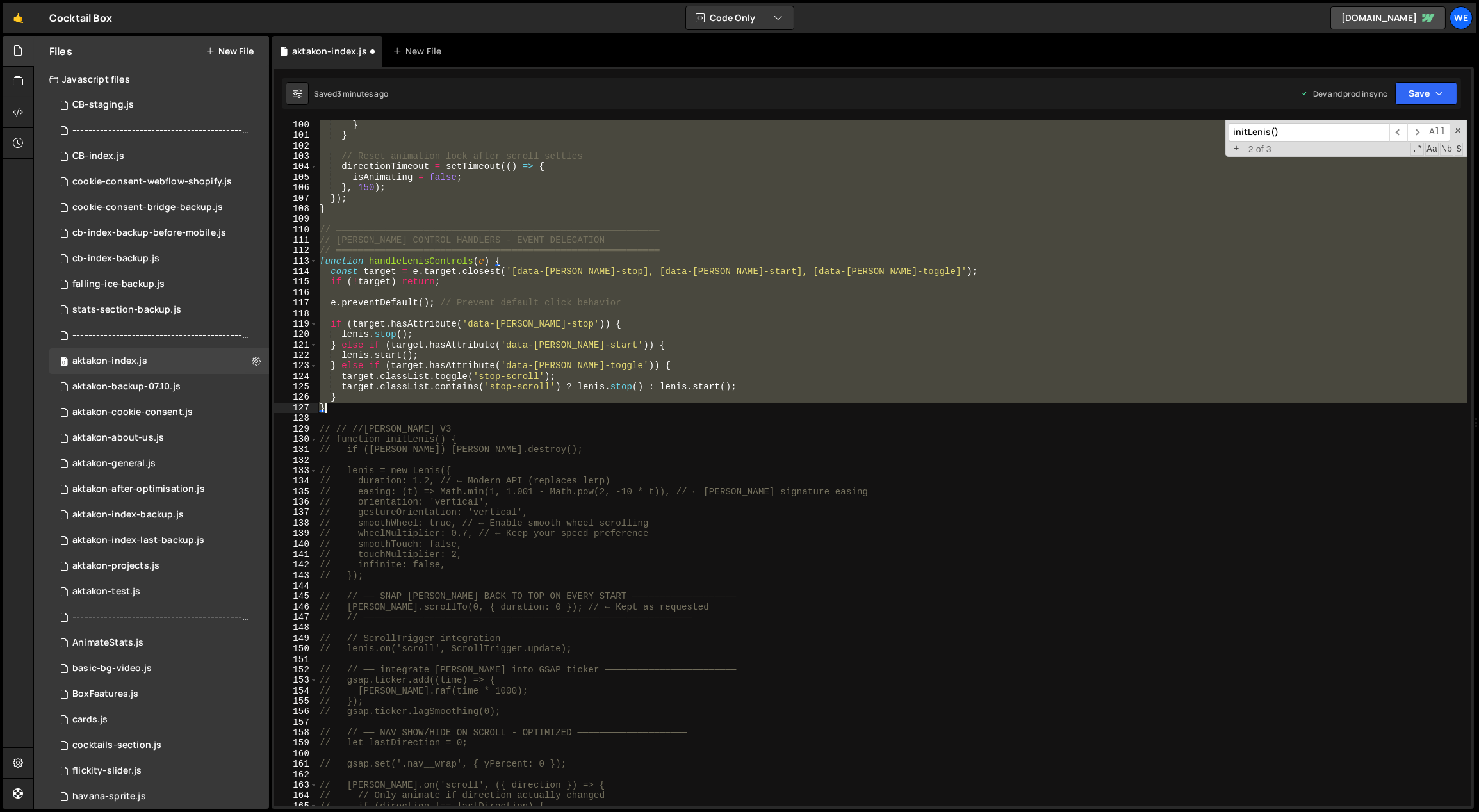
scroll to position [1037, 0]
drag, startPoint x: 320, startPoint y: 122, endPoint x: 396, endPoint y: 405, distance: 293.0
click at [396, 406] on div "} } // Reset animation lock after scroll settles directionTimeout = setTimeout …" at bounding box center [892, 473] width 1150 height 708
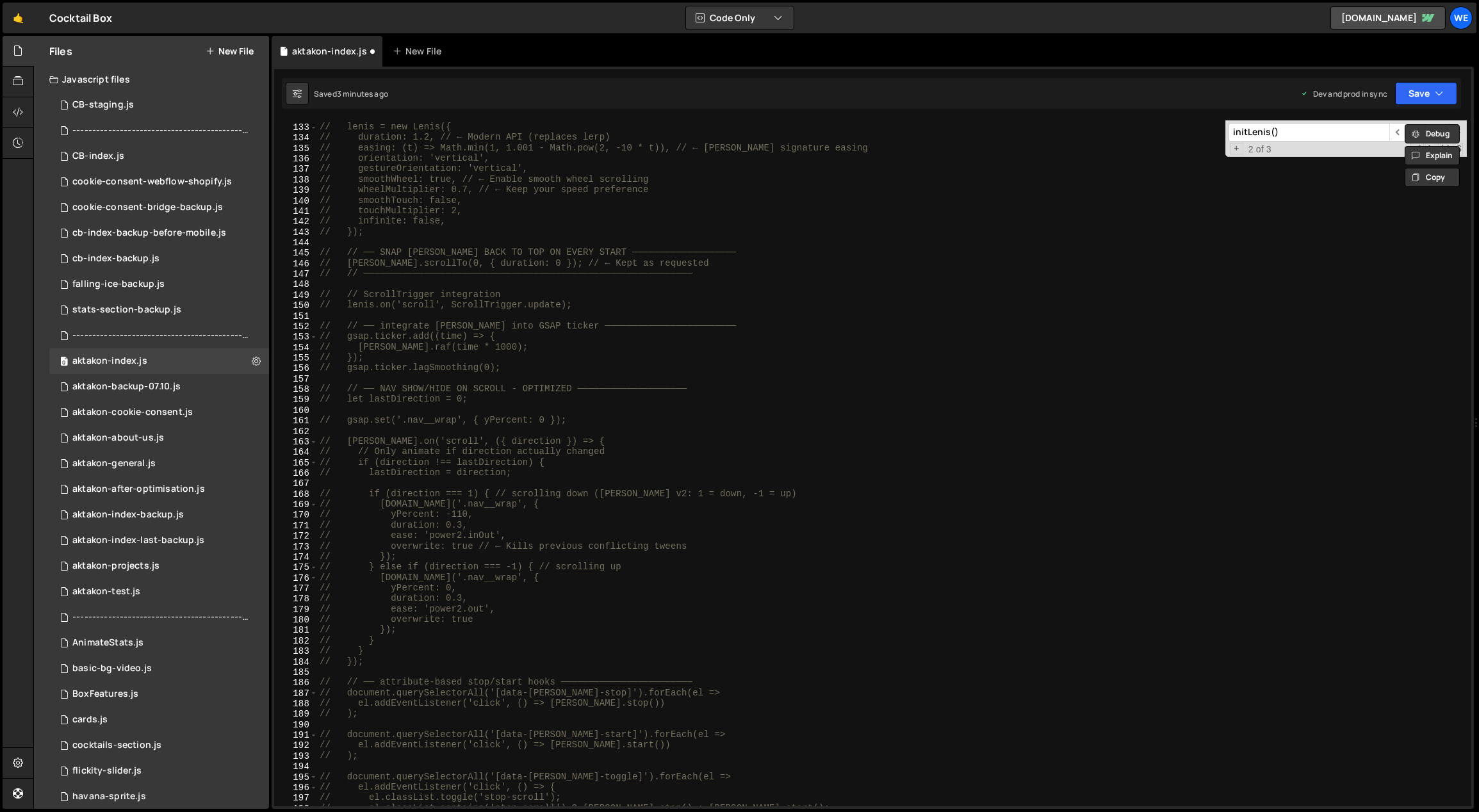
scroll to position [921, 0]
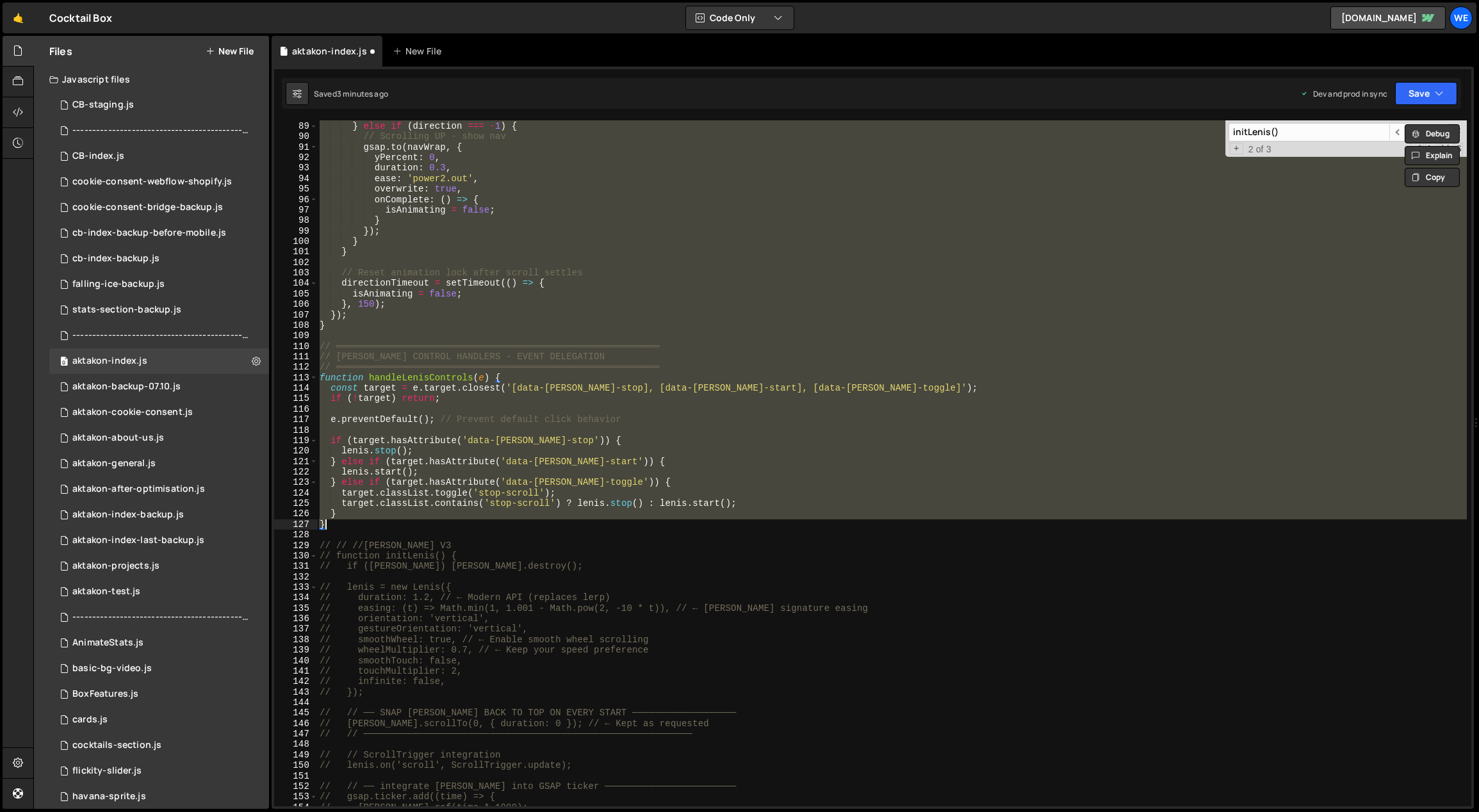
click at [953, 475] on div "} else if ( direction === - 1 ) { // Scrolling UP - show nav gsap . to ( navWra…" at bounding box center [891, 463] width 1150 height 686
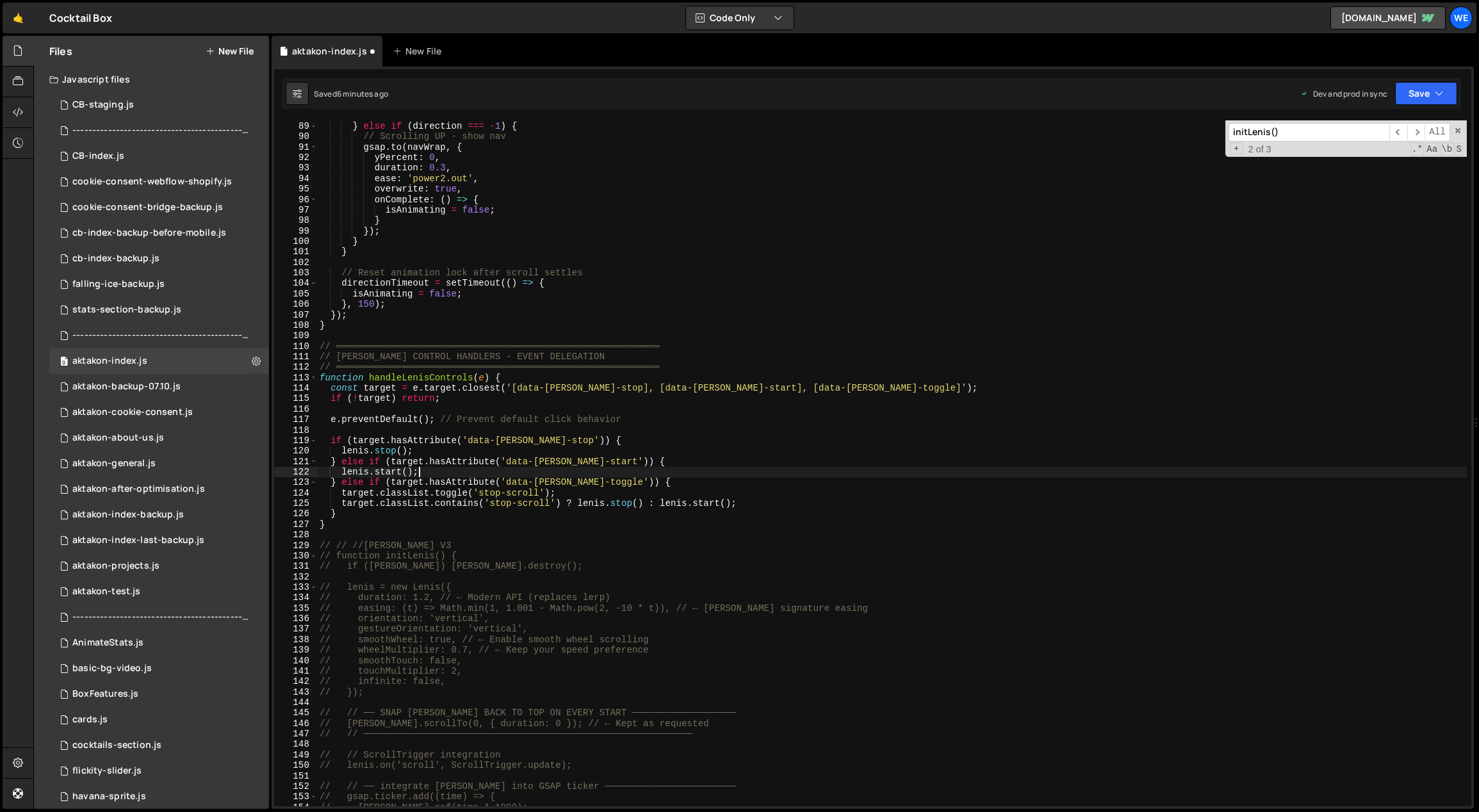
click at [649, 567] on div "} else if ( direction === - 1 ) { // Scrolling UP - show nav gsap . to ( navWra…" at bounding box center [892, 465] width 1150 height 708
type textarea "// if ([PERSON_NAME]) [PERSON_NAME].destroy();"
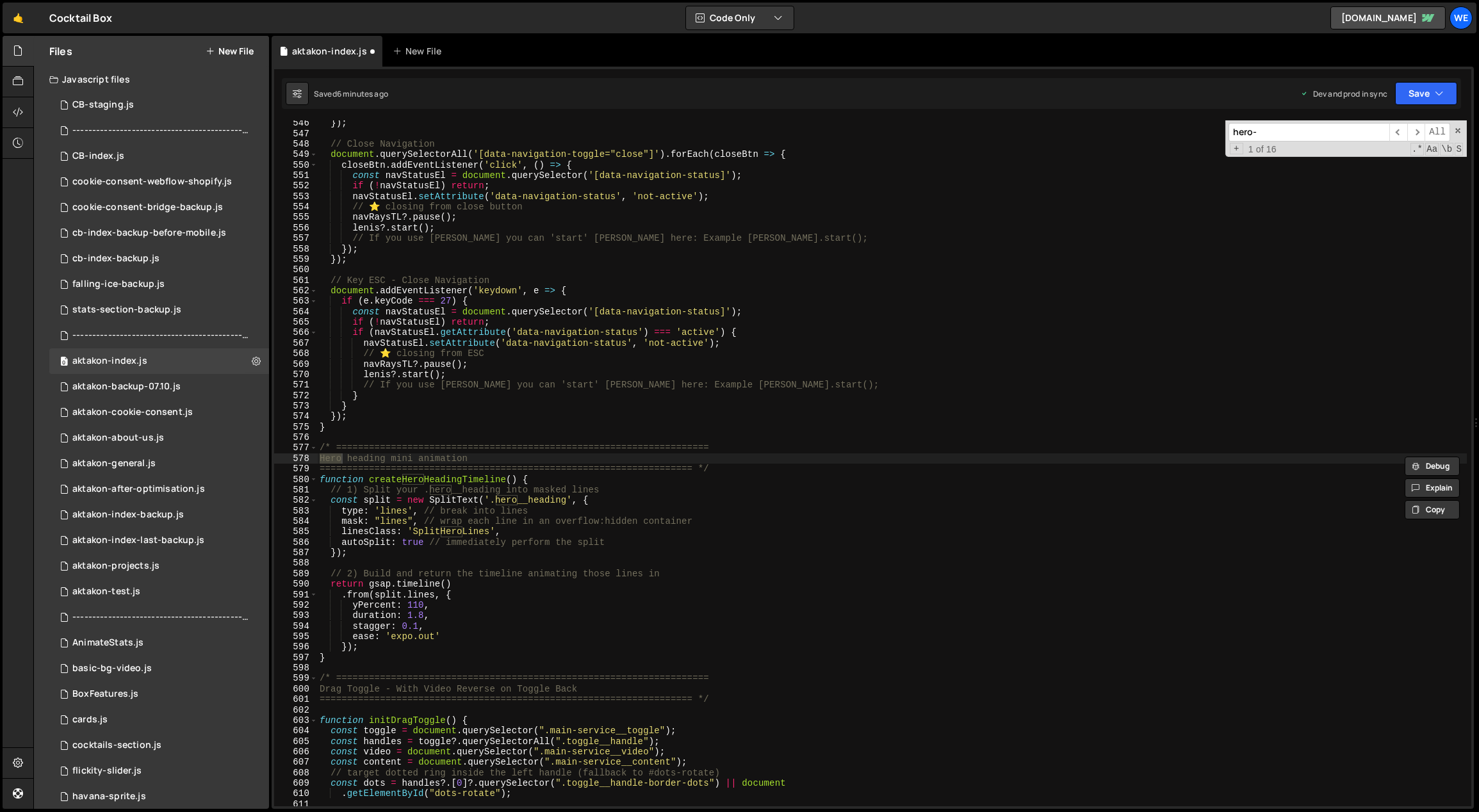
scroll to position [10030, 0]
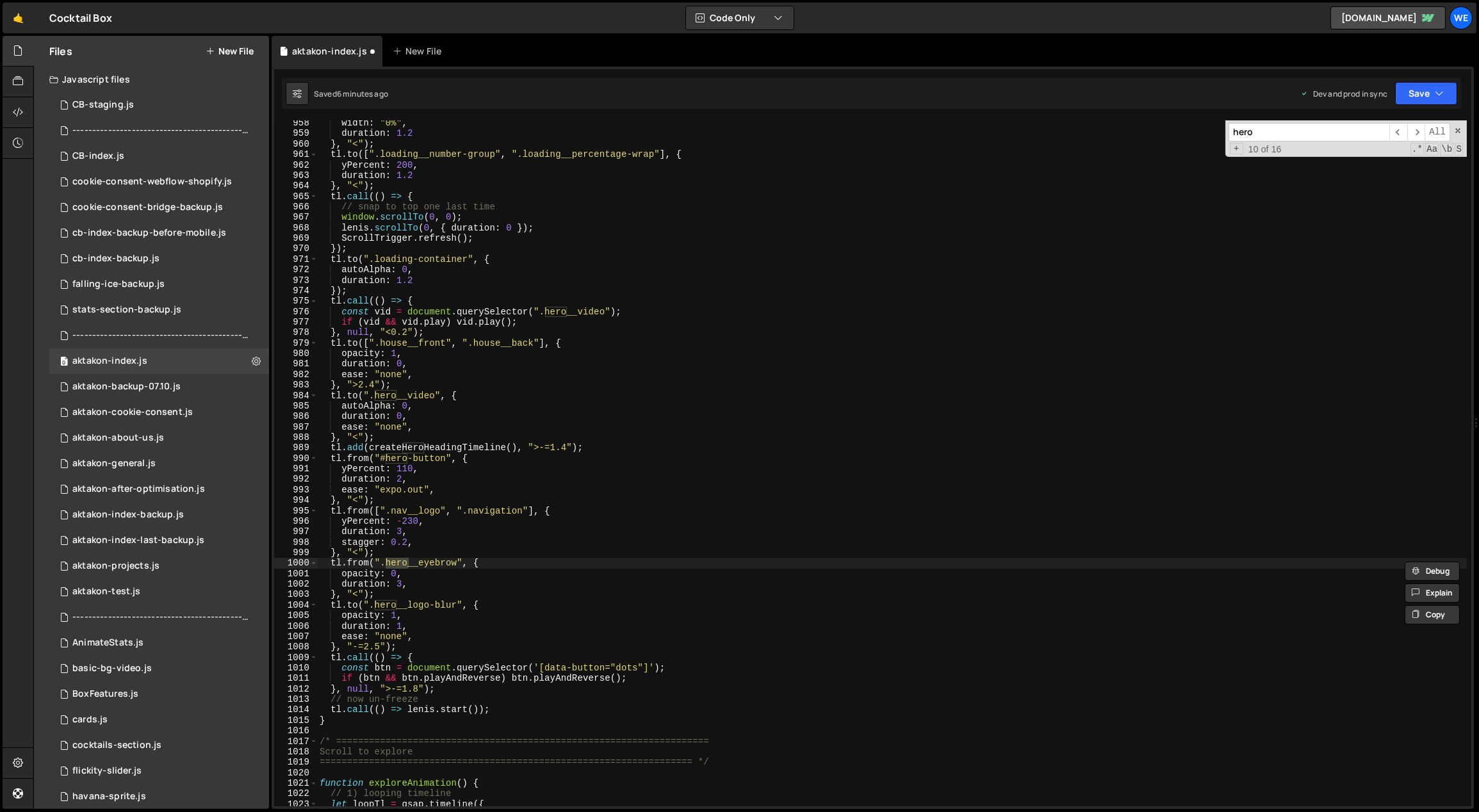
type input "hero"
click at [693, 467] on div "width : "0%" , duration : 1.2 } , "<" ) ; tl . to ([ ".loading__number-group" ,…" at bounding box center [892, 471] width 1150 height 708
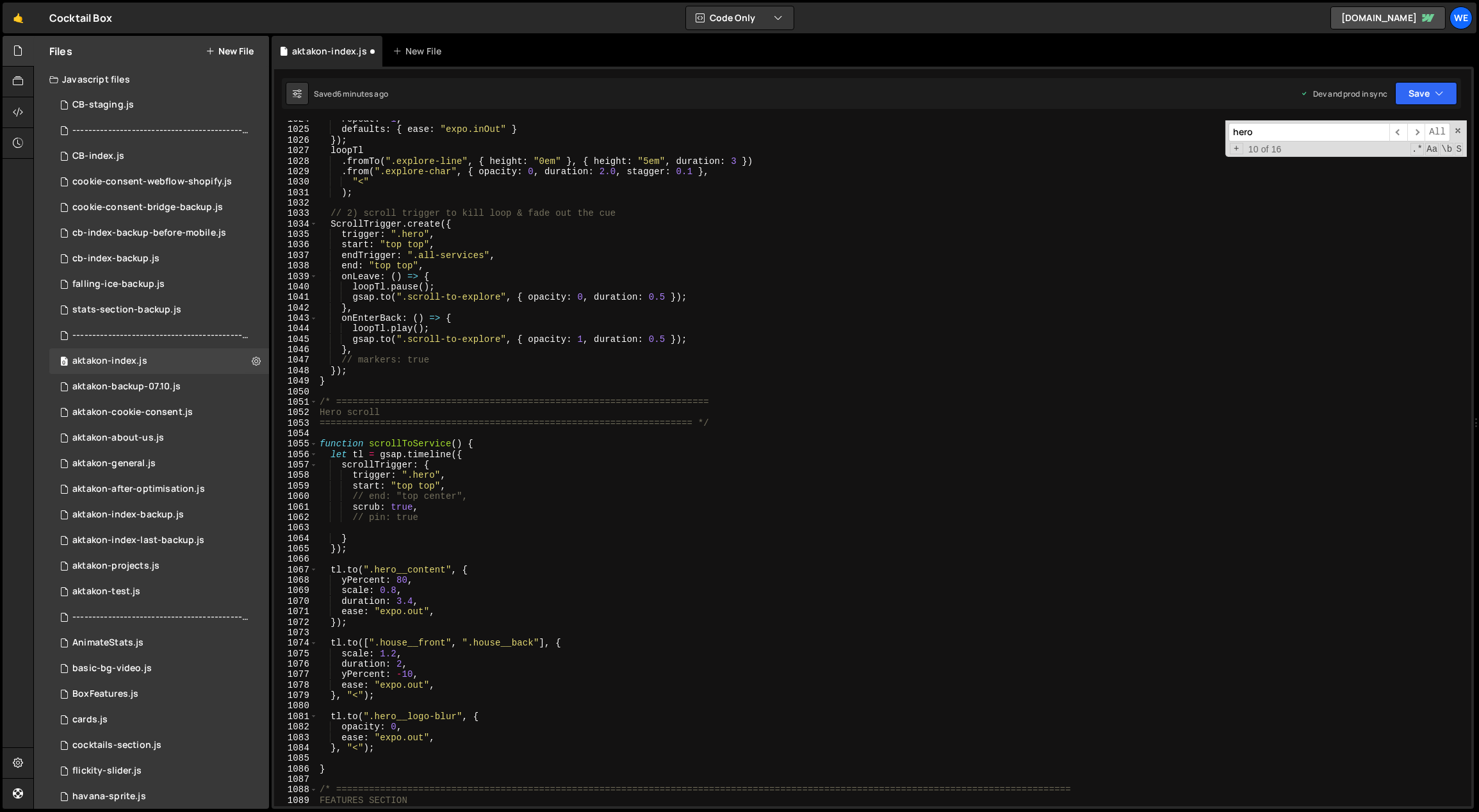
scroll to position [10781, 0]
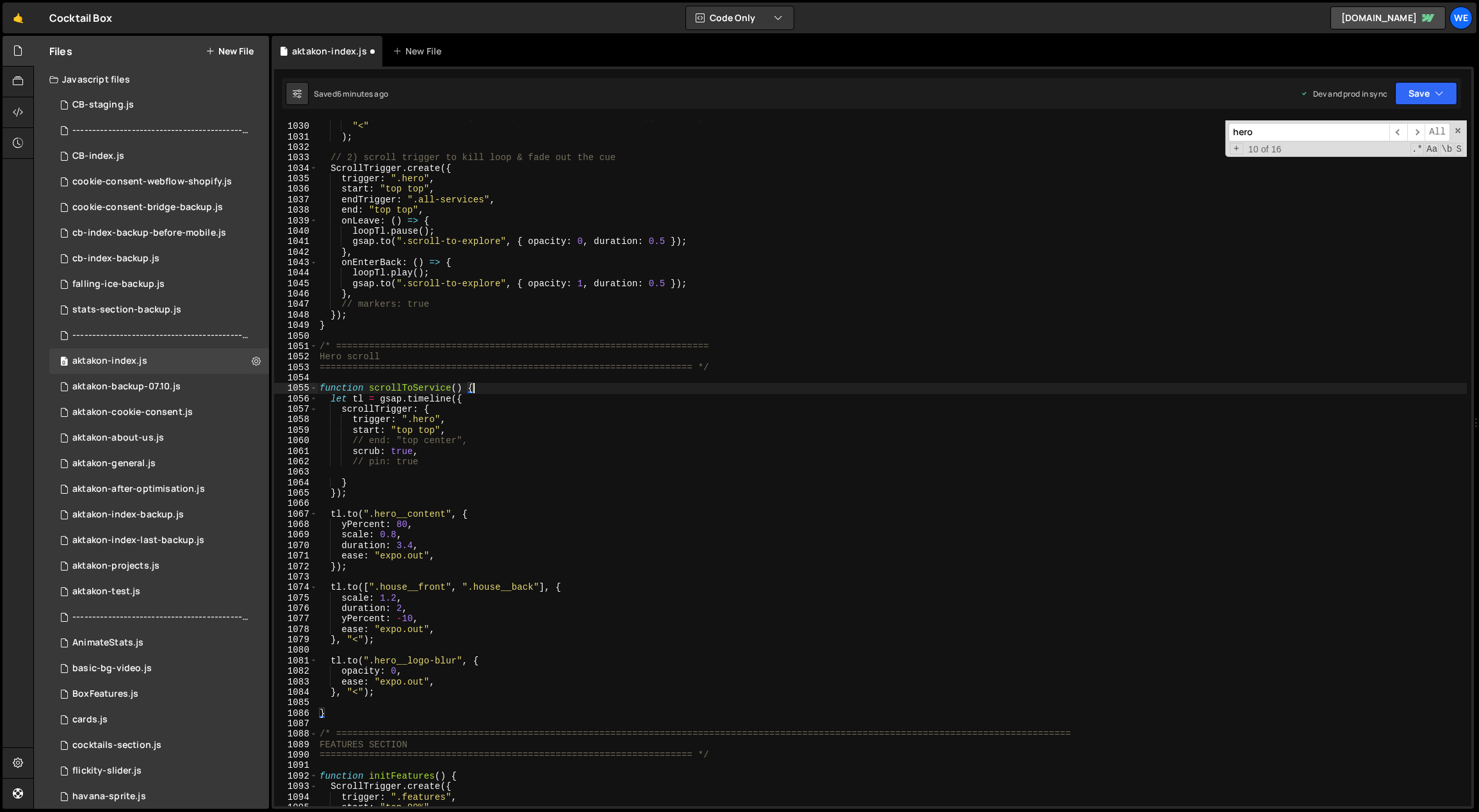
click at [485, 387] on div ". from ( ".explore-char" , { opacity : 0 , duration : 2.0 , stagger : 0.1 } , "…" at bounding box center [892, 465] width 1150 height 708
click at [331, 714] on div ". from ( ".explore-char" , { opacity : 0 , duration : 2.0 , stagger : 0.1 } , "…" at bounding box center [892, 465] width 1150 height 708
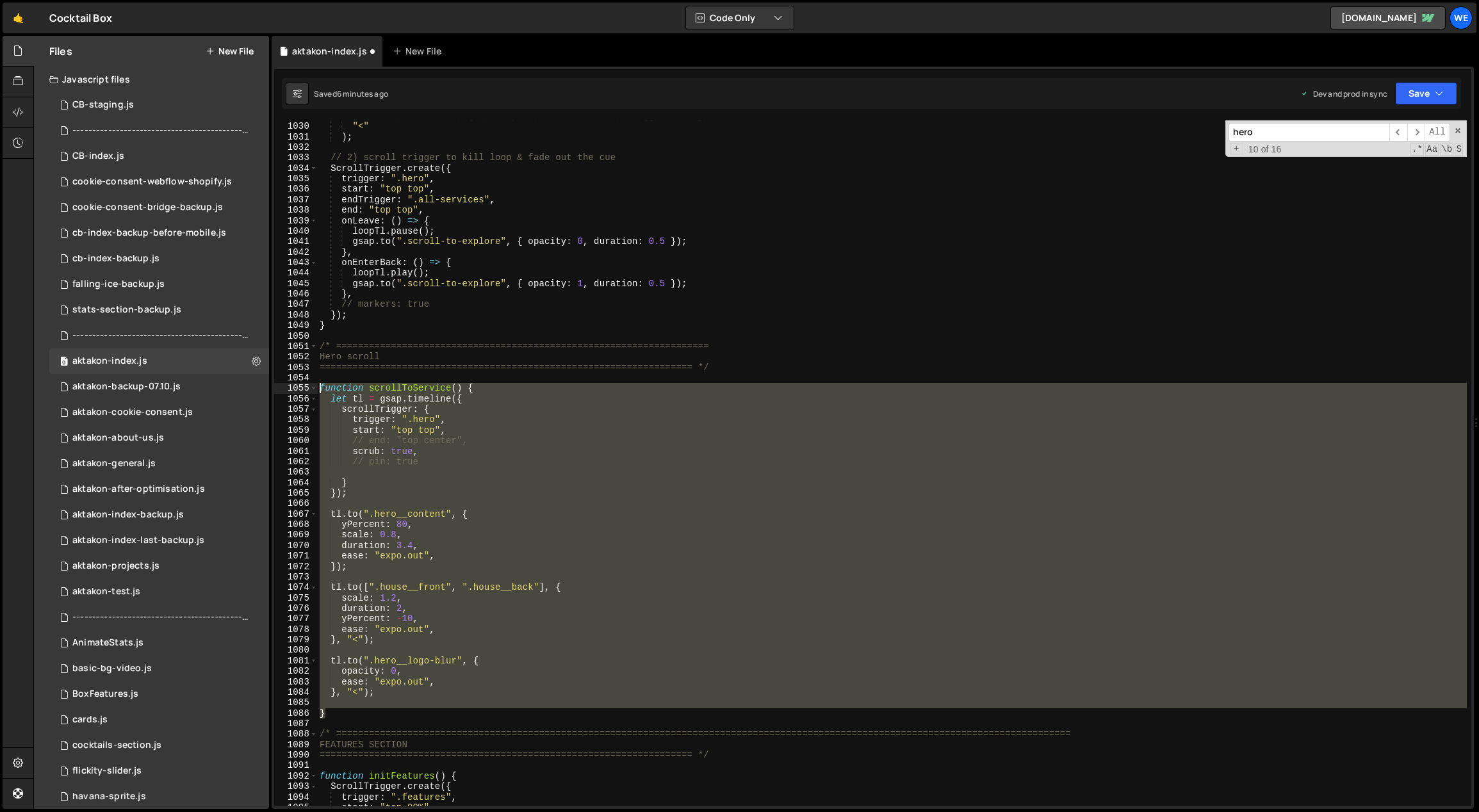
drag, startPoint x: 337, startPoint y: 713, endPoint x: 320, endPoint y: 388, distance: 325.4
click at [320, 388] on div ". from ( ".explore-char" , { opacity : 0 , duration : 2.0 , stagger : 0.1 } , "…" at bounding box center [892, 465] width 1150 height 708
click at [480, 387] on div ". from ( ".explore-char" , { opacity : 0 , duration : 2.0 , stagger : 0.1 } , "…" at bounding box center [891, 463] width 1150 height 686
drag, startPoint x: 343, startPoint y: 720, endPoint x: 317, endPoint y: 389, distance: 332.0
click at [317, 389] on div ". from ( ".explore-char" , { opacity : 0 , duration : 2.0 , stagger : 0.1 } , "…" at bounding box center [892, 465] width 1150 height 708
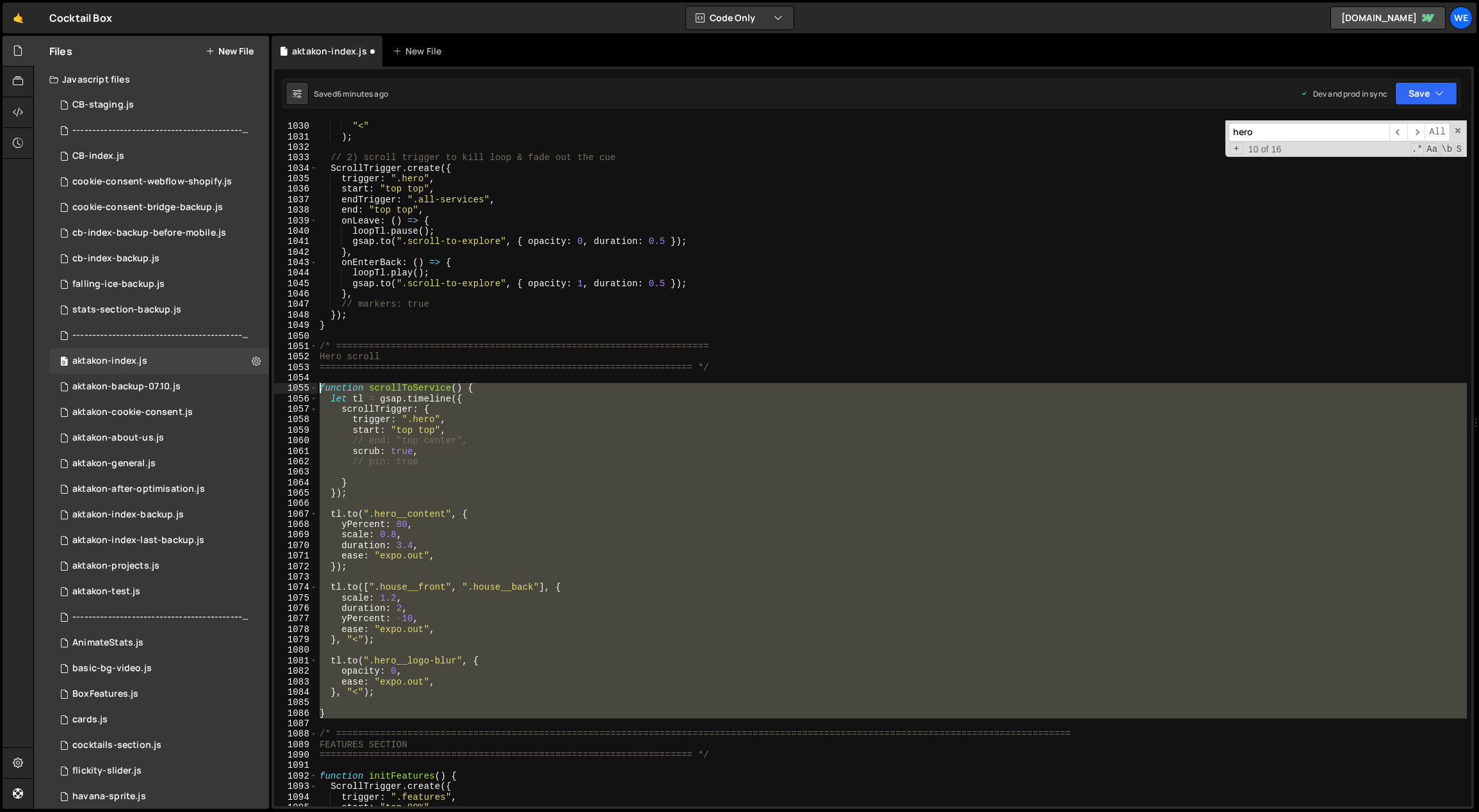
type textarea "function scrollToService() { let tl = gsap.timeline({"
click at [518, 581] on div ". from ( ".explore-char" , { opacity : 0 , duration : 2.0 , stagger : 0.1 } , "…" at bounding box center [891, 463] width 1150 height 686
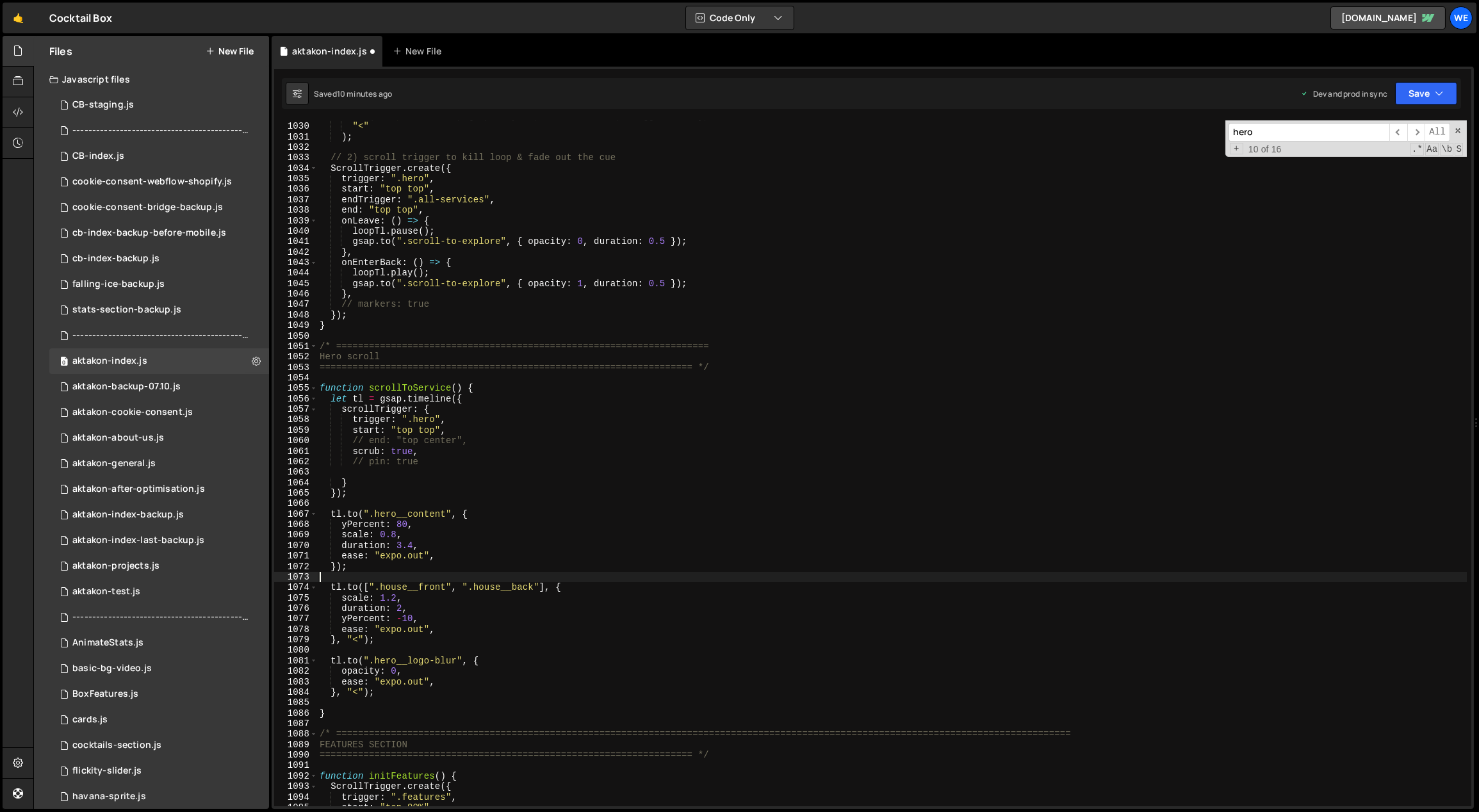
click at [542, 672] on div ". from ( ".explore-char" , { opacity : 0 , duration : 2.0 , stagger : 0.1 } , "…" at bounding box center [892, 465] width 1150 height 708
click at [542, 520] on div ". from ( ".explore-char" , { opacity : 0 , duration : 2.0 , stagger : 0.1 } , "…" at bounding box center [892, 465] width 1150 height 708
click at [398, 534] on div ". from ( ".explore-char" , { opacity : 0 , duration : 2.0 , stagger : 0.1 } , "…" at bounding box center [892, 465] width 1150 height 708
click at [394, 597] on div ". from ( ".explore-char" , { opacity : 0 , duration : 2.0 , stagger : 0.1 } , "…" at bounding box center [892, 465] width 1150 height 708
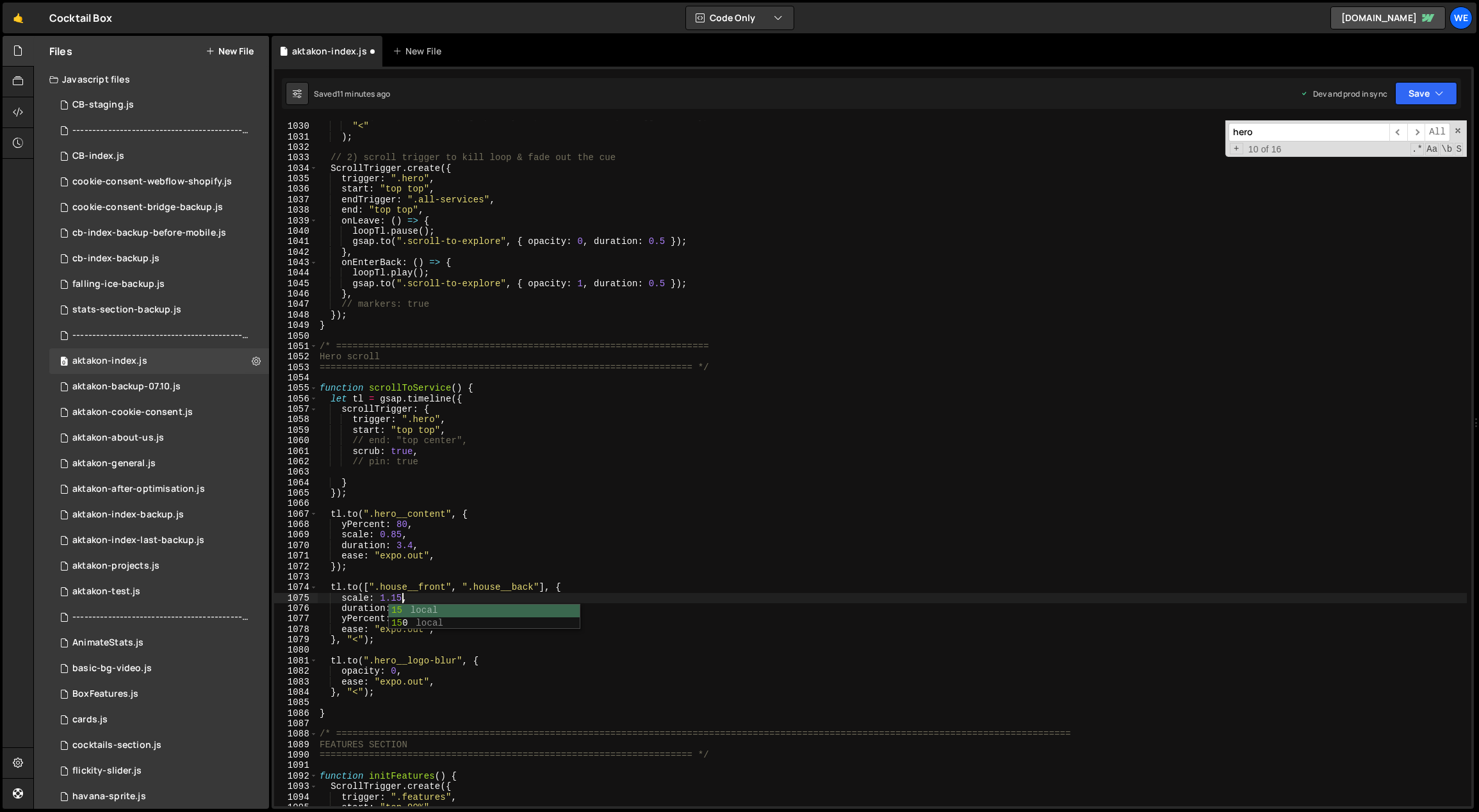
click at [559, 551] on div ". from ( ".explore-char" , { opacity : 0 , duration : 2.0 , stagger : 0.1 } , "…" at bounding box center [892, 465] width 1150 height 708
click at [510, 547] on div ". from ( ".explore-char" , { opacity : 0 , duration : 2.0 , stagger : 0.1 } , "…" at bounding box center [892, 465] width 1150 height 708
type textarea "duration: 3.4,"
click at [511, 501] on div ". from ( ".explore-char" , { opacity : 0 , duration : 2.0 , stagger : 0.1 } , "…" at bounding box center [892, 465] width 1150 height 708
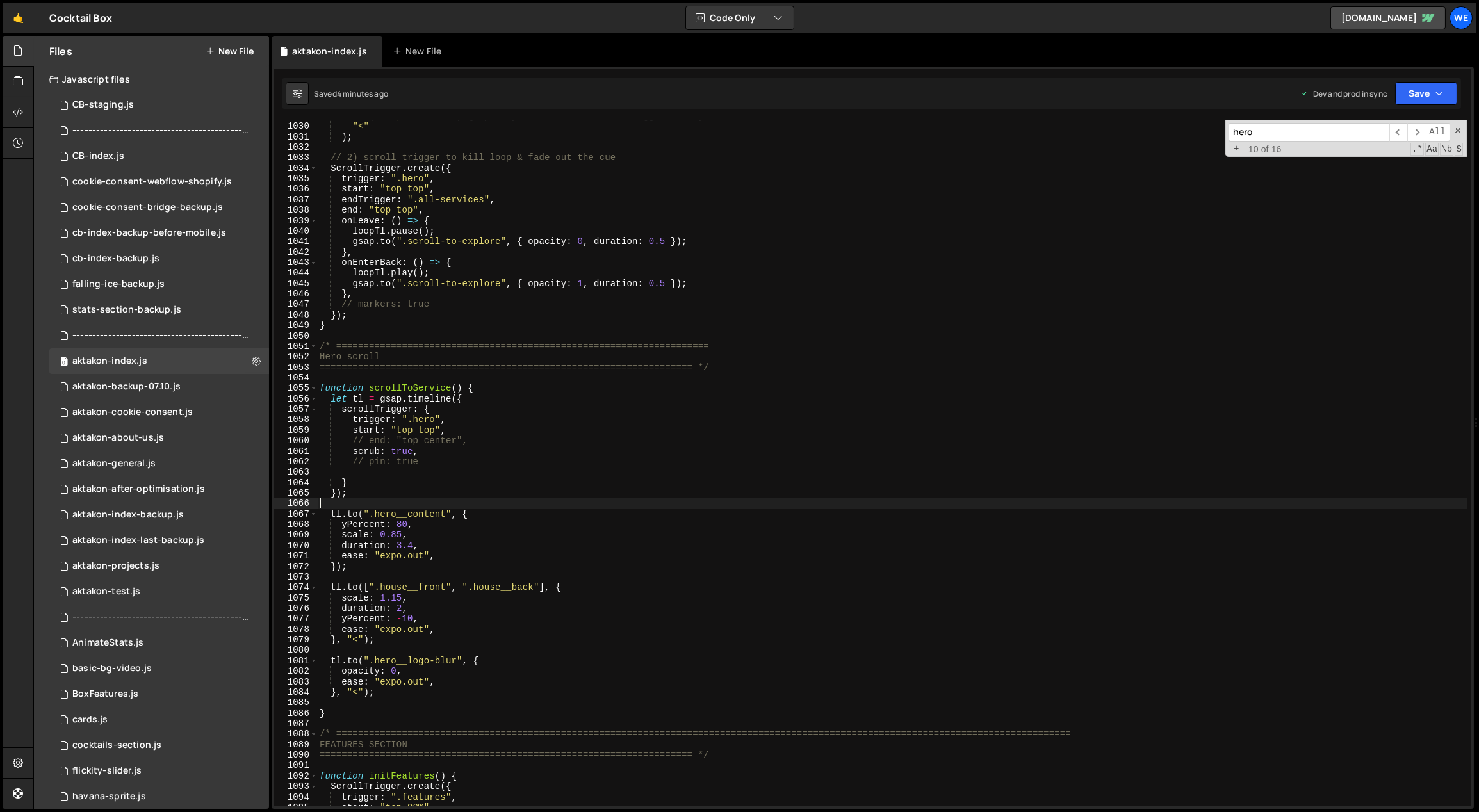
click at [458, 689] on div ". from ( ".explore-char" , { opacity : 0 , duration : 2.0 , stagger : 0.1 } , "…" at bounding box center [892, 465] width 1150 height 708
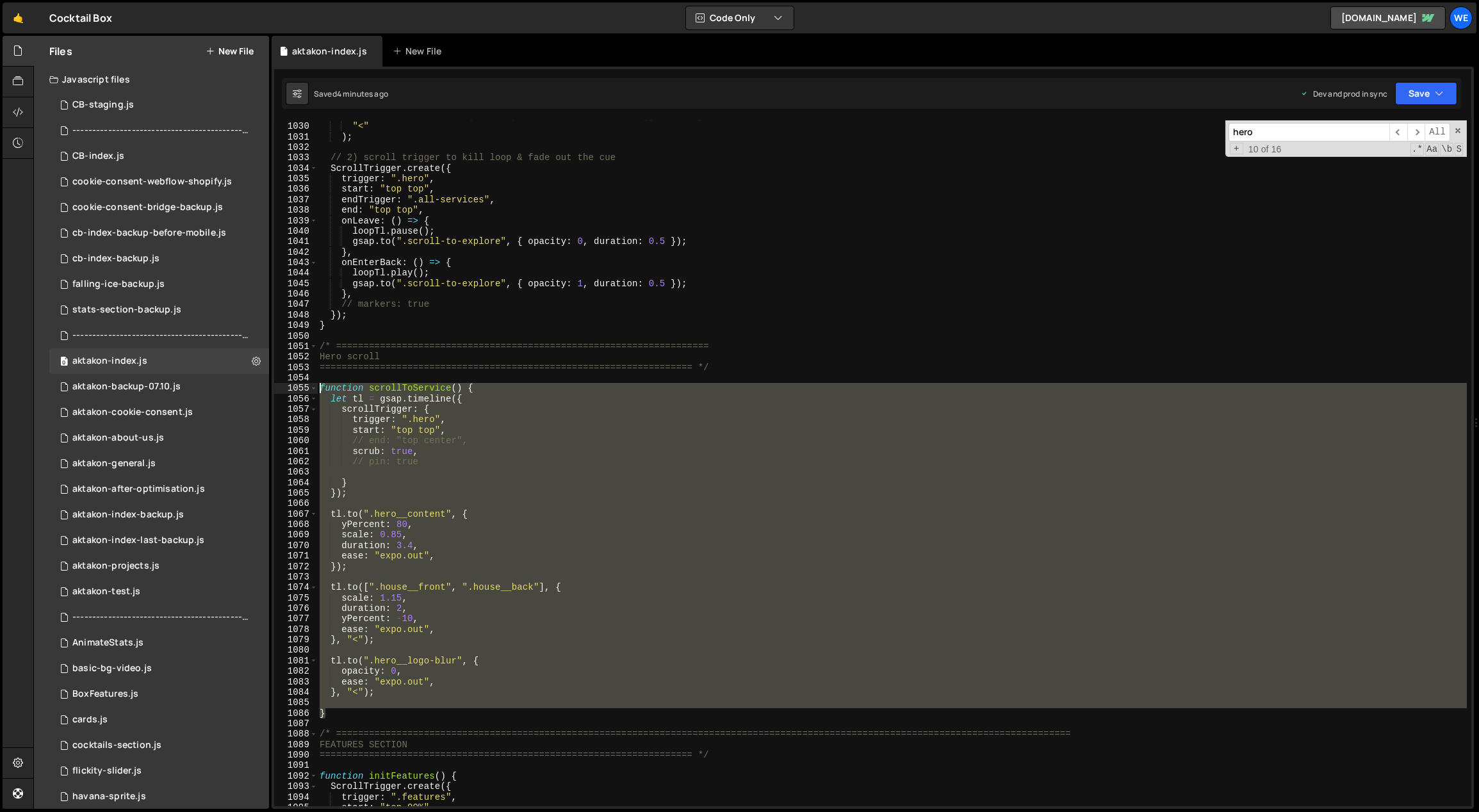
drag, startPoint x: 335, startPoint y: 706, endPoint x: 318, endPoint y: 386, distance: 320.5
click at [318, 386] on div ". from ( ".explore-char" , { opacity : 0 , duration : 2.0 , stagger : 0.1 } , "…" at bounding box center [892, 465] width 1150 height 708
click at [425, 713] on div ". from ( ".explore-char" , { opacity : 0 , duration : 2.0 , stagger : 0.1 } , "…" at bounding box center [891, 463] width 1150 height 686
type textarea "}"
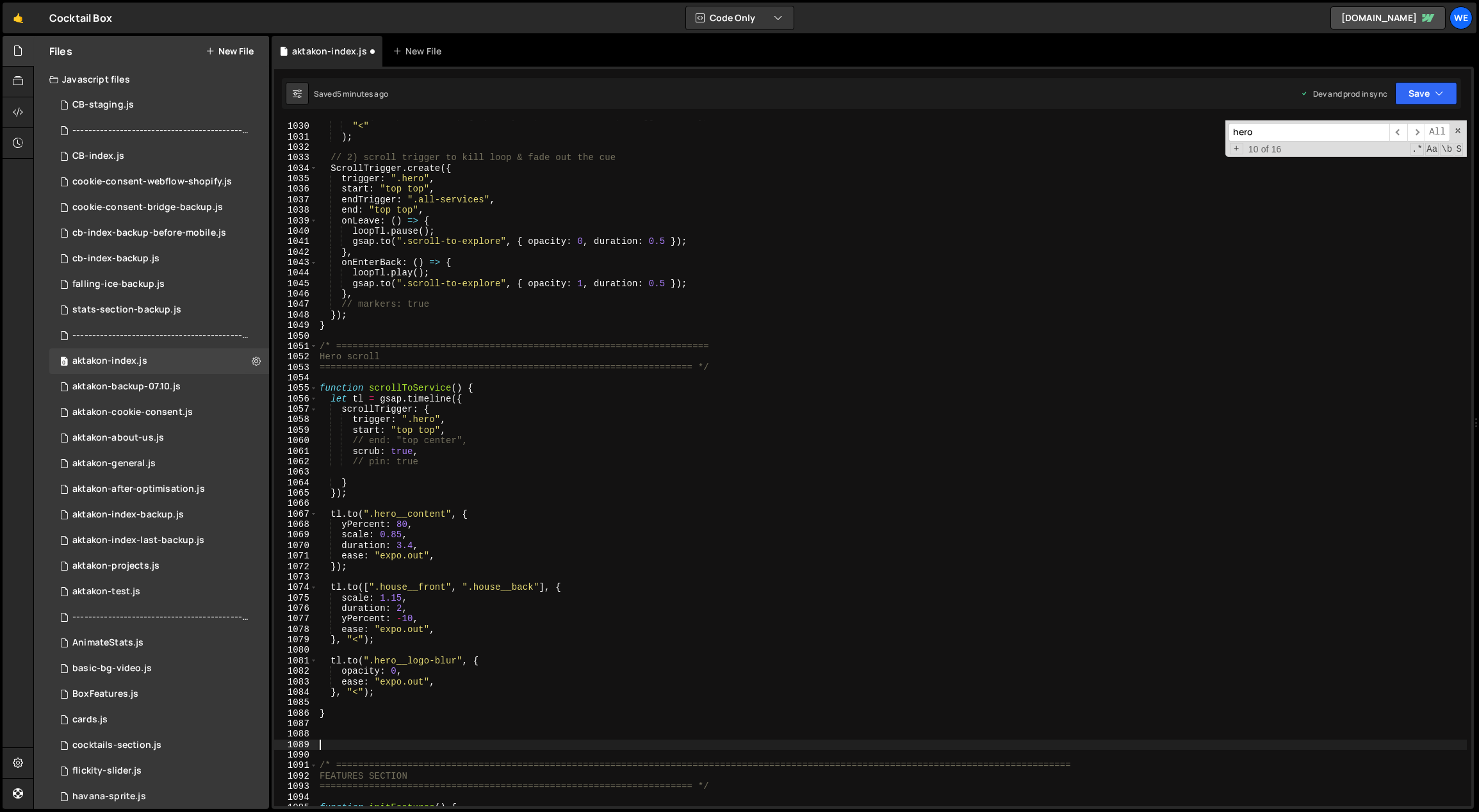
paste textarea "}"
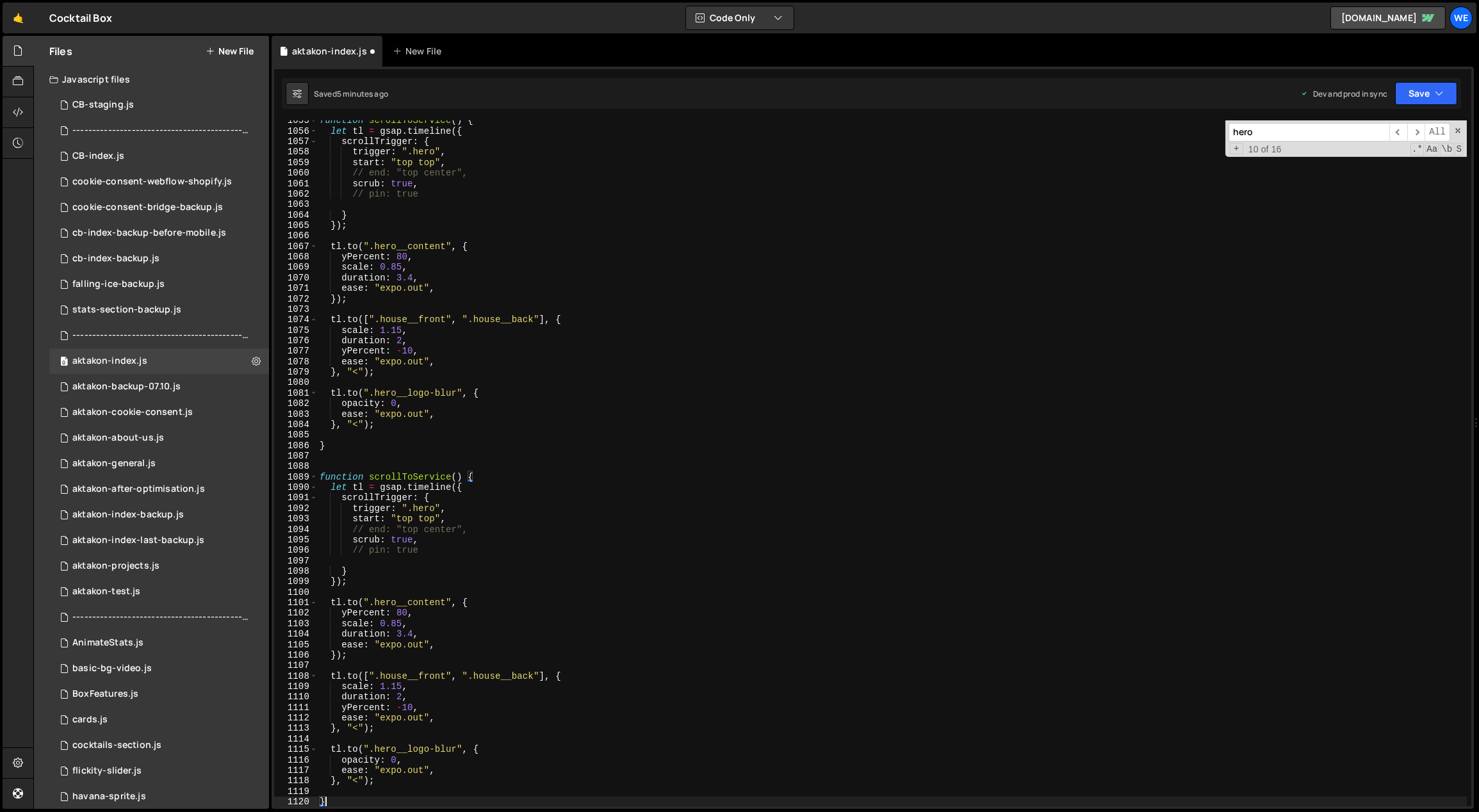
scroll to position [11192, 0]
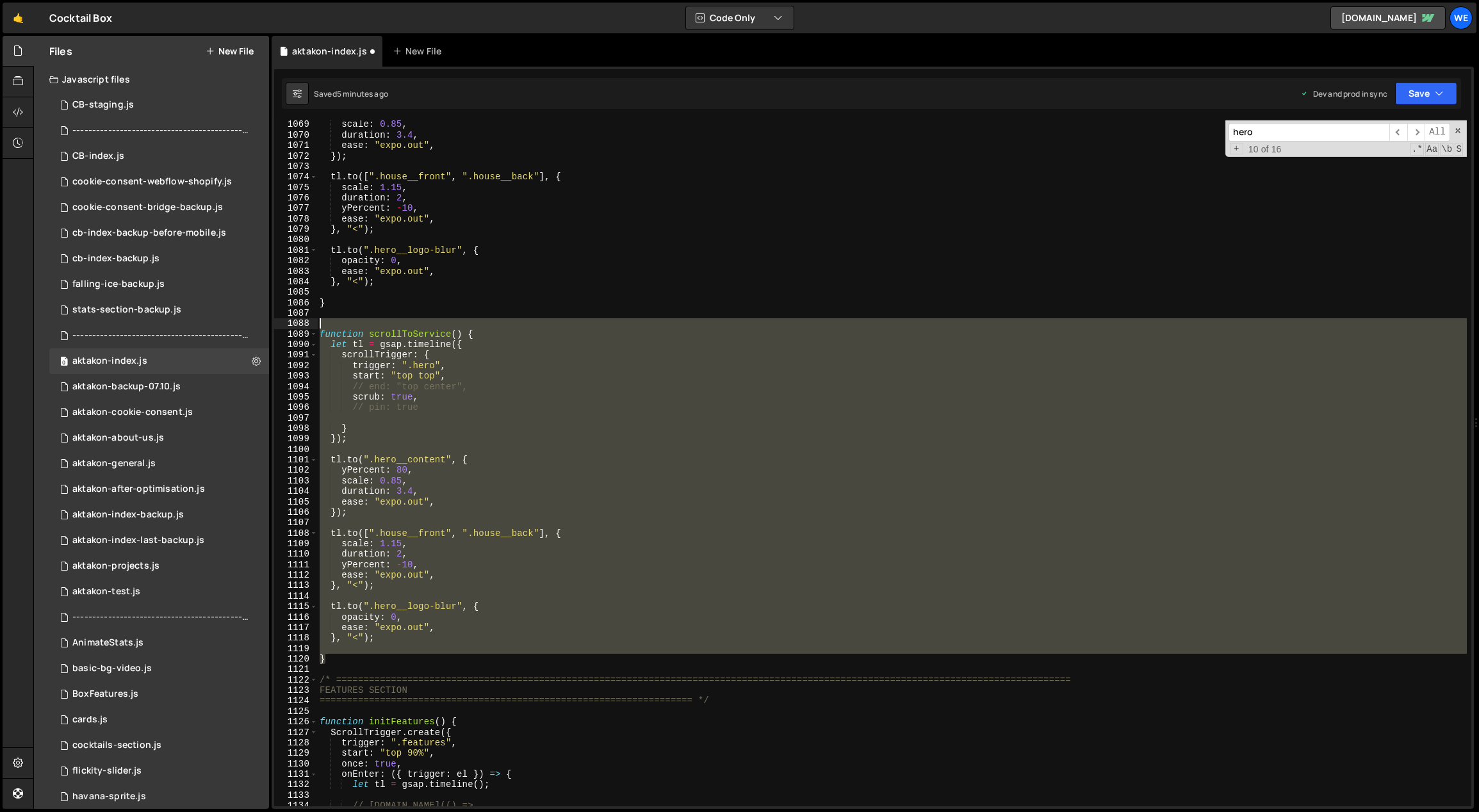
drag, startPoint x: 351, startPoint y: 660, endPoint x: 309, endPoint y: 327, distance: 335.6
click at [309, 327] on div "} 1069 1070 1071 1072 1073 1074 1075 1076 1077 1078 1079 1080 1081 1082 1083 10…" at bounding box center [872, 463] width 1197 height 686
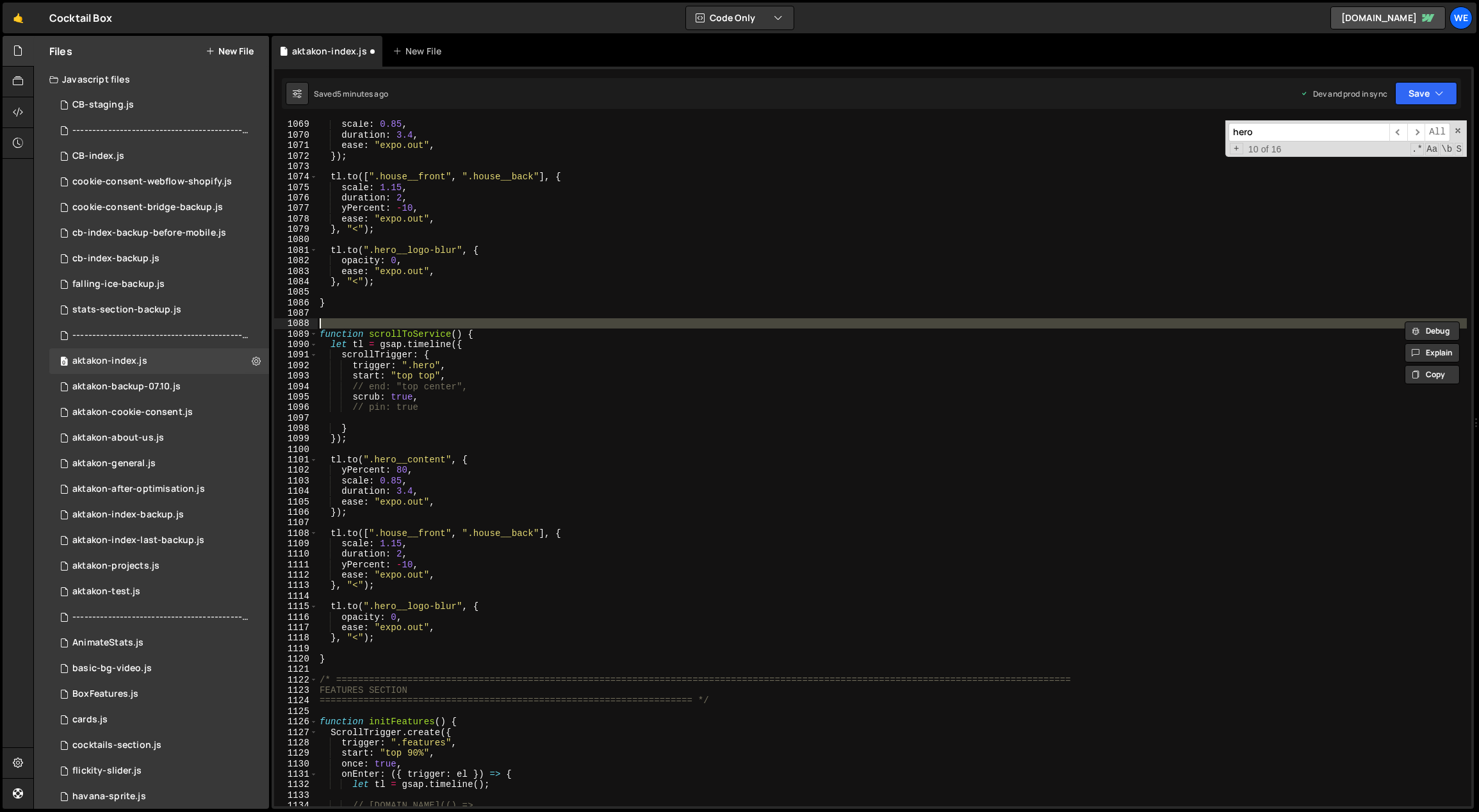
click at [309, 327] on div "1088" at bounding box center [296, 323] width 44 height 11
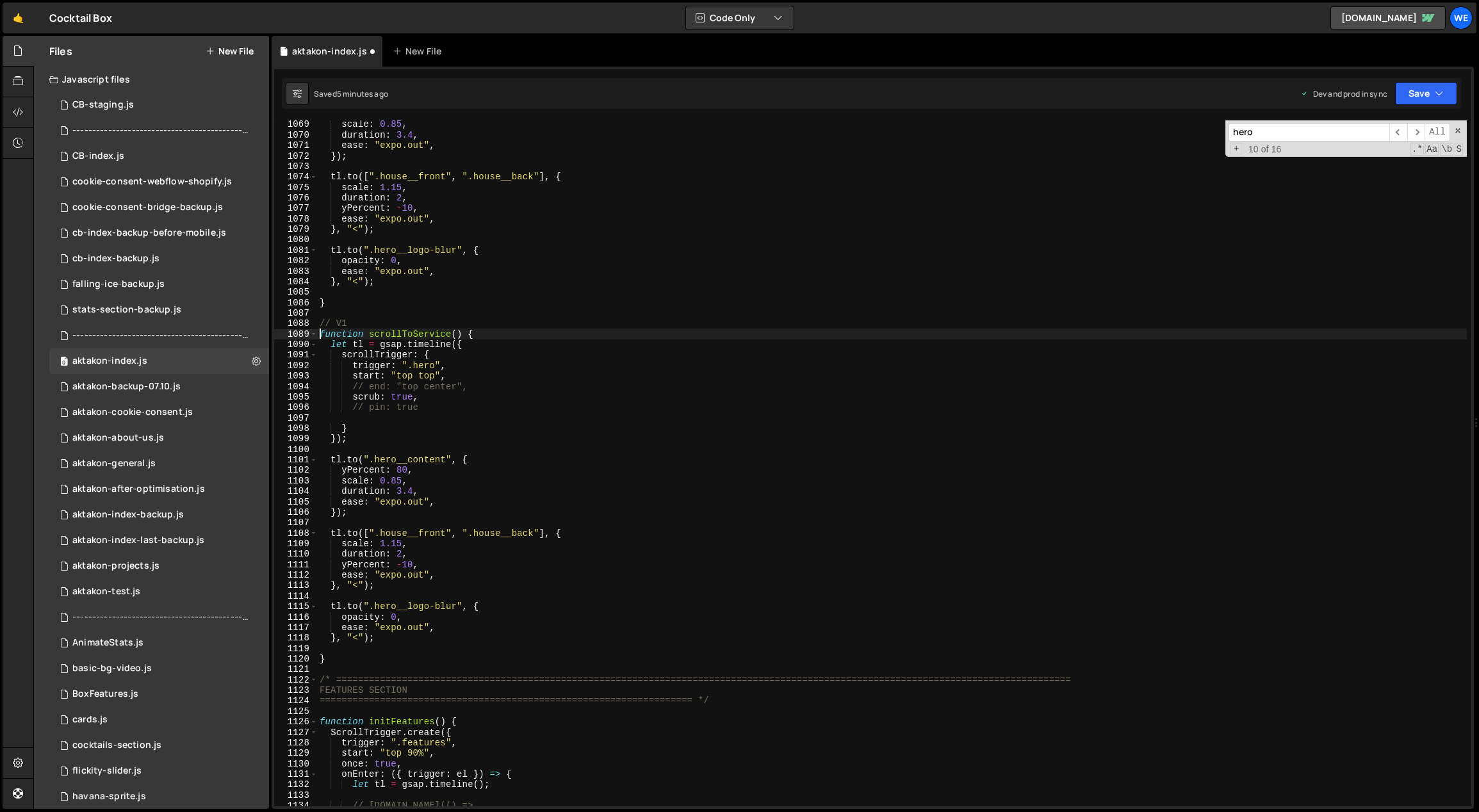
scroll to position [0, 0]
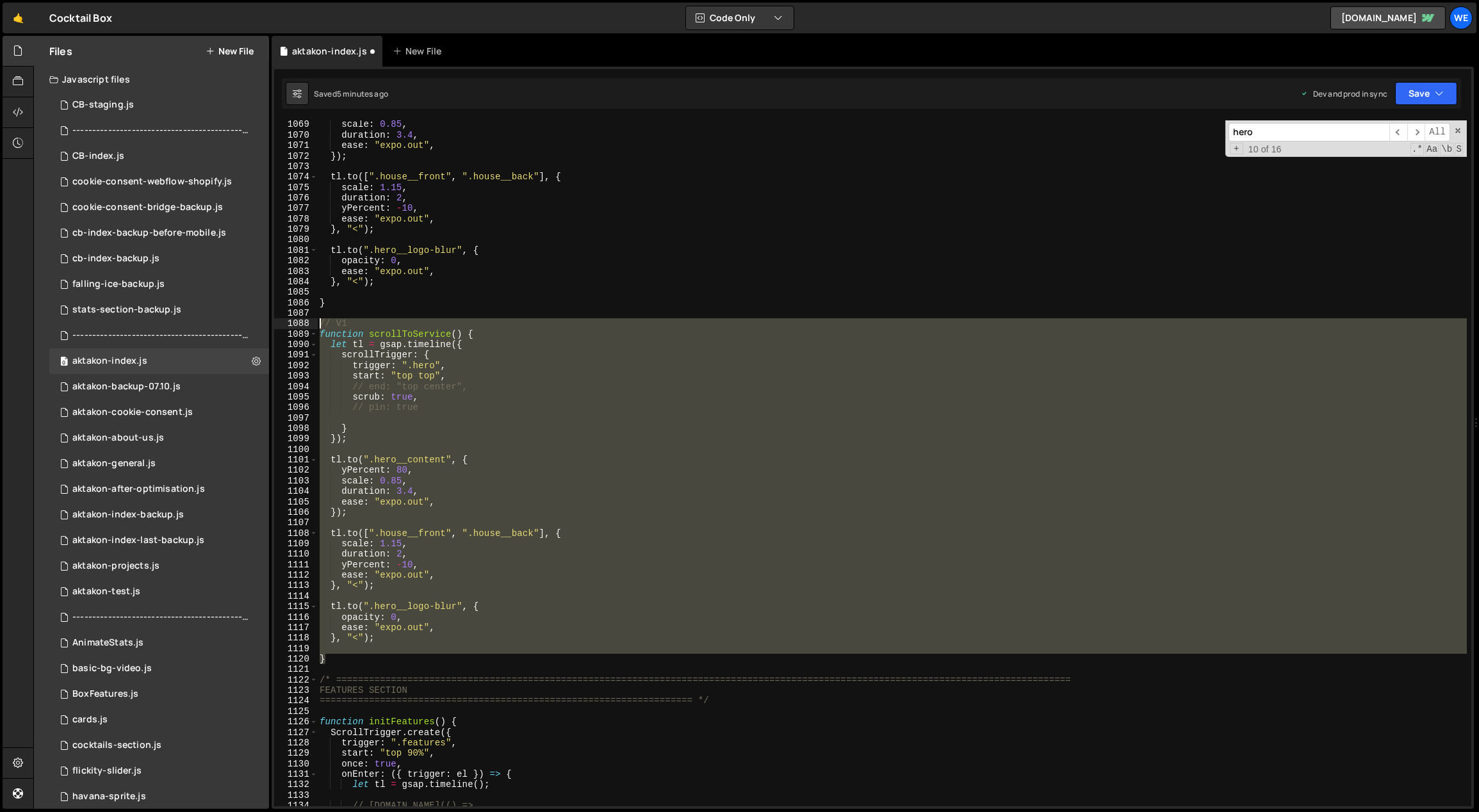
drag, startPoint x: 320, startPoint y: 463, endPoint x: 320, endPoint y: 319, distance: 144.0
click at [320, 319] on div "scale : 0.85 , duration : 3.4 , ease : "expo.out" , }) ; tl . to ([ ".house__fr…" at bounding box center [892, 473] width 1150 height 708
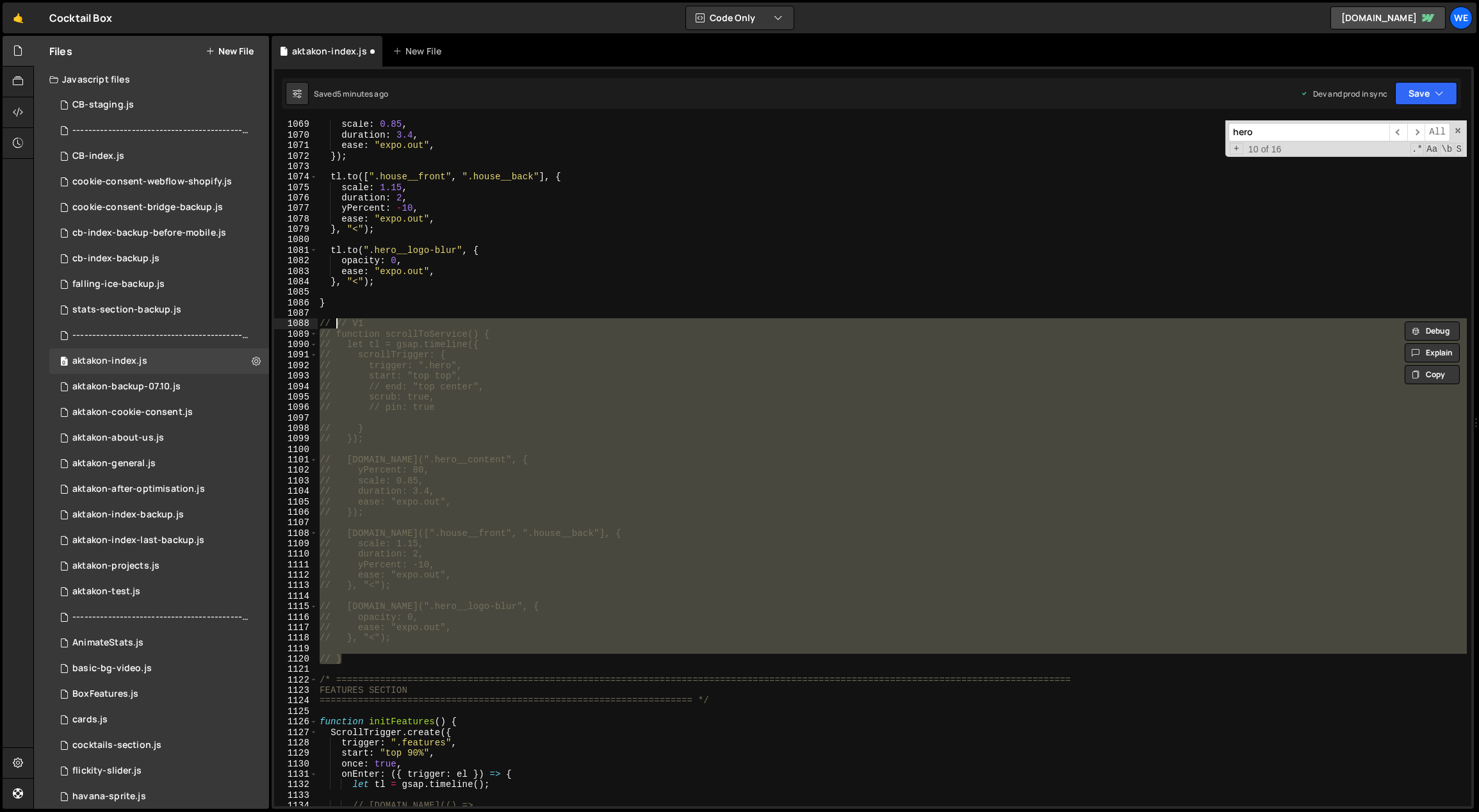
click at [420, 363] on div "scale : 0.85 , duration : 3.4 , ease : "expo.out" , }) ; tl . to ([ ".house__fr…" at bounding box center [891, 463] width 1150 height 686
type textarea "// trigger: ".hero","
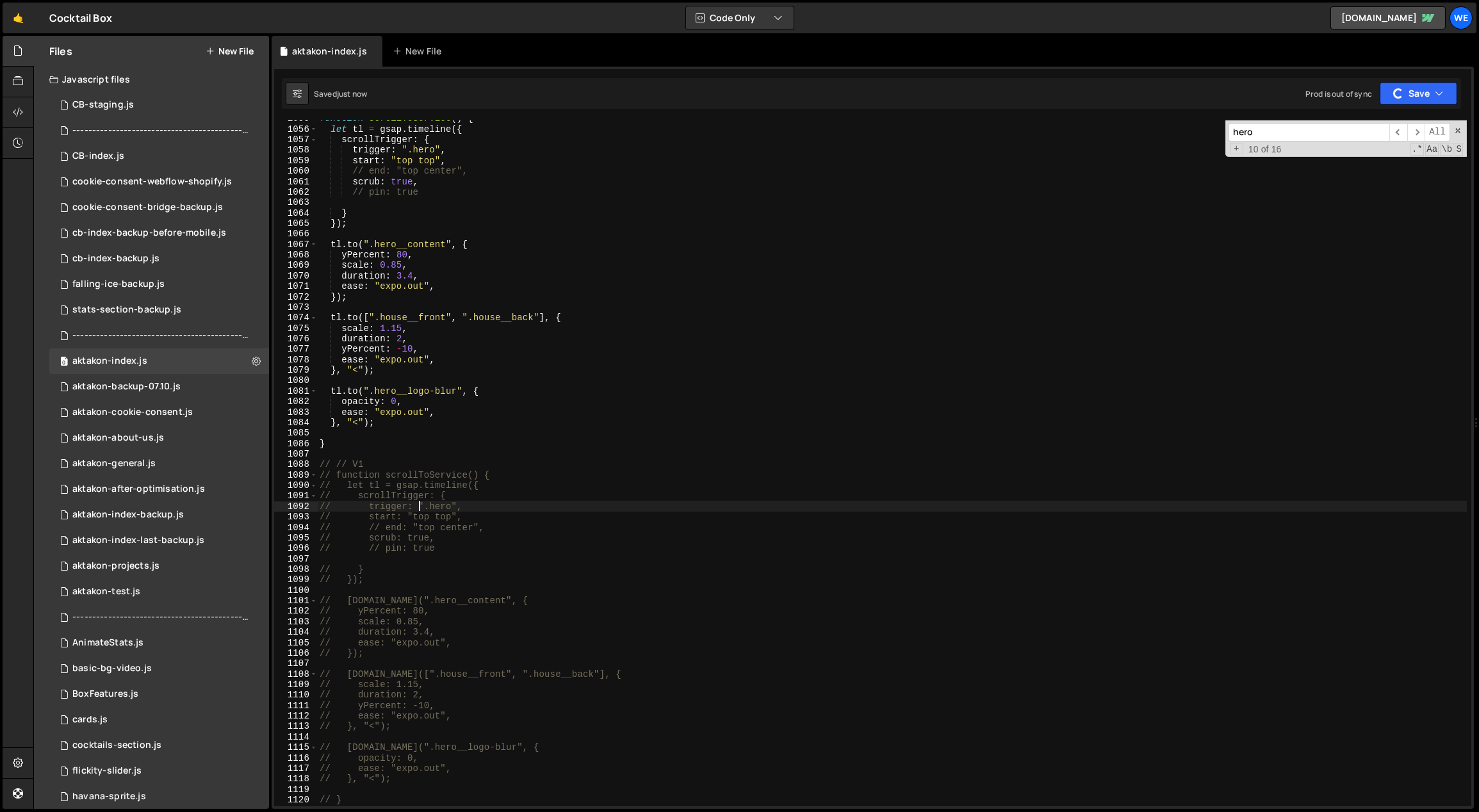
scroll to position [10830, 0]
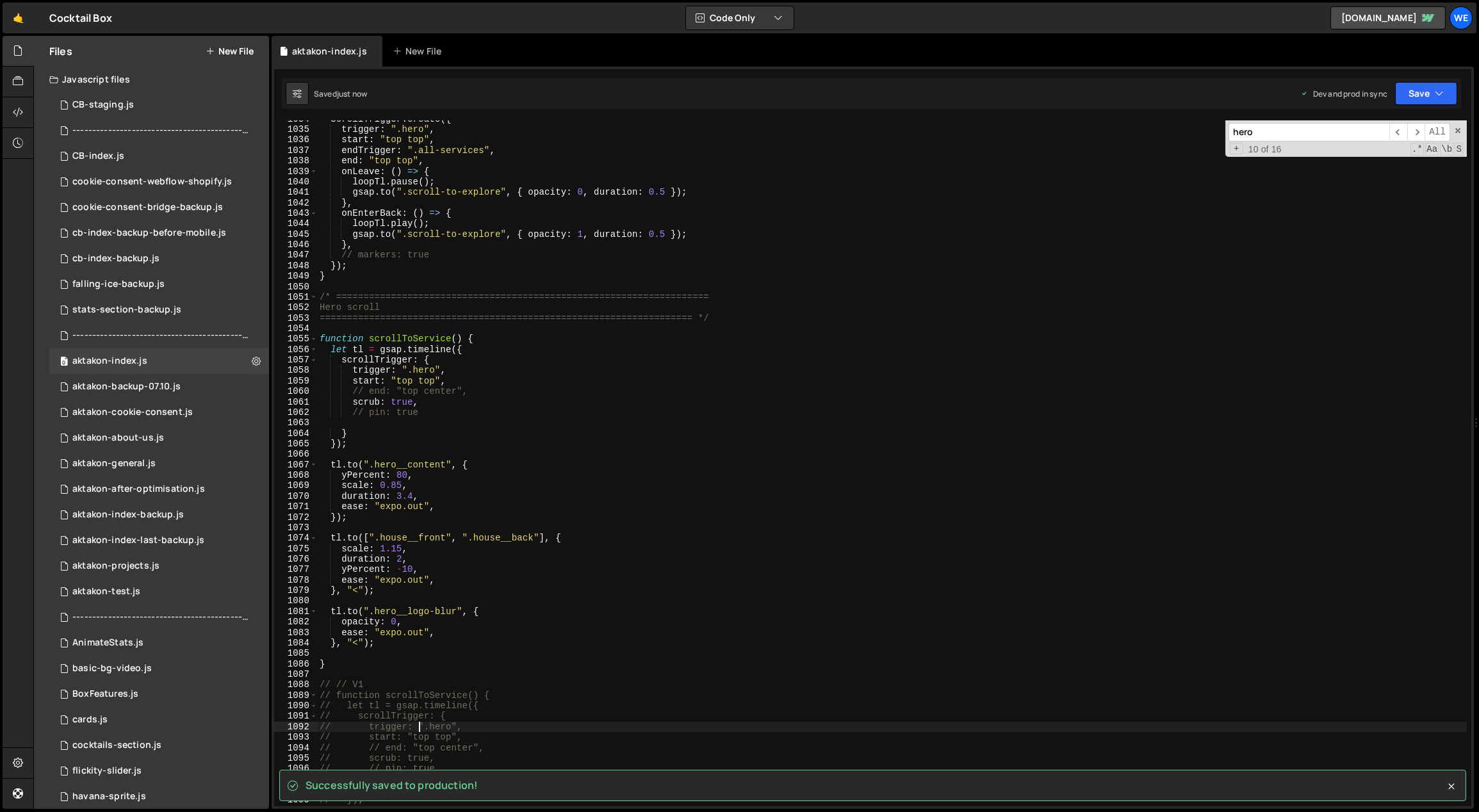
click at [438, 450] on div "ScrollTrigger . create ({ trigger : ".hero" , start : "top top" , endTrigger : …" at bounding box center [892, 468] width 1150 height 708
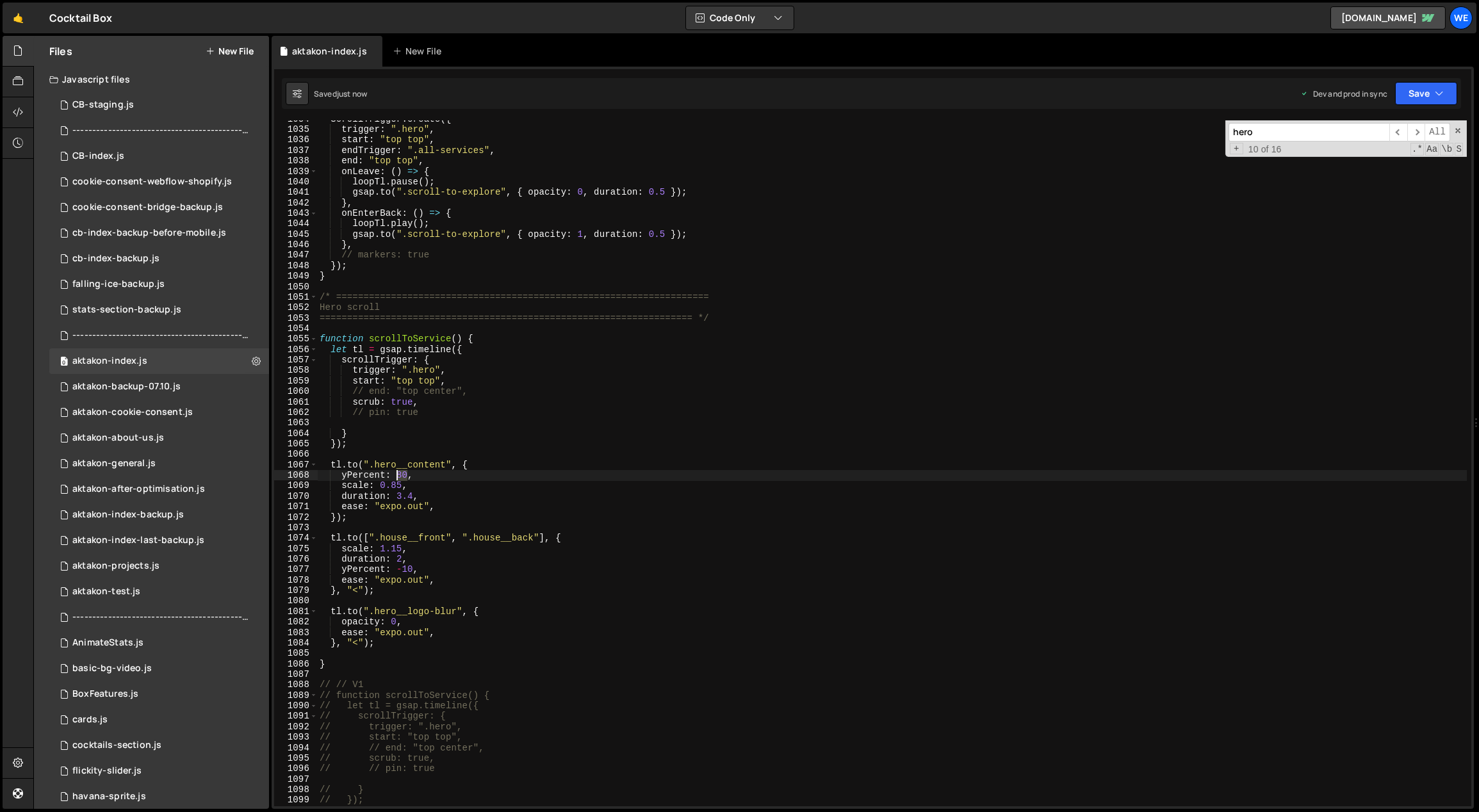
drag, startPoint x: 408, startPoint y: 473, endPoint x: 397, endPoint y: 472, distance: 11.0
click at [397, 472] on div "ScrollTrigger . create ({ trigger : ".hero" , start : "top top" , endTrigger : …" at bounding box center [892, 468] width 1150 height 708
paste textarea "vh"
click at [603, 481] on div "ScrollTrigger . create ({ trigger : ".hero" , start : "top top" , endTrigger : …" at bounding box center [892, 468] width 1150 height 708
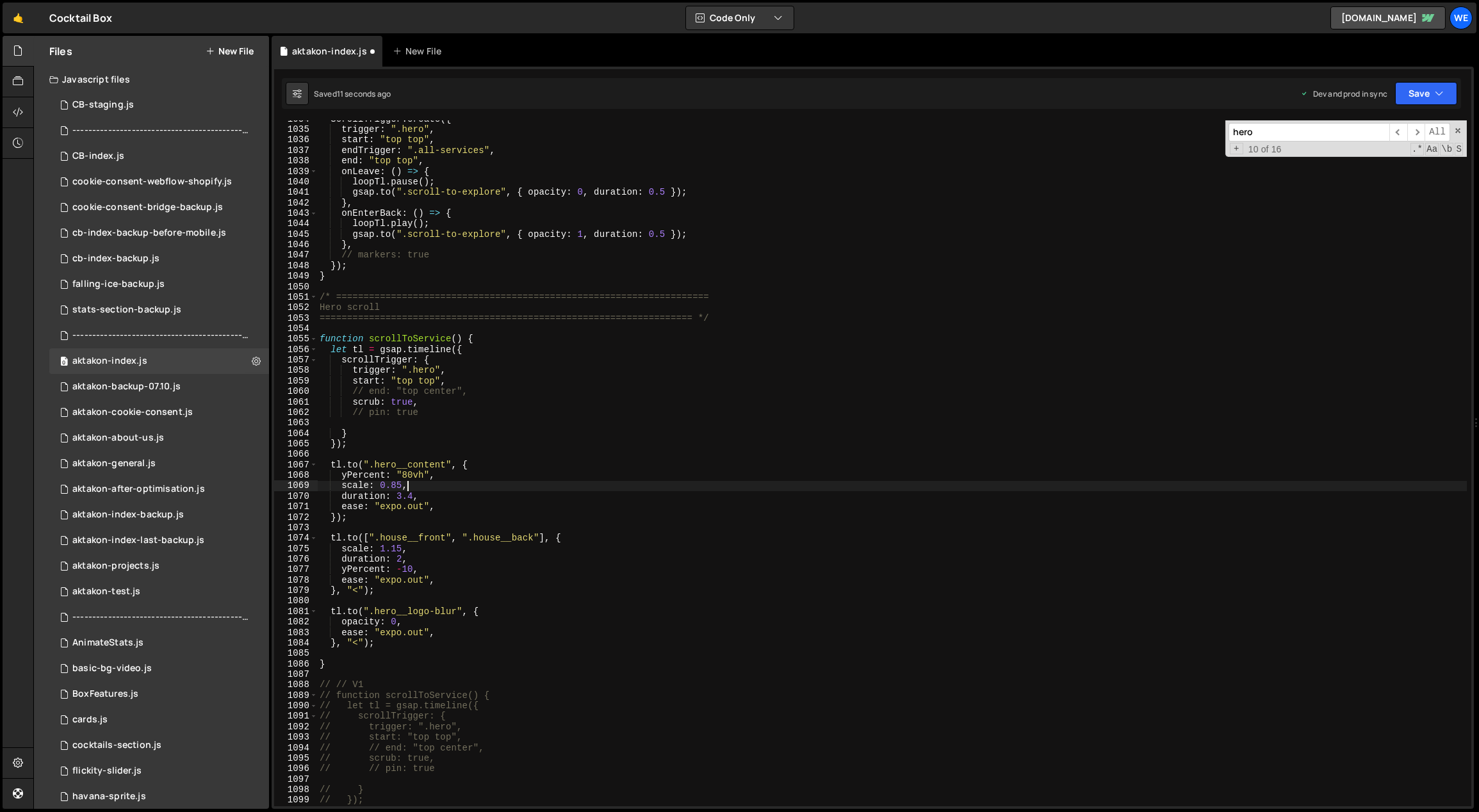
click at [610, 502] on div "ScrollTrigger . create ({ trigger : ".hero" , start : "top top" , endTrigger : …" at bounding box center [892, 468] width 1150 height 708
drag, startPoint x: 404, startPoint y: 400, endPoint x: 394, endPoint y: 398, distance: 10.2
click at [394, 398] on div "ScrollTrigger . create ({ trigger : ".hero" , start : "top top" , endTrigger : …" at bounding box center [892, 468] width 1150 height 708
drag, startPoint x: 421, startPoint y: 506, endPoint x: 383, endPoint y: 508, distance: 38.1
click at [382, 508] on div "ScrollTrigger . create ({ trigger : ".hero" , start : "top top" , endTrigger : …" at bounding box center [892, 468] width 1150 height 708
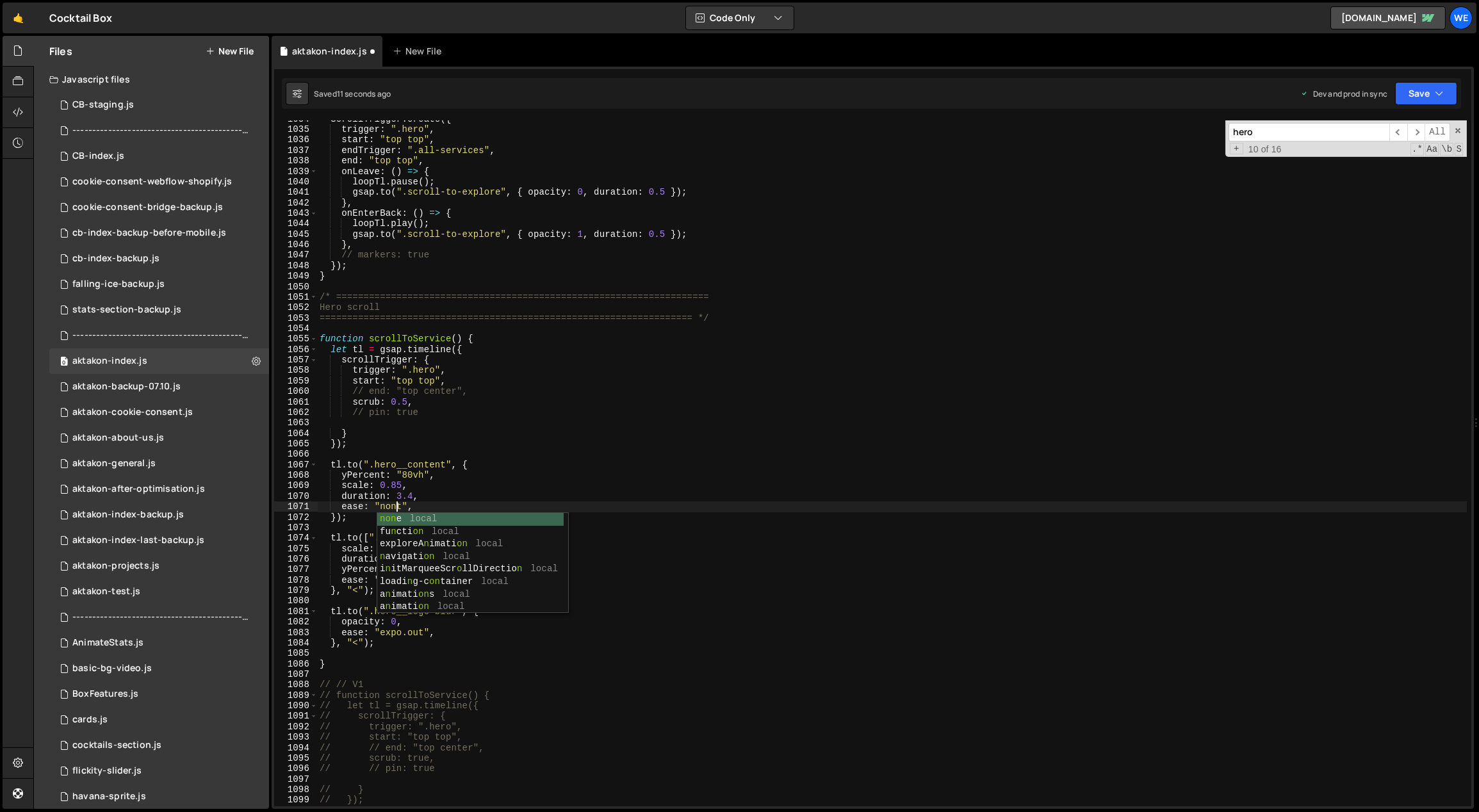
scroll to position [0, 5]
click at [547, 463] on div "ScrollTrigger . create ({ trigger : ".hero" , start : "top top" , endTrigger : …" at bounding box center [892, 468] width 1150 height 708
click at [406, 506] on div "ScrollTrigger . create ({ trigger : ".hero" , start : "top top" , endTrigger : …" at bounding box center [892, 468] width 1150 height 708
drag, startPoint x: 399, startPoint y: 505, endPoint x: 382, endPoint y: 505, distance: 17.0
click at [382, 505] on div "ScrollTrigger . create ({ trigger : ".hero" , start : "top top" , endTrigger : …" at bounding box center [892, 468] width 1150 height 708
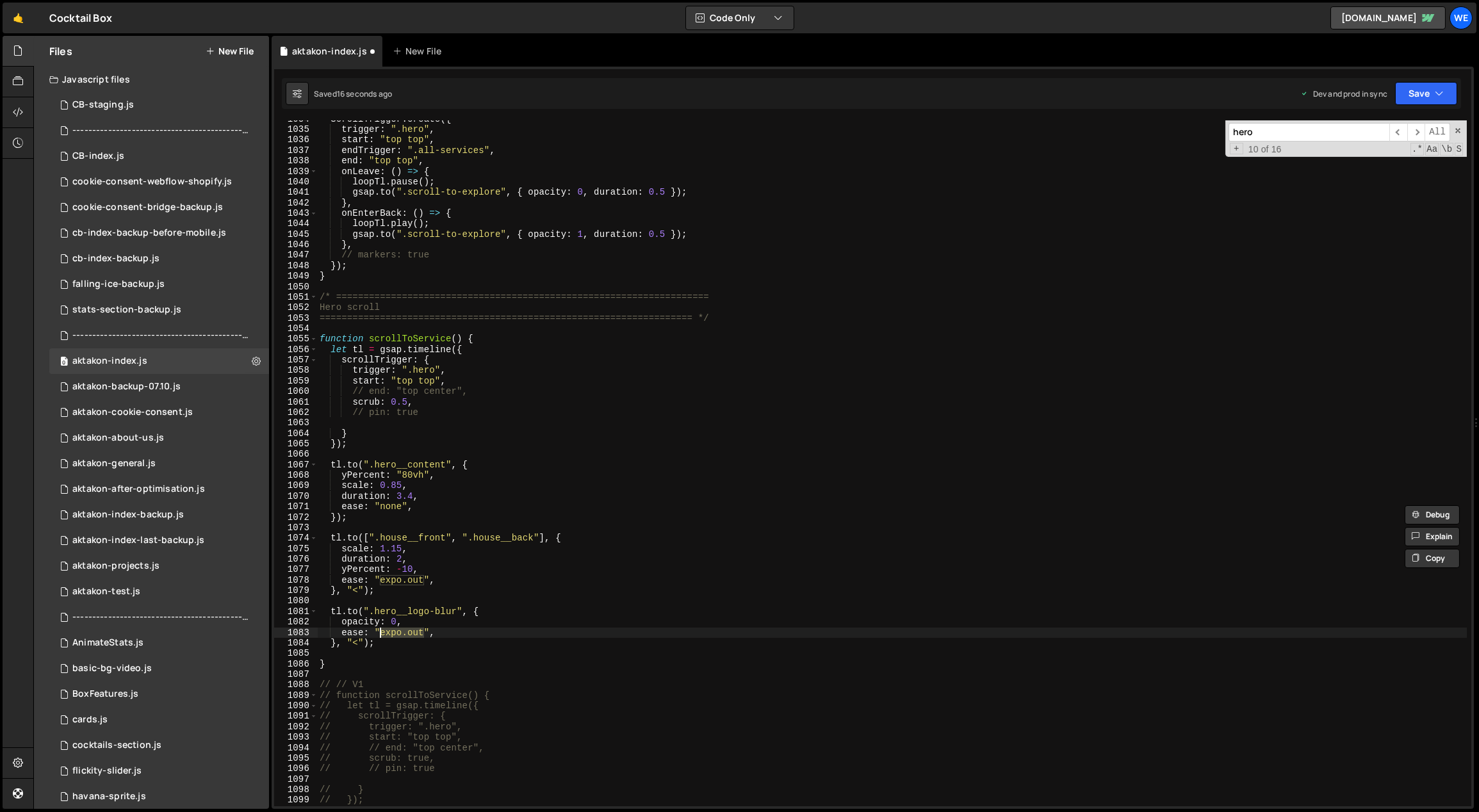
drag, startPoint x: 417, startPoint y: 630, endPoint x: 382, endPoint y: 629, distance: 35.0
click at [382, 629] on div "ScrollTrigger . create ({ trigger : ".hero" , start : "top top" , endTrigger : …" at bounding box center [892, 468] width 1150 height 708
paste textarea "non"
drag, startPoint x: 422, startPoint y: 580, endPoint x: 381, endPoint y: 583, distance: 41.1
click at [381, 583] on div "ScrollTrigger . create ({ trigger : ".hero" , start : "top top" , endTrigger : …" at bounding box center [892, 468] width 1150 height 708
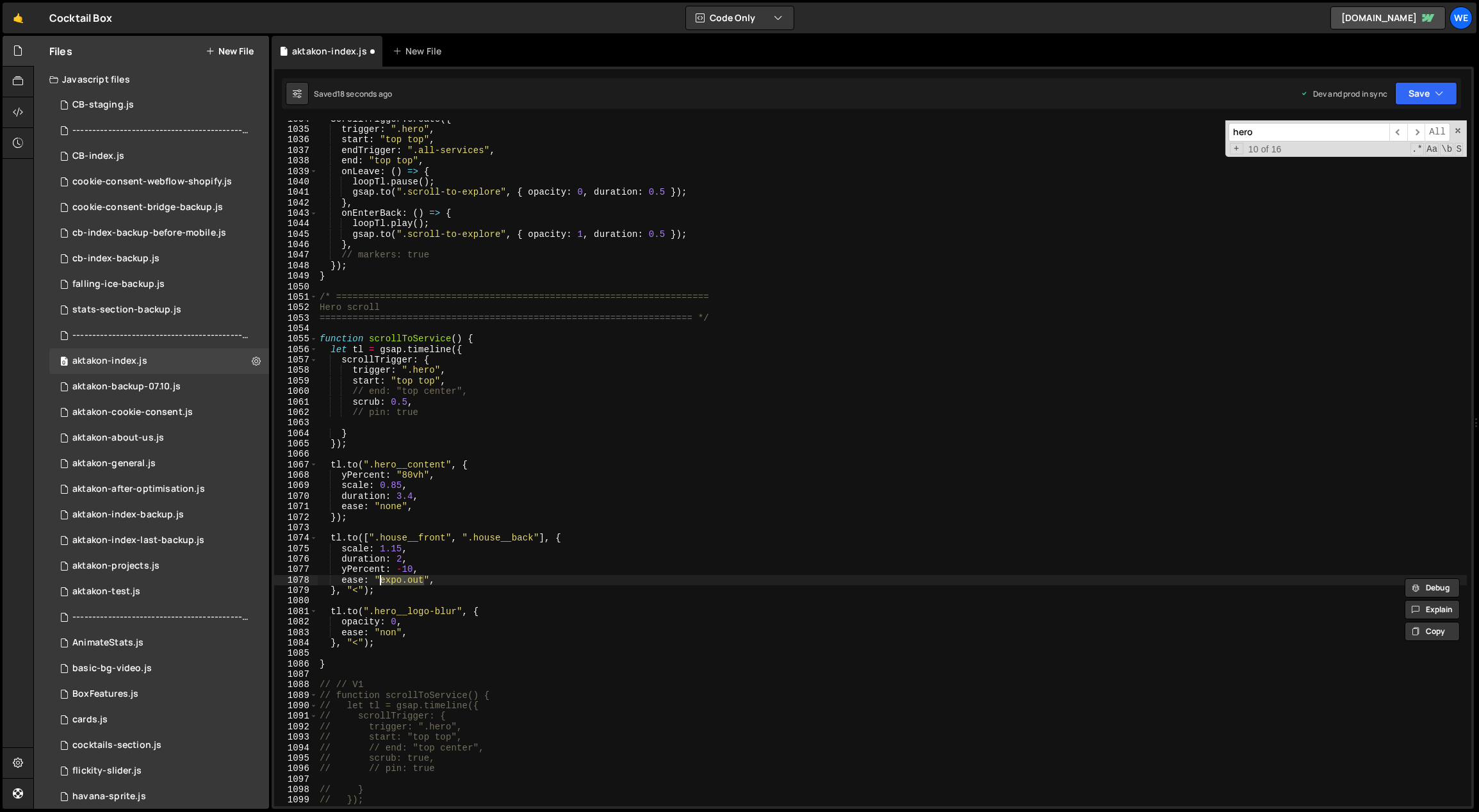
paste textarea "non"
type textarea "ease: "none","
click at [460, 419] on div "ScrollTrigger . create ({ trigger : ".hero" , start : "top top" , endTrigger : …" at bounding box center [892, 468] width 1150 height 708
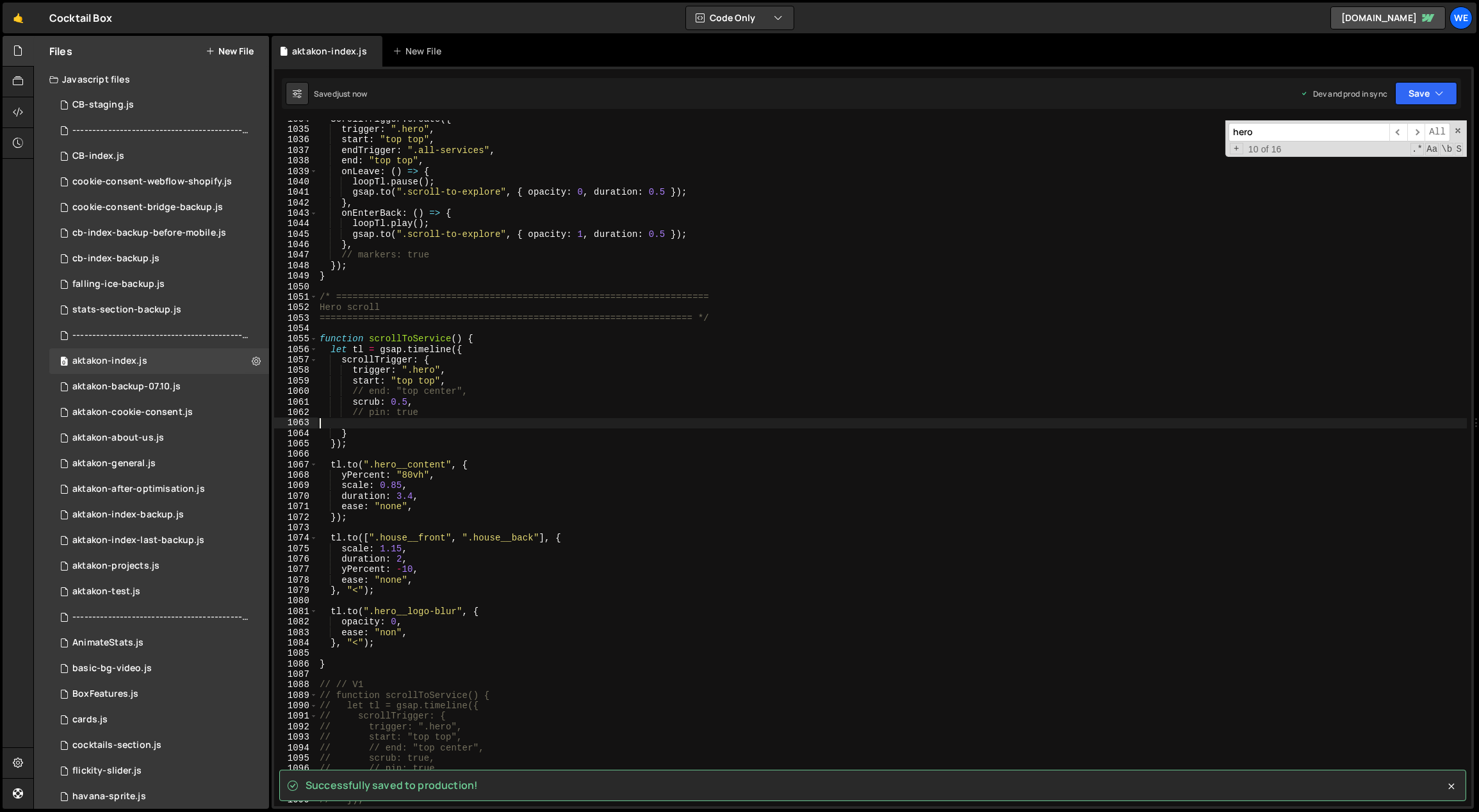
paste textarea "fastScrollEnd: true"
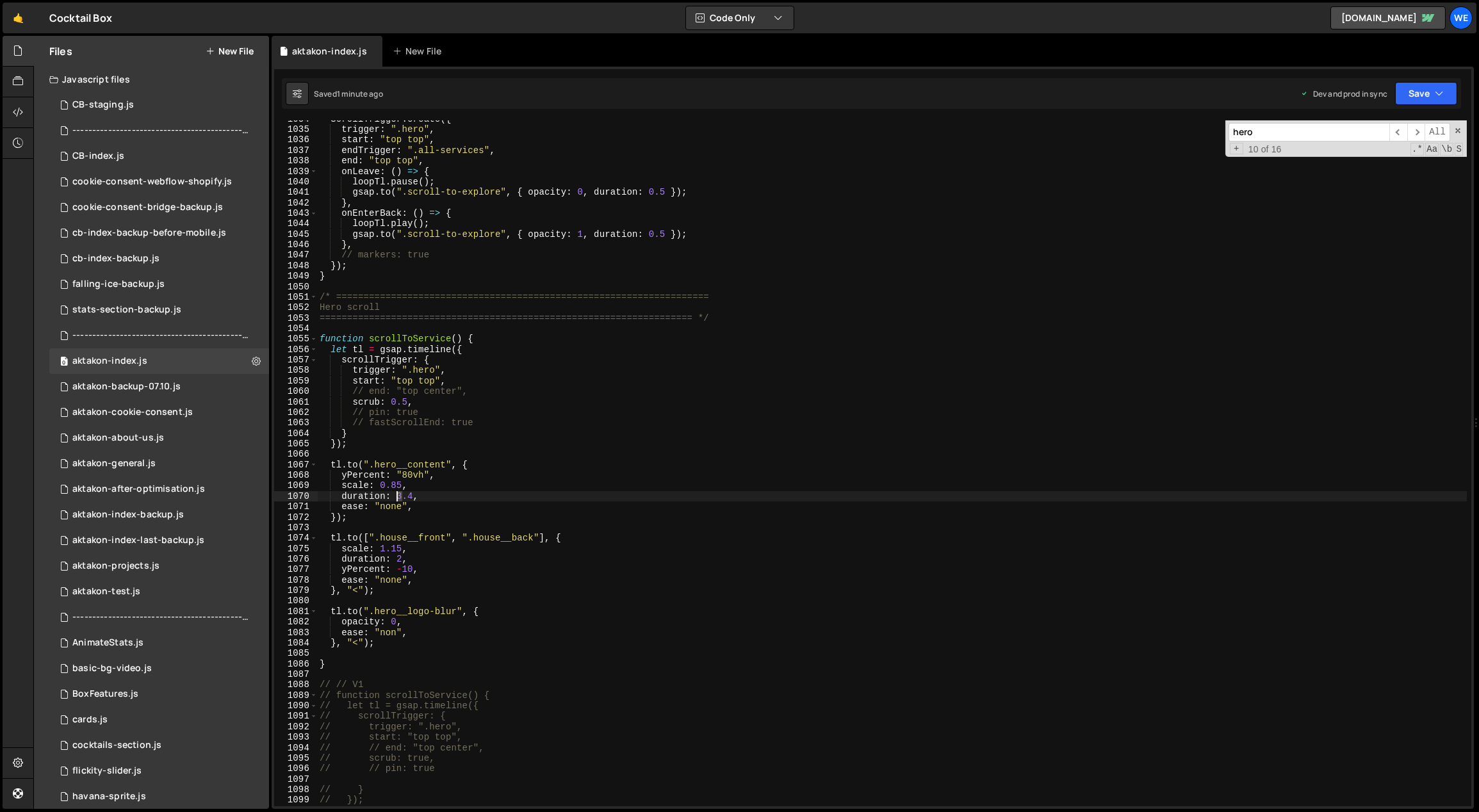
click at [396, 494] on div "ScrollTrigger . create ({ trigger : ".hero" , start : "top top" , endTrigger : …" at bounding box center [892, 468] width 1150 height 708
click at [397, 558] on div "ScrollTrigger . create ({ trigger : ".hero" , start : "top top" , endTrigger : …" at bounding box center [892, 468] width 1150 height 708
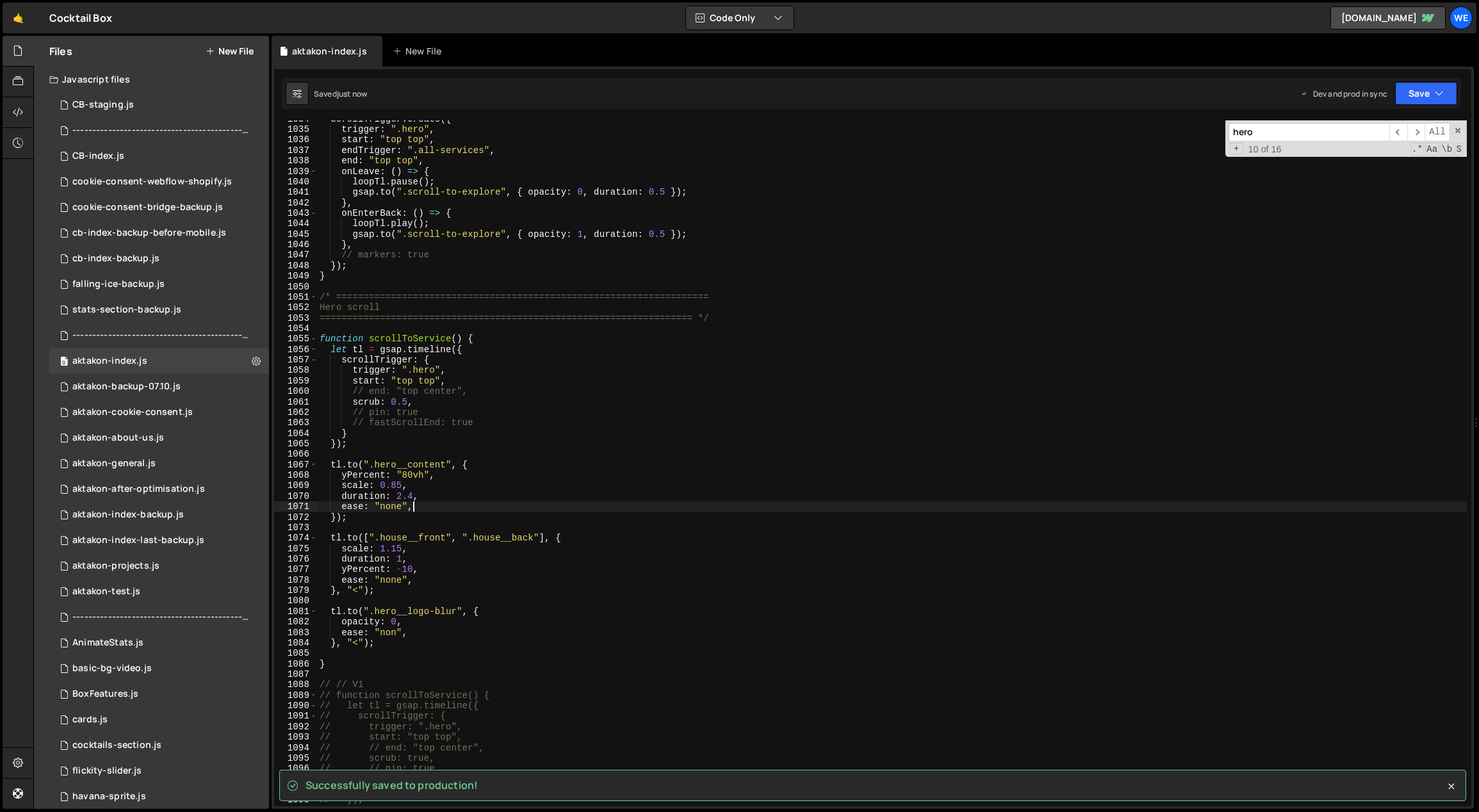
click at [534, 505] on div "ScrollTrigger . create ({ trigger : ".hero" , start : "top top" , endTrigger : …" at bounding box center [892, 468] width 1150 height 708
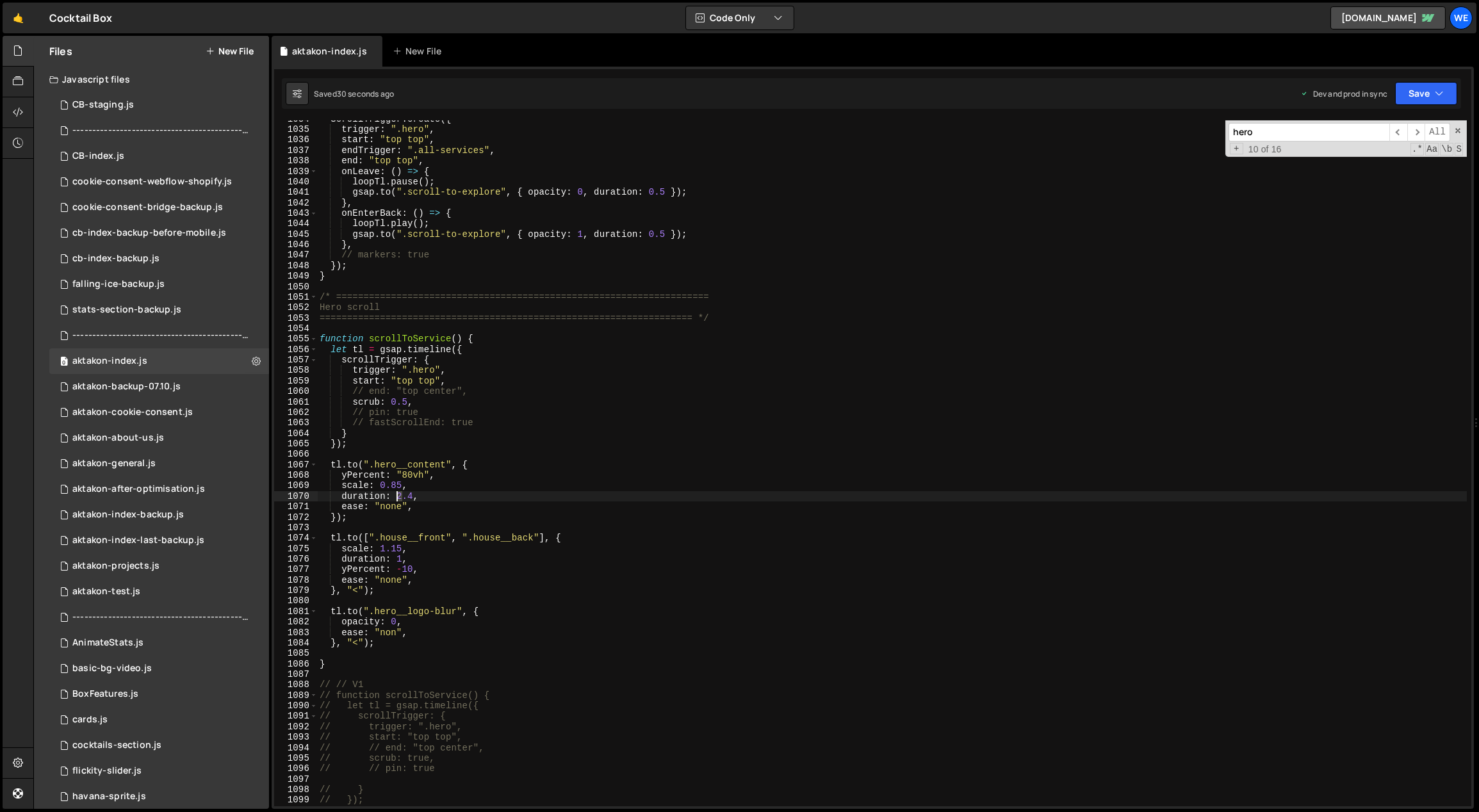
click at [397, 494] on div "ScrollTrigger . create ({ trigger : ".hero" , start : "top top" , endTrigger : …" at bounding box center [892, 468] width 1150 height 708
click at [449, 494] on div "ScrollTrigger . create ({ trigger : ".hero" , start : "top top" , endTrigger : …" at bounding box center [892, 468] width 1150 height 708
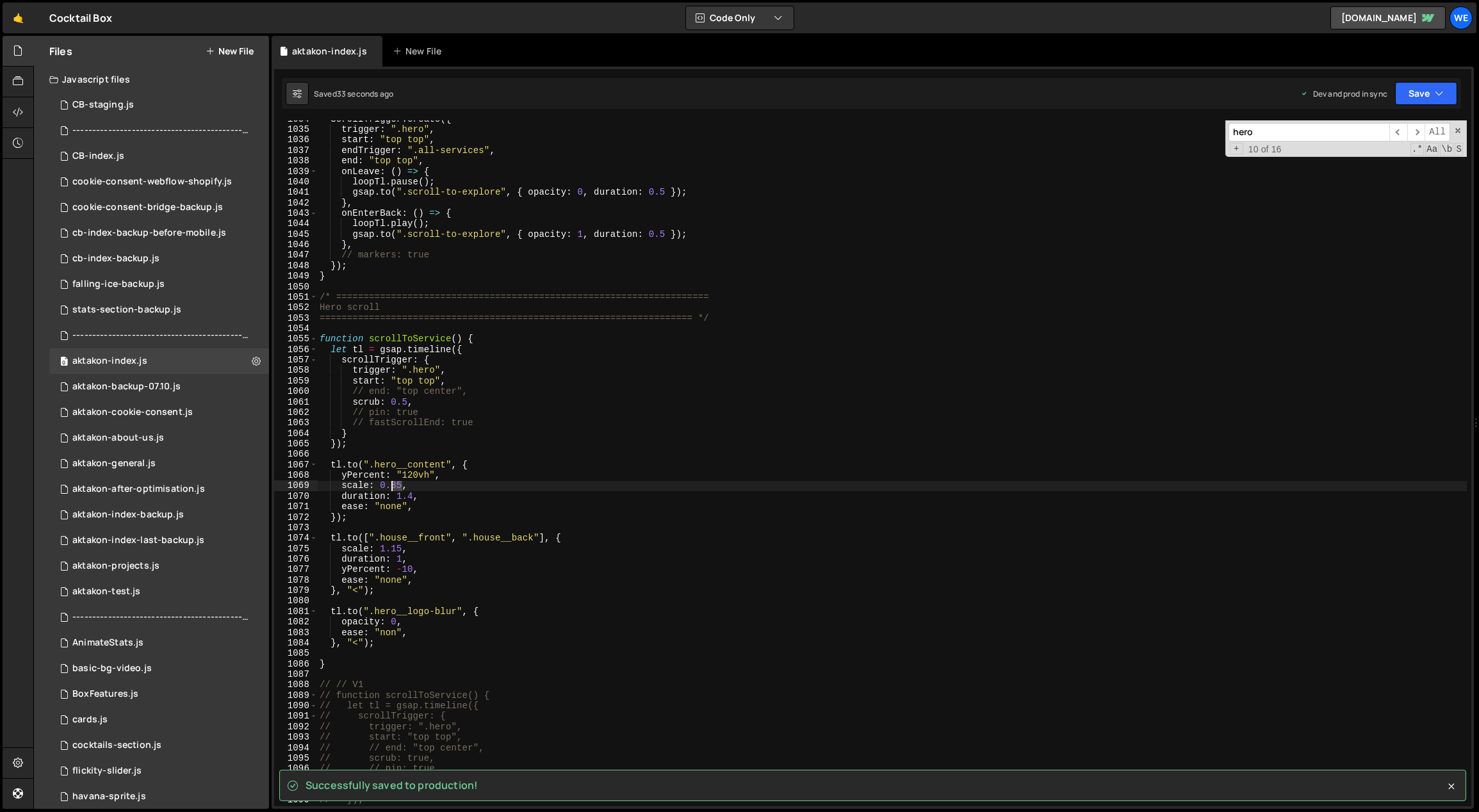
drag, startPoint x: 402, startPoint y: 485, endPoint x: 392, endPoint y: 485, distance: 10.0
click at [392, 485] on div "ScrollTrigger . create ({ trigger : ".hero" , start : "top top" , endTrigger : …" at bounding box center [892, 468] width 1150 height 708
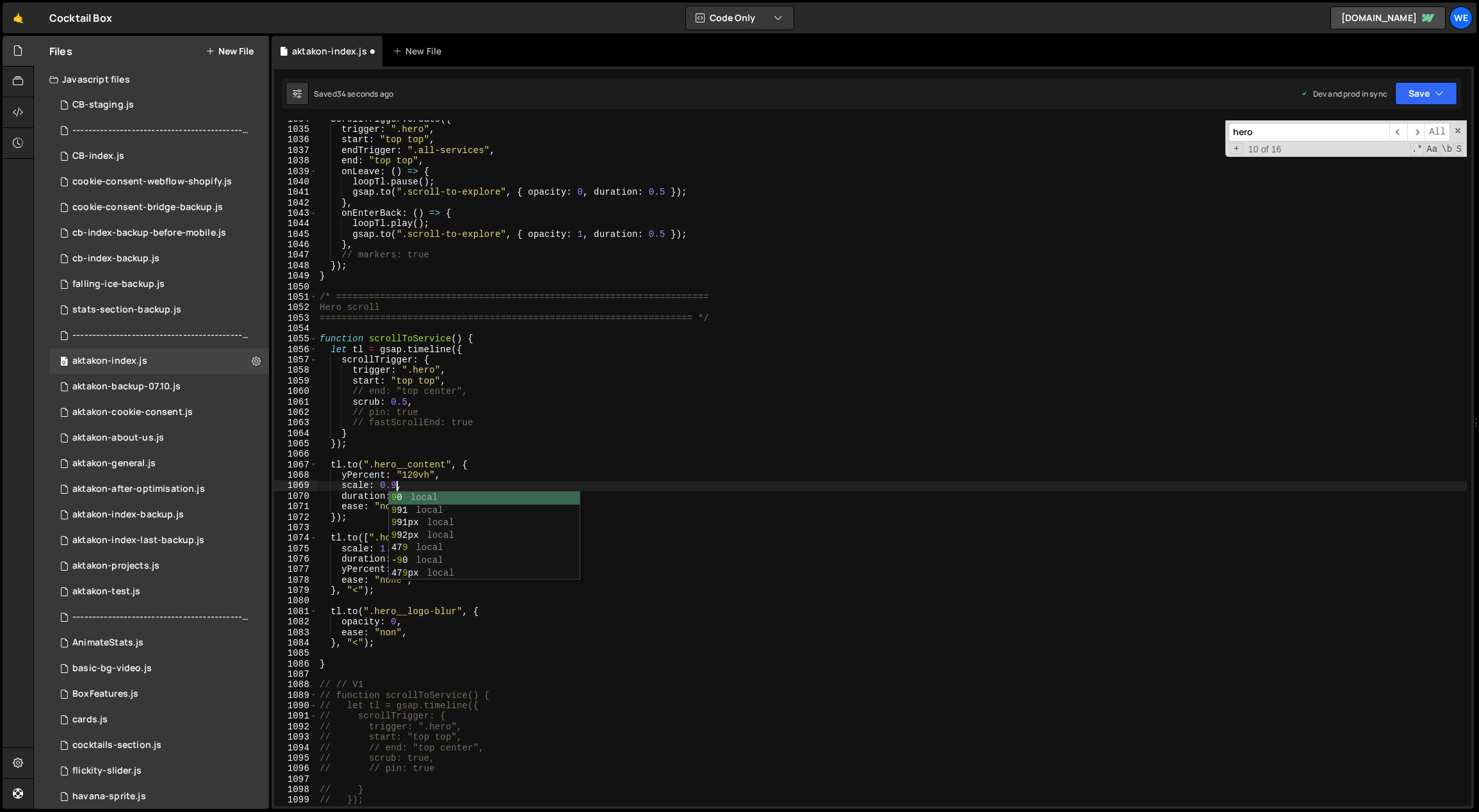
scroll to position [0, 5]
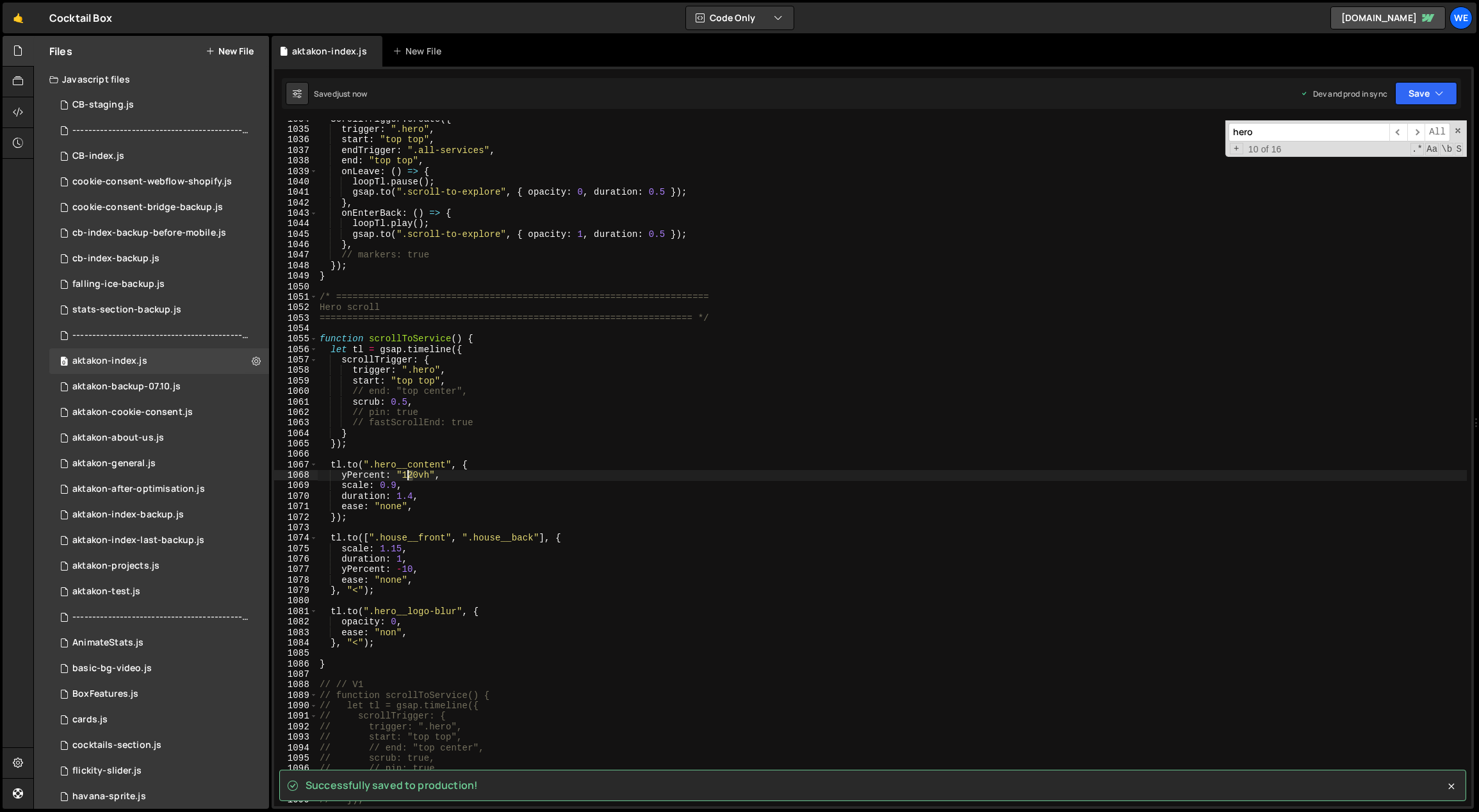
click at [407, 475] on div "ScrollTrigger . create ({ trigger : ".hero" , start : "top top" , endTrigger : …" at bounding box center [892, 468] width 1150 height 708
click at [440, 555] on div "ScrollTrigger . create ({ trigger : ".hero" , start : "top top" , endTrigger : …" at bounding box center [892, 468] width 1150 height 708
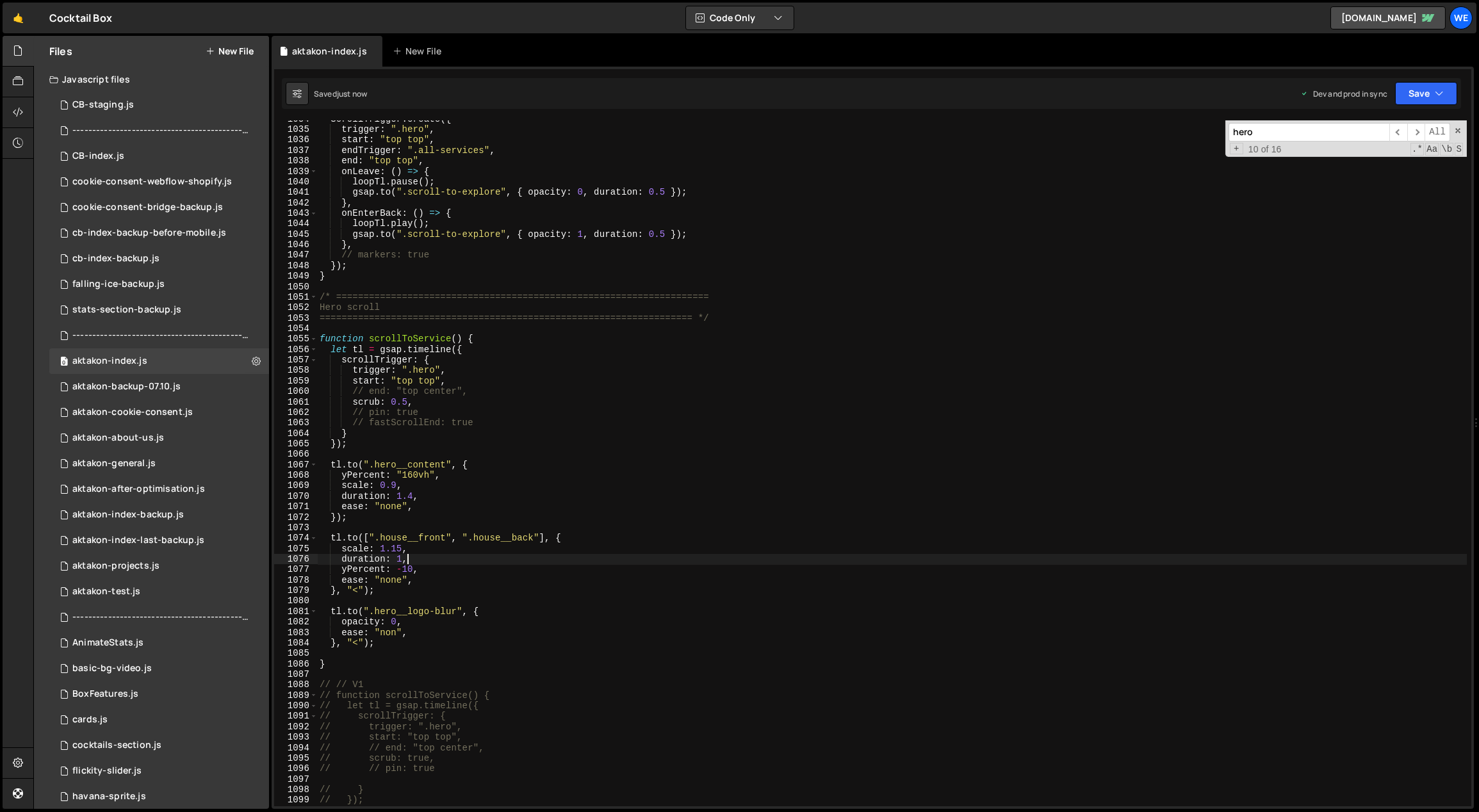
click at [403, 566] on div "ScrollTrigger . create ({ trigger : ".hero" , start : "top top" , endTrigger : …" at bounding box center [892, 468] width 1150 height 708
click at [423, 566] on div "ScrollTrigger . create ({ trigger : ".hero" , start : "top top" , endTrigger : …" at bounding box center [892, 468] width 1150 height 708
drag, startPoint x: 382, startPoint y: 477, endPoint x: 347, endPoint y: 476, distance: 35.0
click at [347, 476] on div "ScrollTrigger . create ({ trigger : ".hero" , start : "top top" , endTrigger : …" at bounding box center [892, 468] width 1150 height 708
click at [374, 475] on div "ScrollTrigger . create ({ trigger : ".hero" , start : "top top" , endTrigger : …" at bounding box center [892, 468] width 1150 height 708
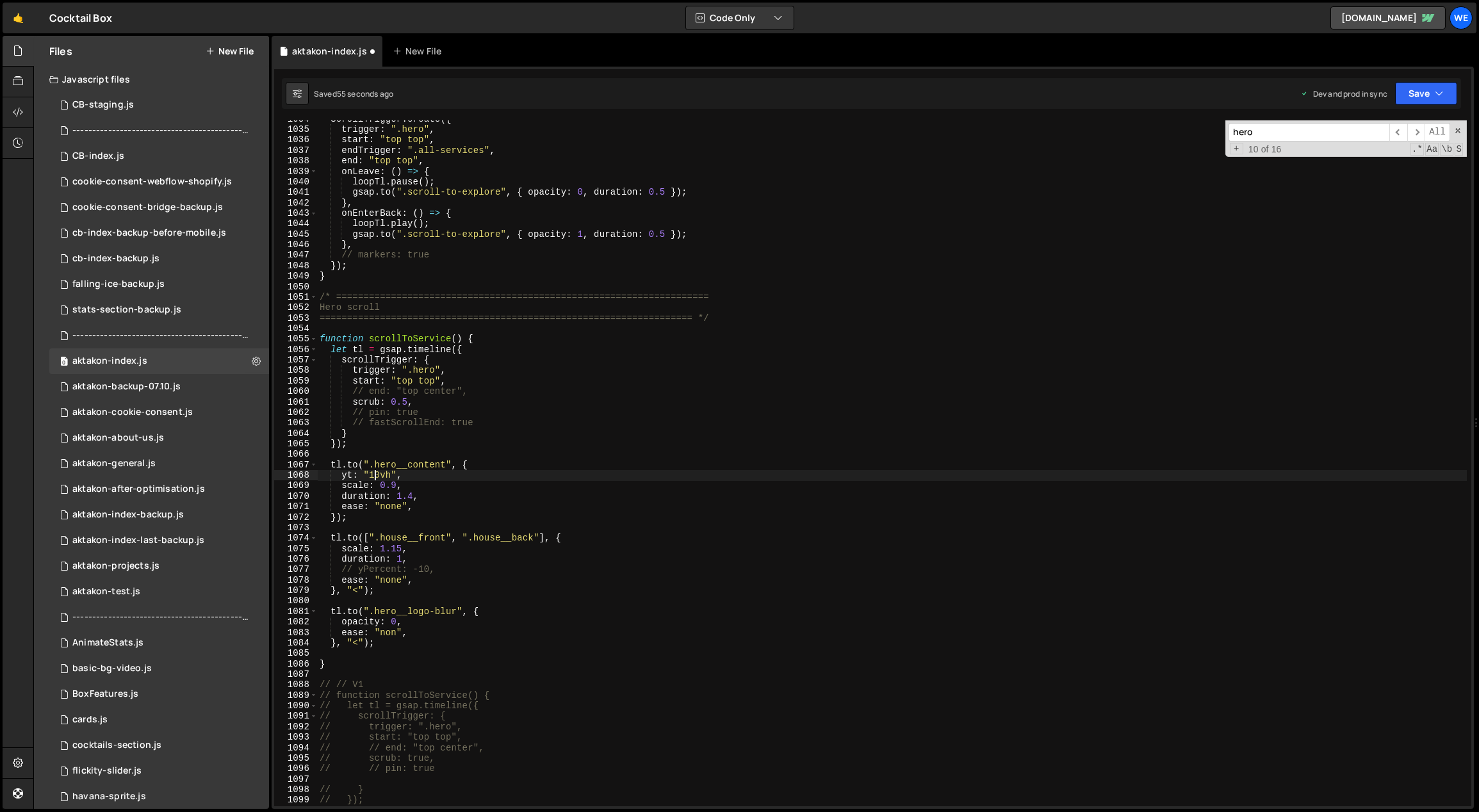
scroll to position [0, 4]
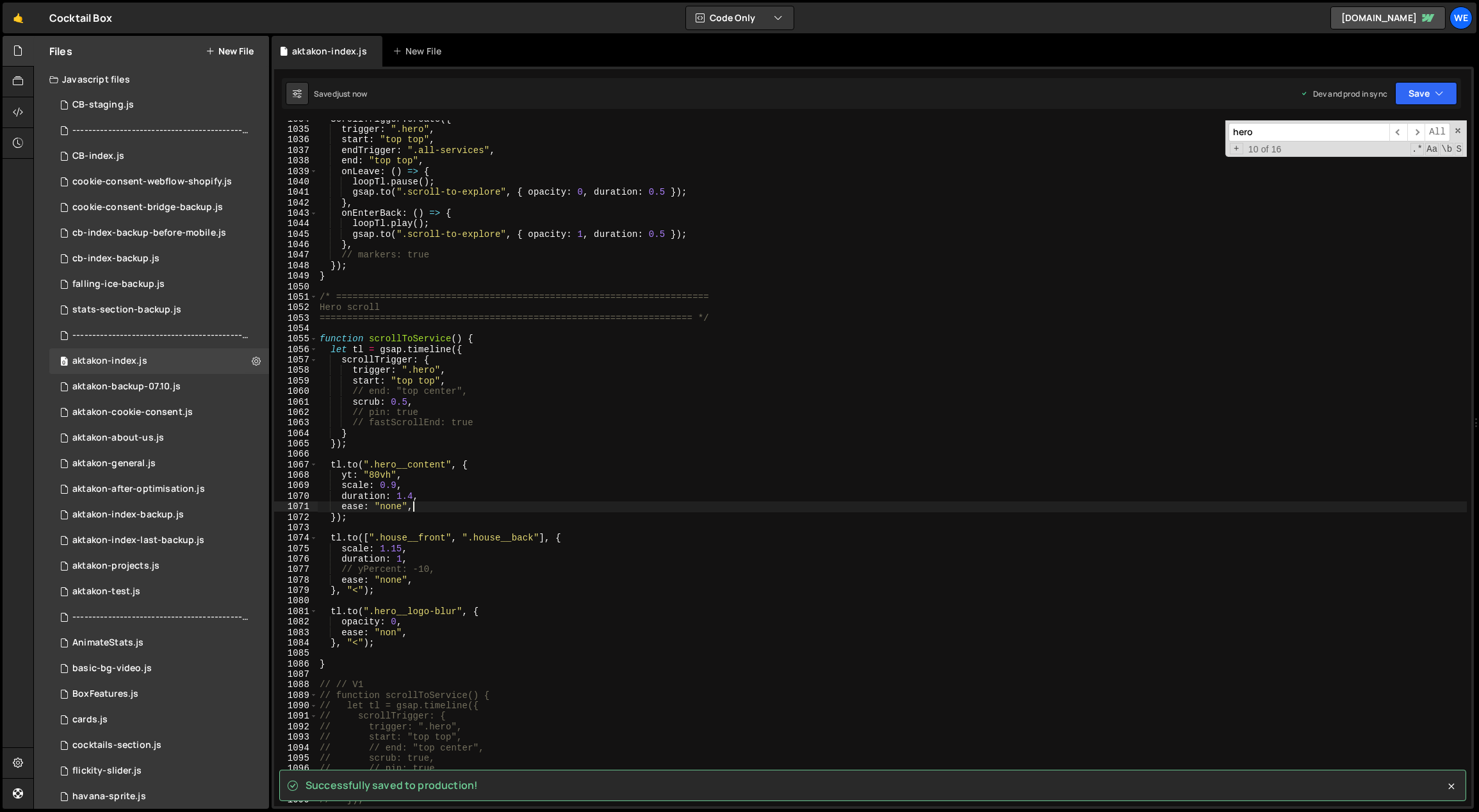
click at [465, 512] on div "ScrollTrigger . create ({ trigger : ".hero" , start : "top top" , endTrigger : …" at bounding box center [892, 468] width 1150 height 708
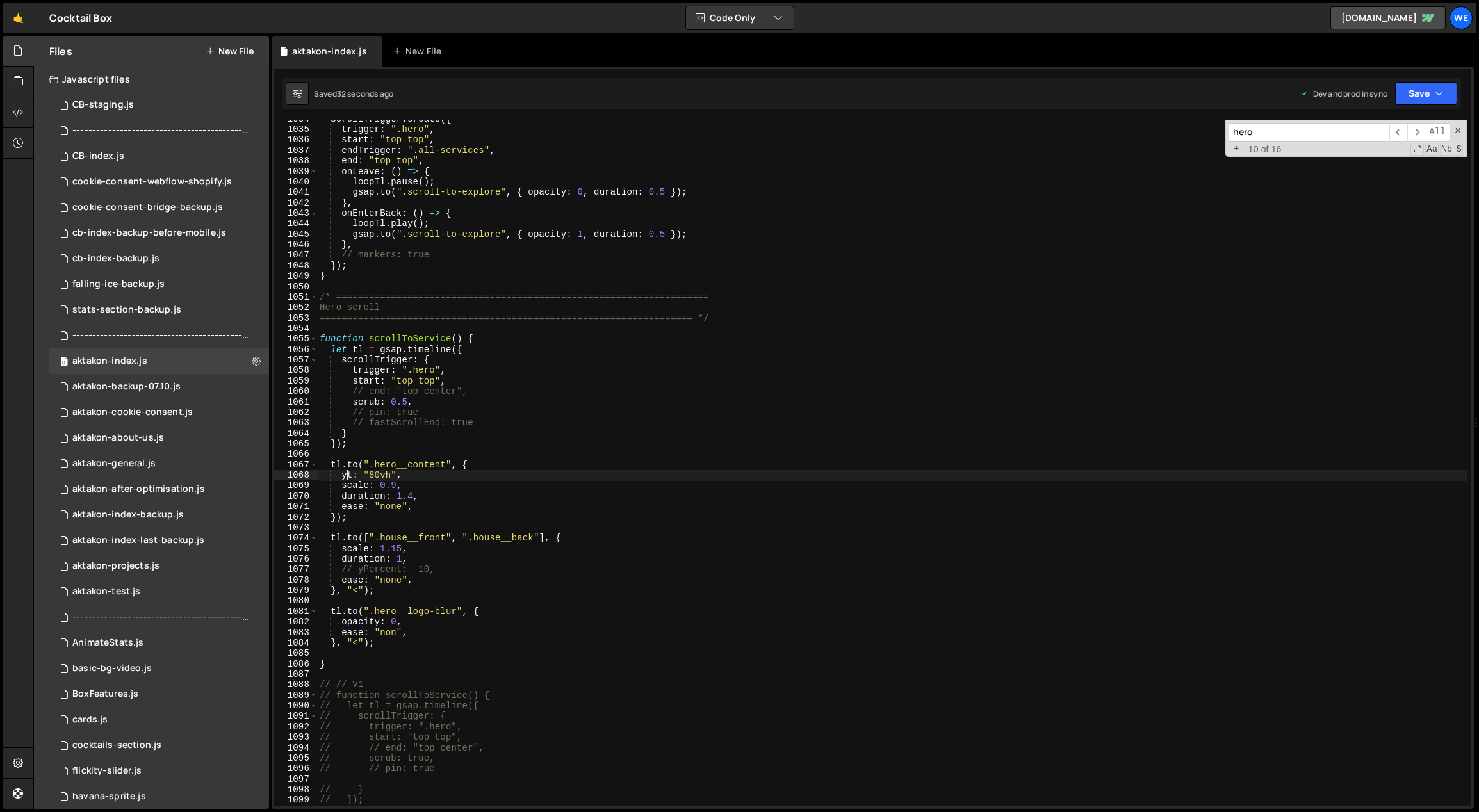
click at [350, 475] on div "ScrollTrigger . create ({ trigger : ".hero" , start : "top top" , endTrigger : …" at bounding box center [892, 468] width 1150 height 708
click at [502, 424] on div "ScrollTrigger . create ({ trigger : ".hero" , start : "top top" , endTrigger : …" at bounding box center [892, 468] width 1150 height 708
drag, startPoint x: 371, startPoint y: 476, endPoint x: 364, endPoint y: 475, distance: 7.1
click at [364, 475] on div "ScrollTrigger . create ({ trigger : ".hero" , start : "top top" , endTrigger : …" at bounding box center [892, 468] width 1150 height 708
click at [398, 547] on div "ScrollTrigger . create ({ trigger : ".hero" , start : "top top" , endTrigger : …" at bounding box center [892, 468] width 1150 height 708
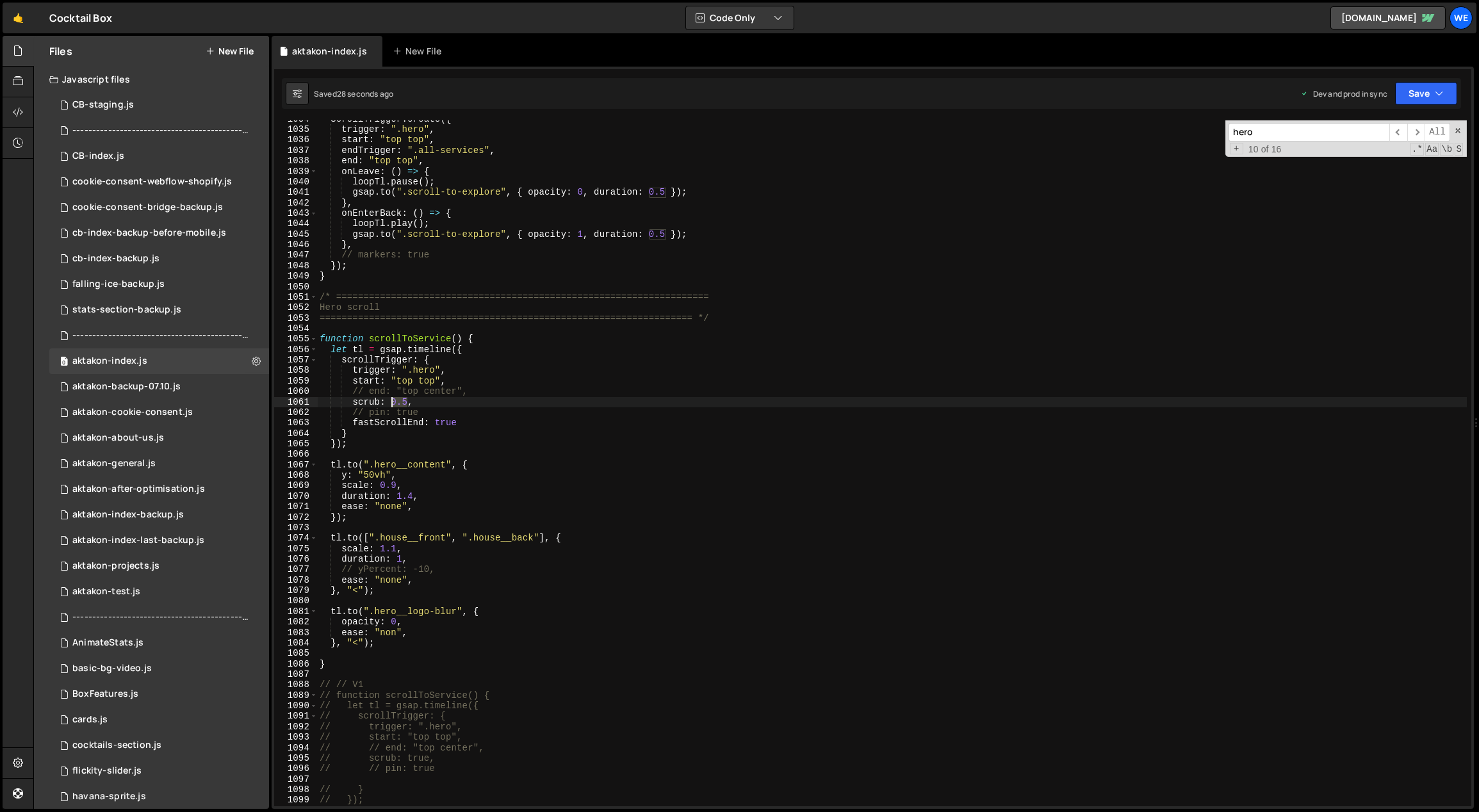
drag, startPoint x: 407, startPoint y: 401, endPoint x: 394, endPoint y: 401, distance: 13.0
click at [394, 401] on div "ScrollTrigger . create ({ trigger : ".hero" , start : "top top" , endTrigger : …" at bounding box center [892, 468] width 1150 height 708
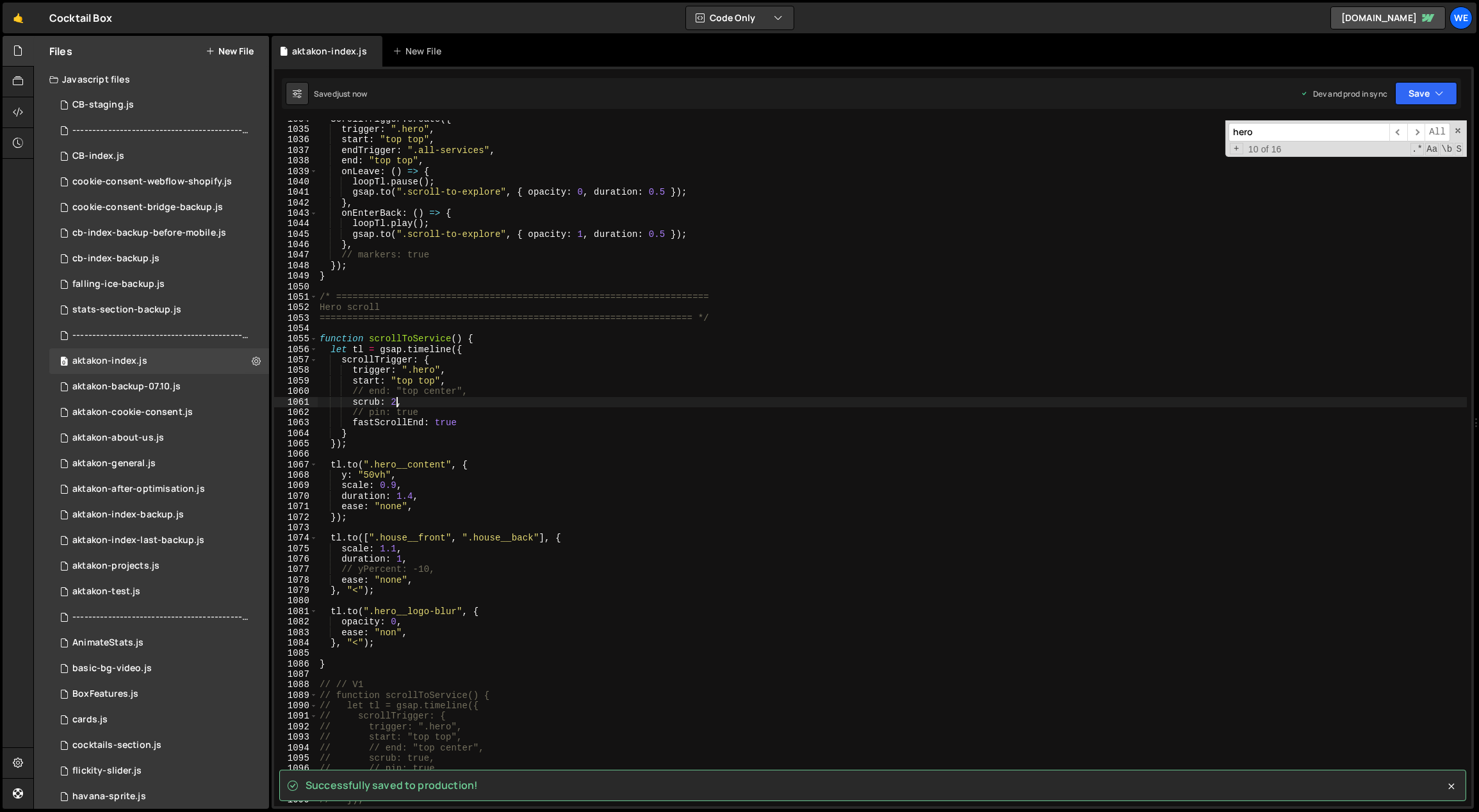
type textarea "scrub: 2,"
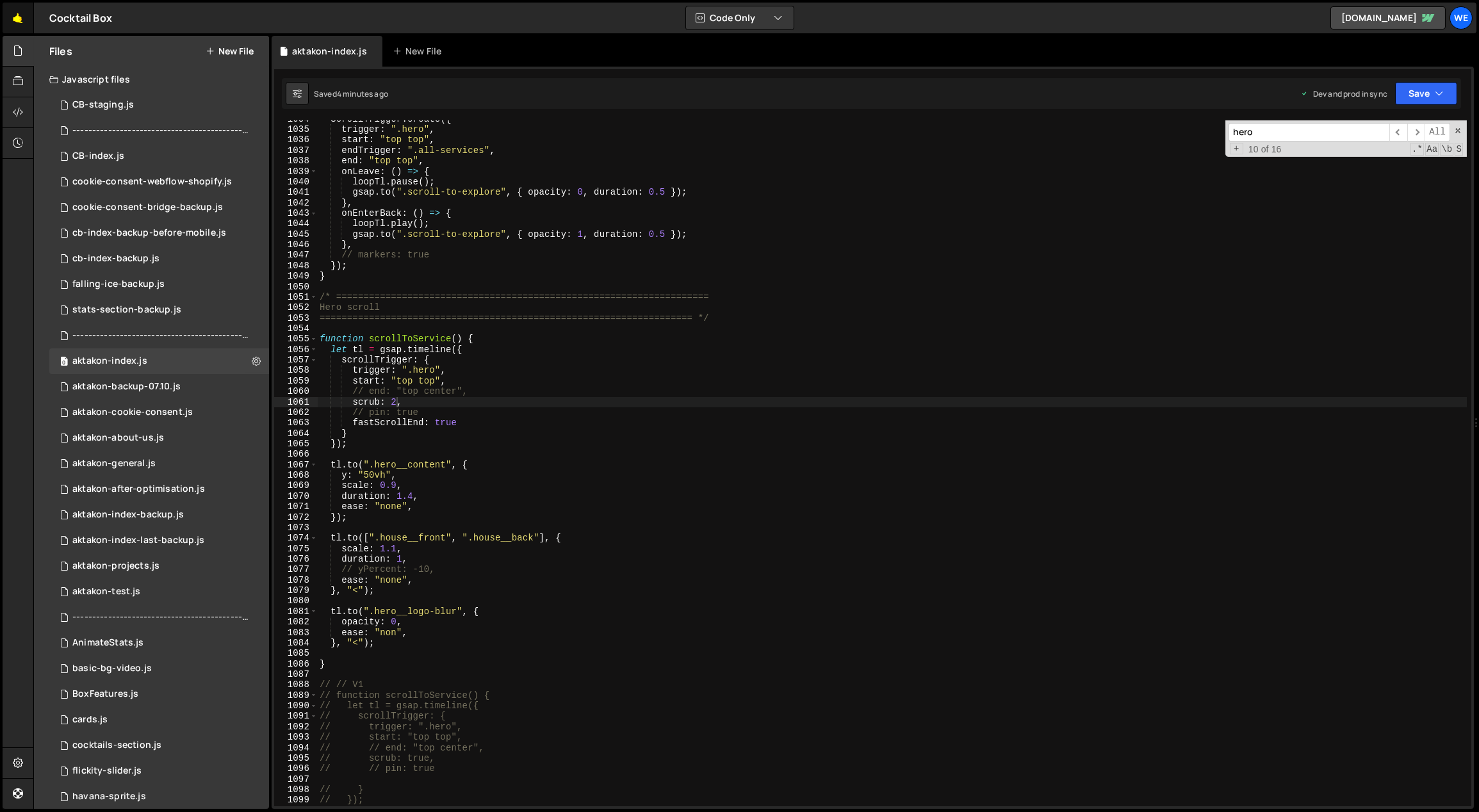
click at [17, 17] on link "🤙" at bounding box center [18, 18] width 32 height 31
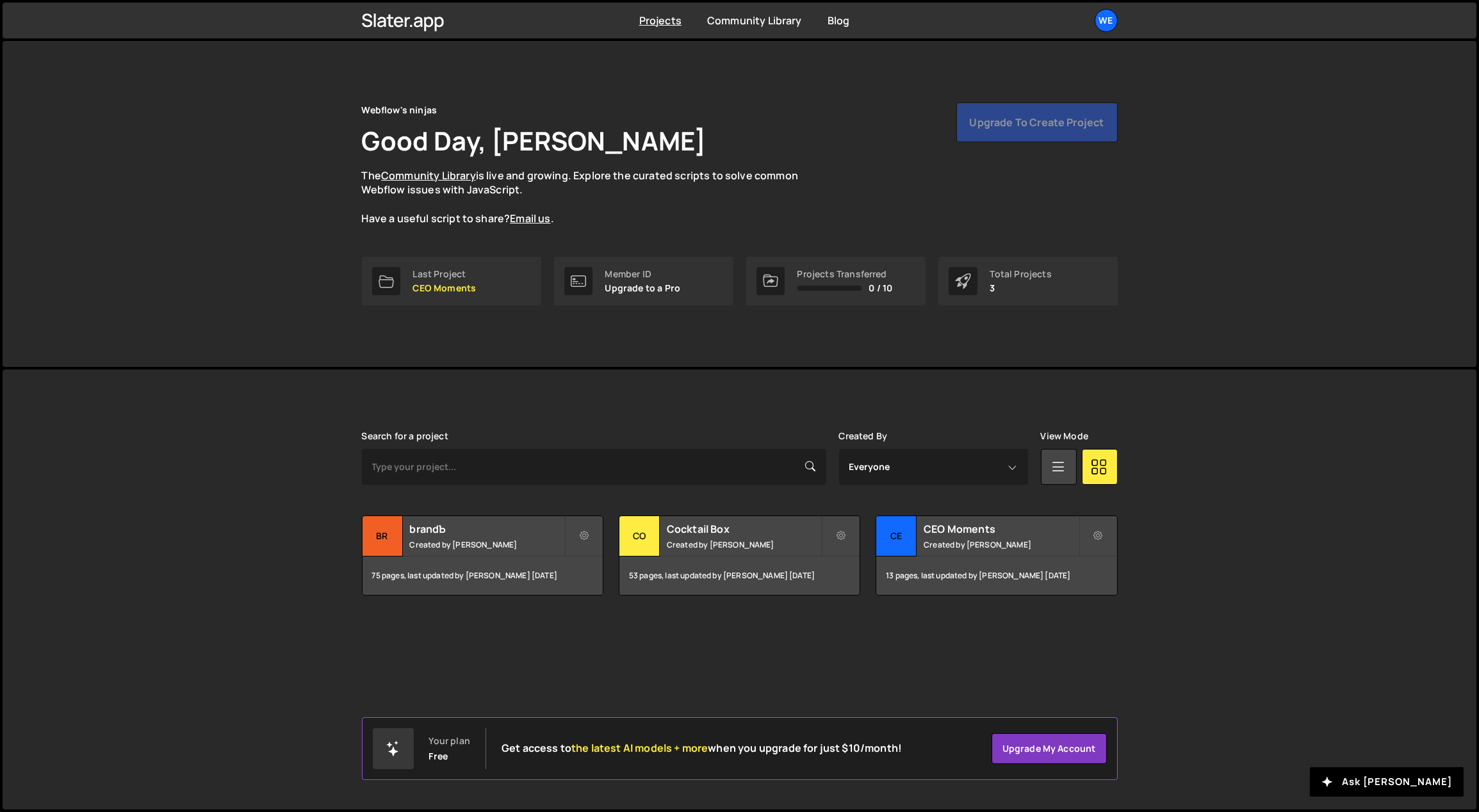
click at [339, 290] on div "Webflow's ninjas Good Day, Georgi Tsonev The Community Library is live and grow…" at bounding box center [740, 204] width 1474 height 326
